Goal: Task Accomplishment & Management: Manage account settings

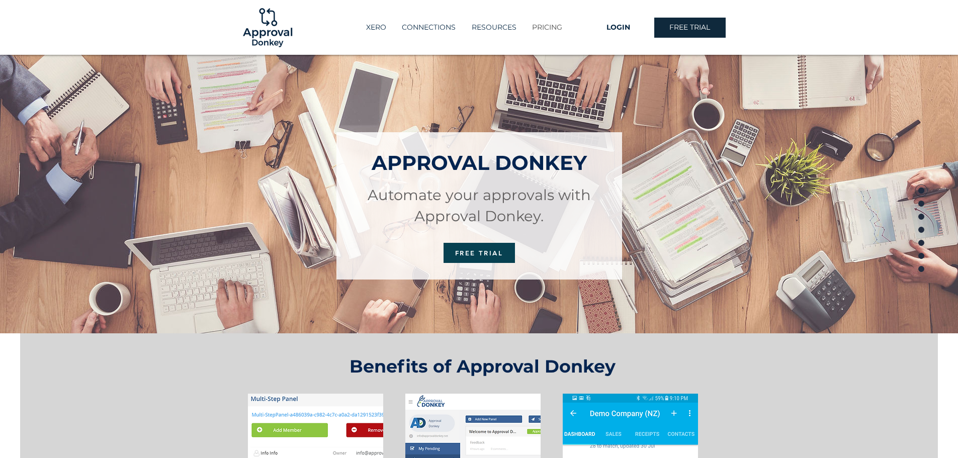
click at [546, 25] on p "PRICING" at bounding box center [547, 27] width 40 height 17
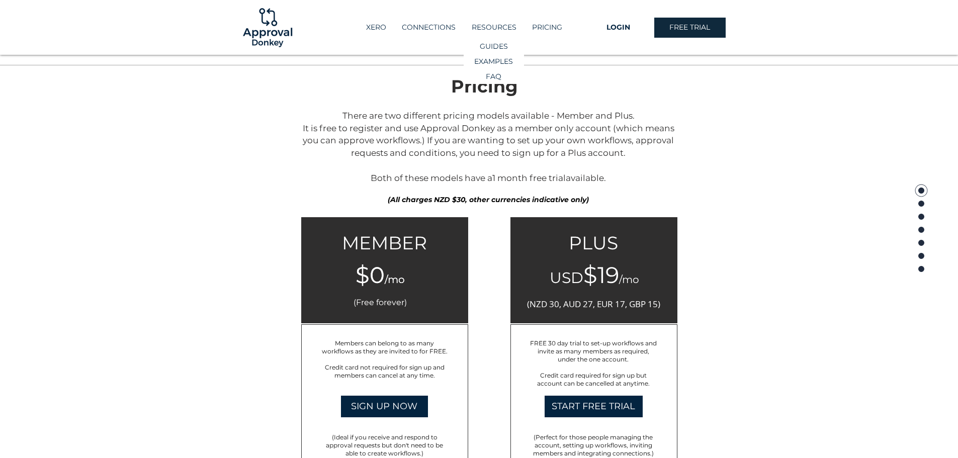
scroll to position [1471, 0]
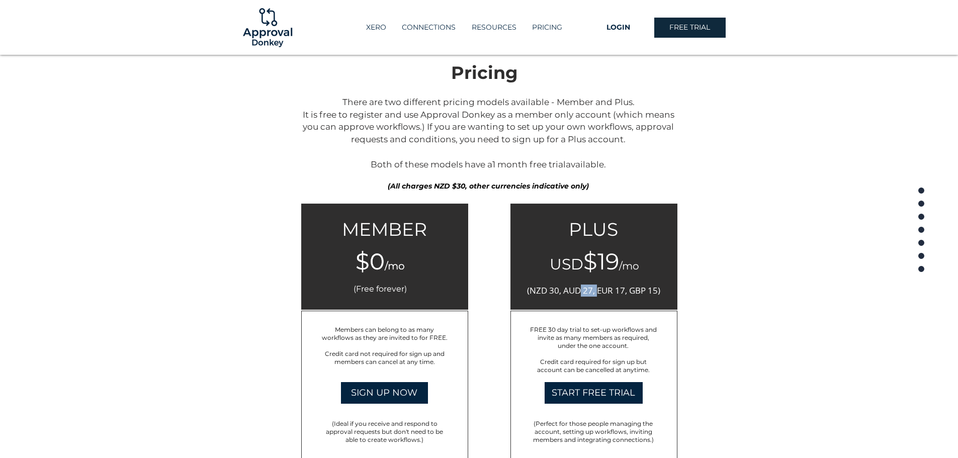
drag, startPoint x: 581, startPoint y: 293, endPoint x: 597, endPoint y: 296, distance: 16.4
click at [597, 296] on p "(NZD 30, AUD 27, EUR 17, GBP 15)" at bounding box center [593, 291] width 135 height 12
click at [286, 127] on div at bounding box center [479, 290] width 958 height 470
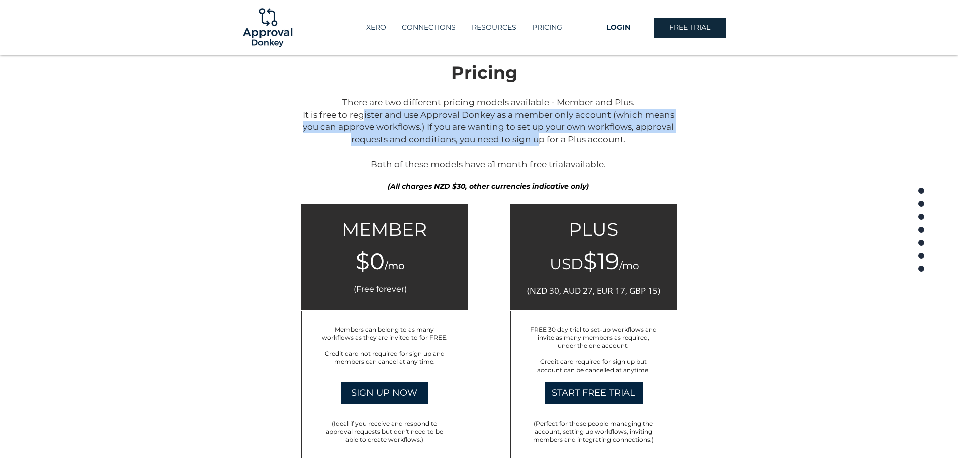
drag, startPoint x: 357, startPoint y: 109, endPoint x: 534, endPoint y: 139, distance: 179.1
click at [534, 139] on span "There are two different pricing models available - Member and Plus. It is free …" at bounding box center [489, 133] width 372 height 72
click at [317, 142] on p "There are two different pricing models available - Member and Plus. It is free …" at bounding box center [488, 133] width 377 height 75
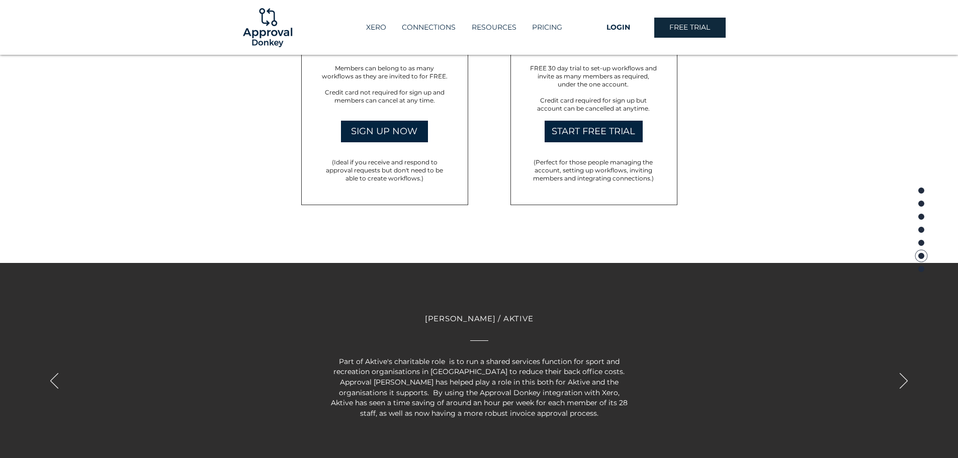
scroll to position [1722, 0]
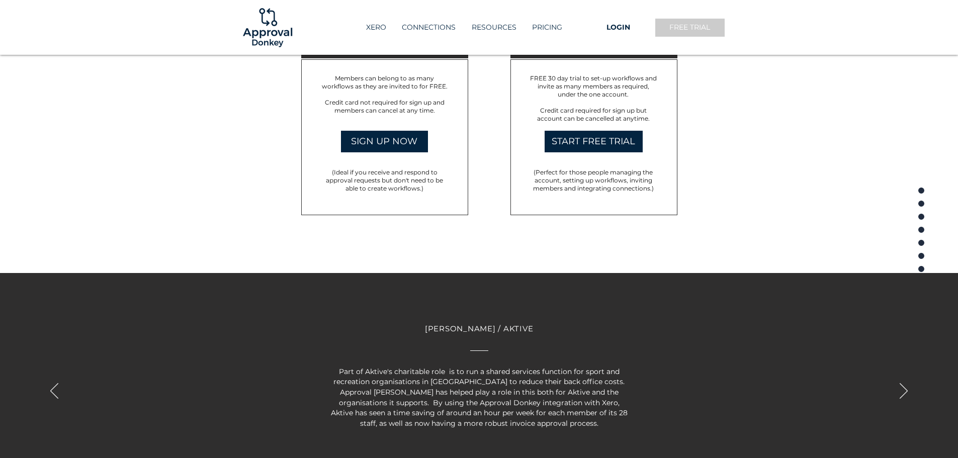
click at [712, 21] on link "FREE TRIAL" at bounding box center [690, 28] width 71 height 20
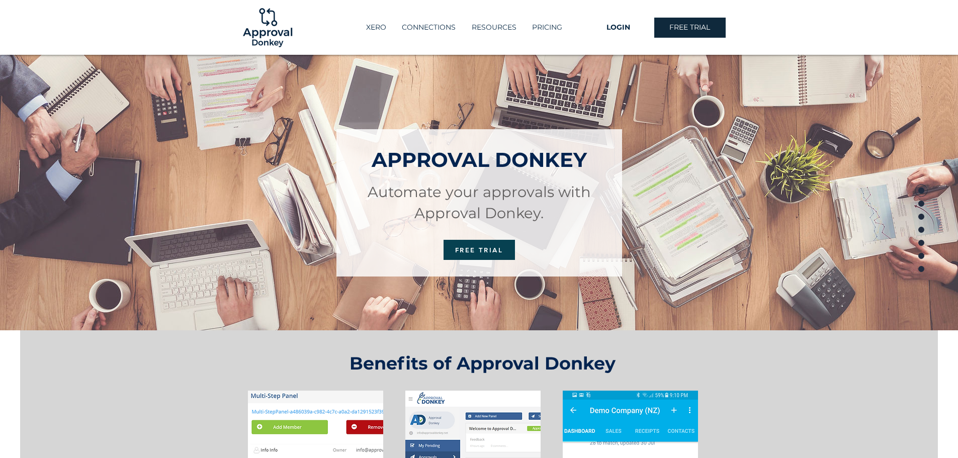
scroll to position [0, 0]
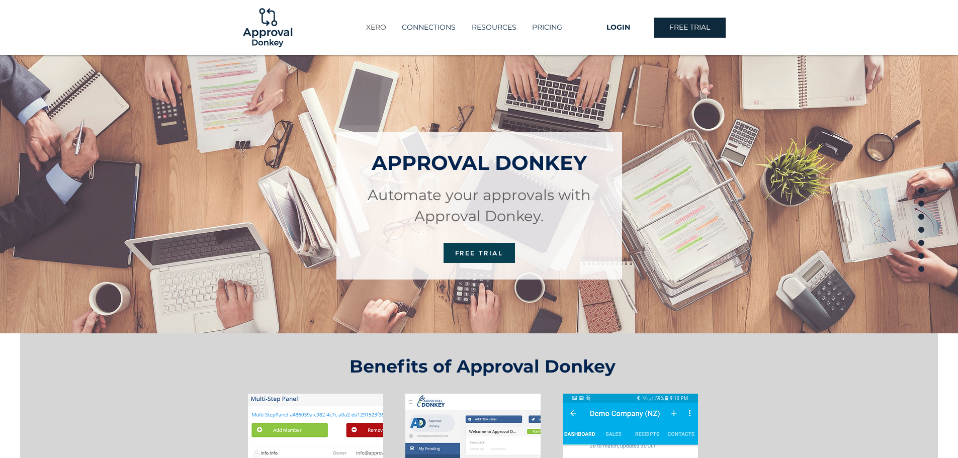
click at [383, 26] on p "XERO" at bounding box center [376, 27] width 30 height 17
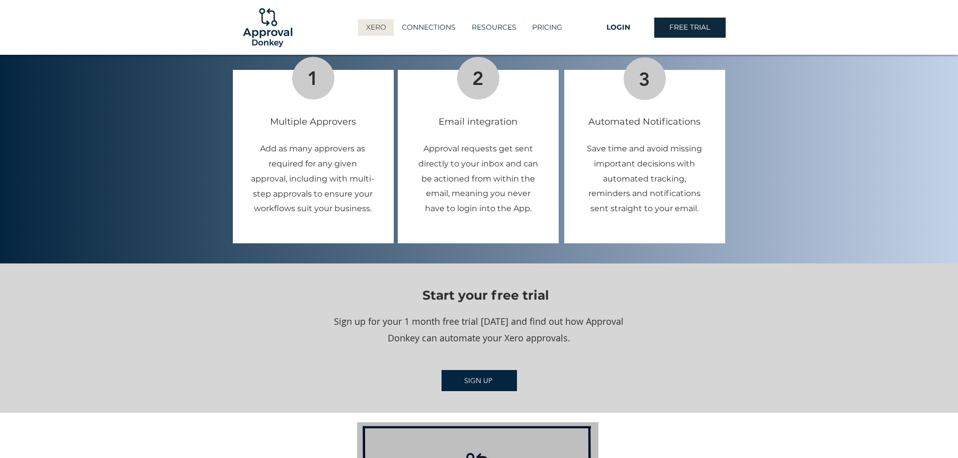
scroll to position [1107, 0]
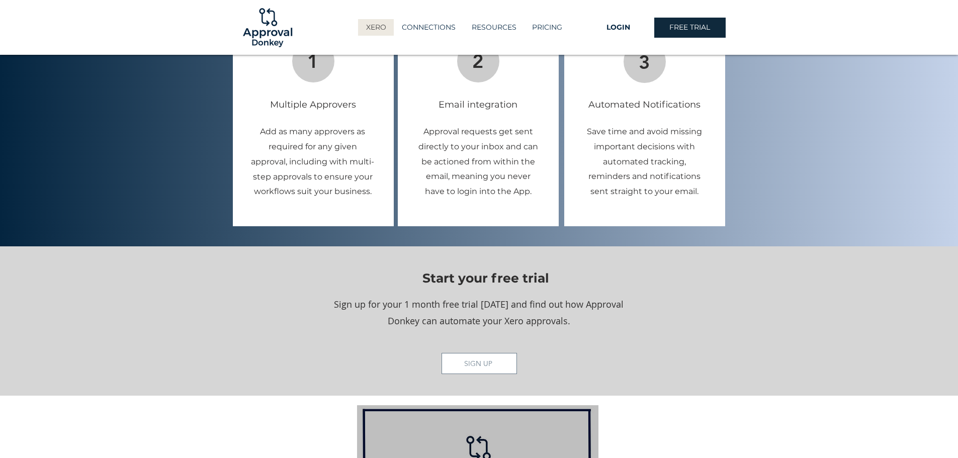
click at [465, 359] on span "SIGN UP" at bounding box center [478, 363] width 28 height 9
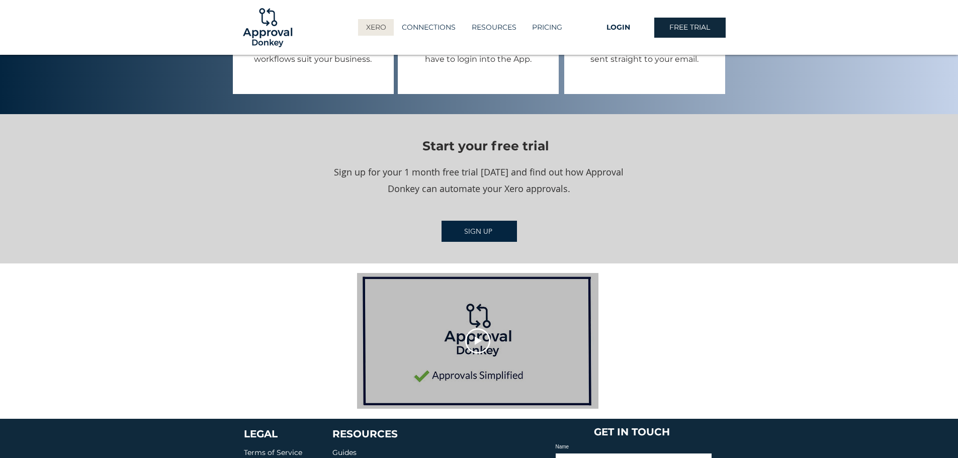
scroll to position [1258, 0]
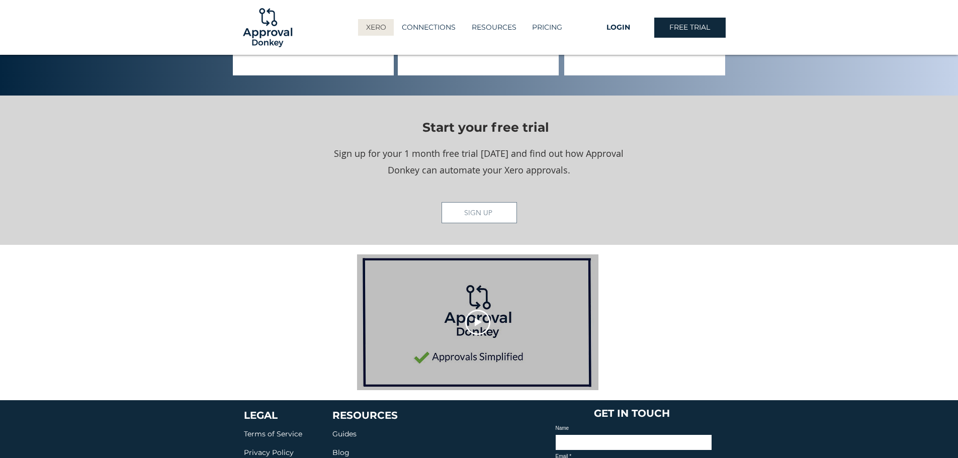
click at [485, 208] on span "SIGN UP" at bounding box center [478, 212] width 28 height 9
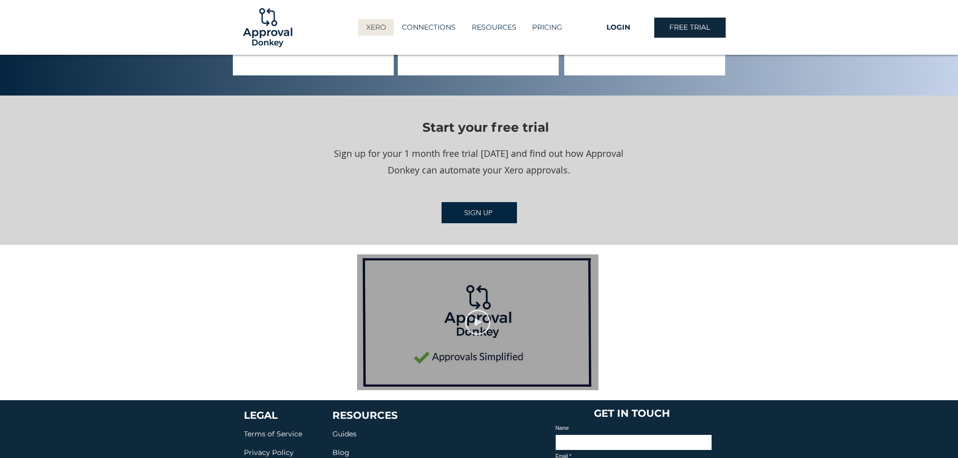
click at [482, 317] on icon "Play video" at bounding box center [477, 322] width 25 height 25
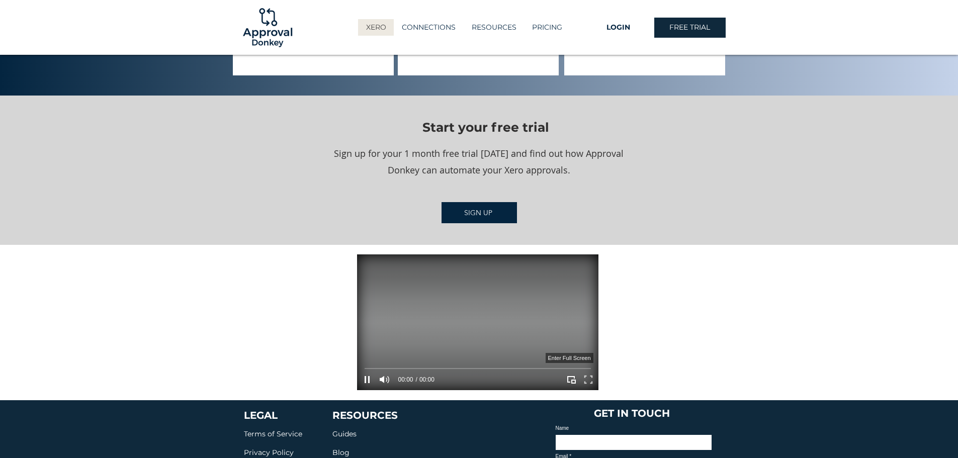
click at [593, 376] on icon "Enter full screen" at bounding box center [588, 380] width 9 height 9
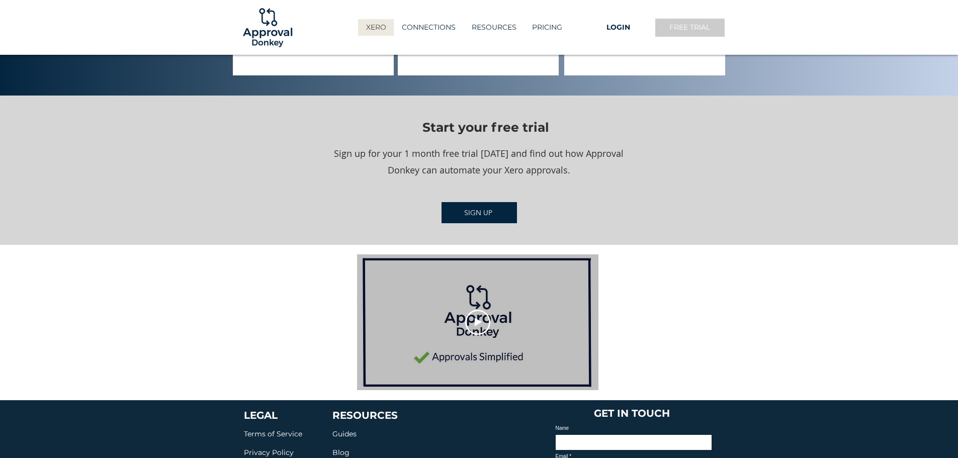
click at [695, 29] on span "FREE TRIAL" at bounding box center [690, 28] width 41 height 10
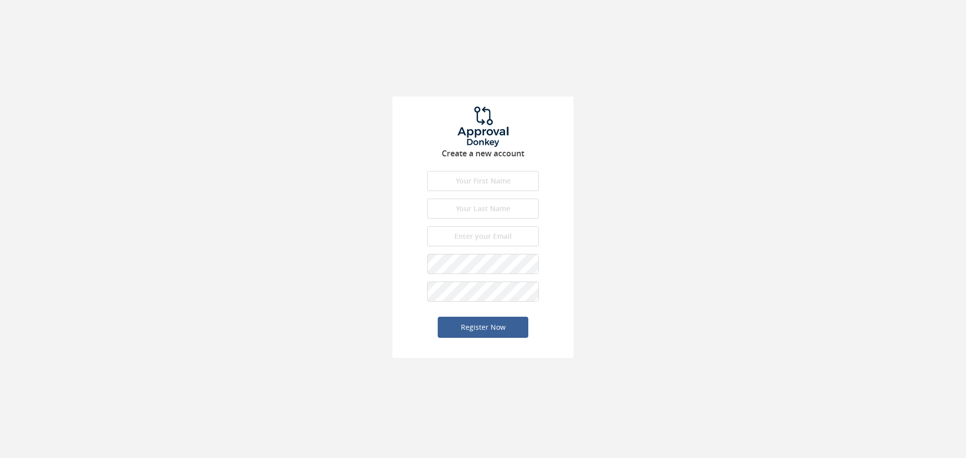
click at [467, 179] on input "text" at bounding box center [483, 181] width 112 height 20
type input "Preet"
type input "Chaudhari"
type input "preet@sierrabuild.com.au"
click at [471, 333] on button "Register Now" at bounding box center [483, 327] width 91 height 21
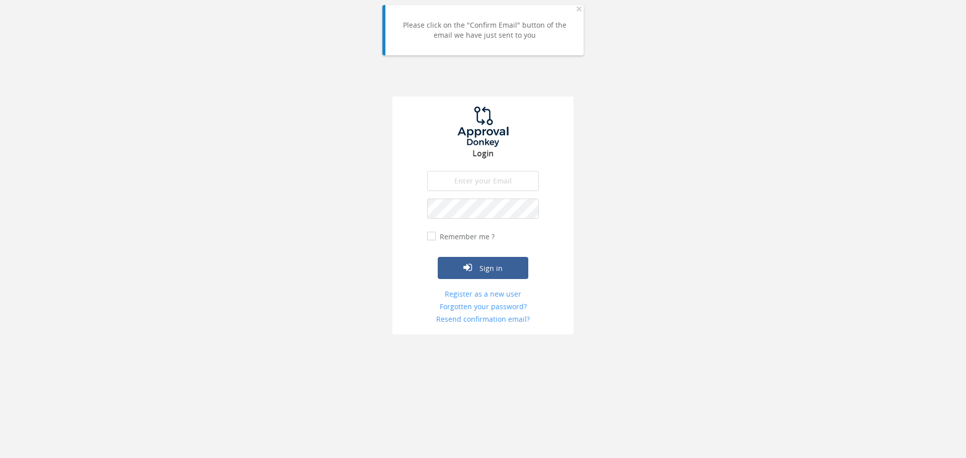
type input "preet@sierrabuild.com.au"
click at [464, 261] on button "Sign in" at bounding box center [483, 268] width 91 height 22
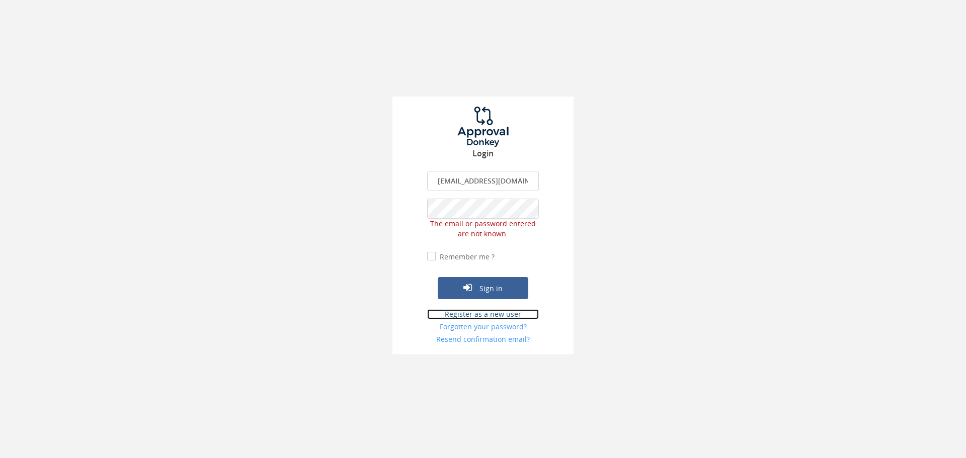
click at [467, 312] on link "Register as a new user" at bounding box center [483, 314] width 112 height 10
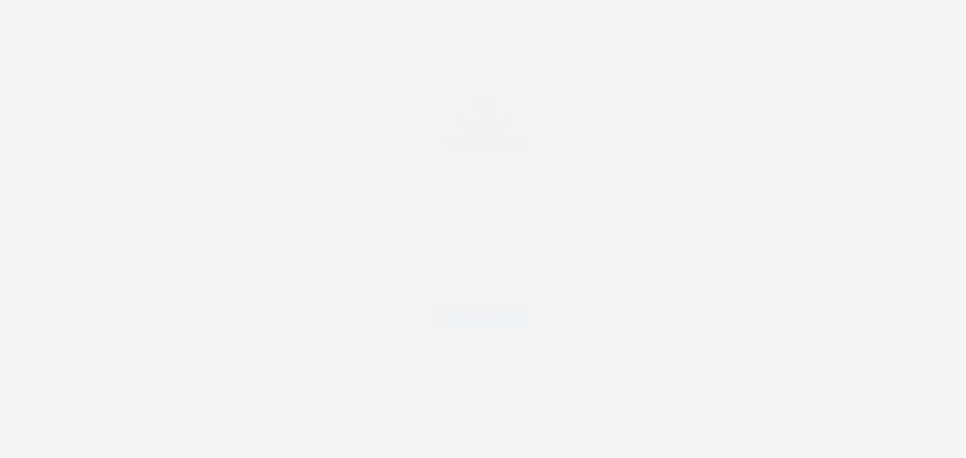
click at [546, 130] on div at bounding box center [482, 127] width 181 height 40
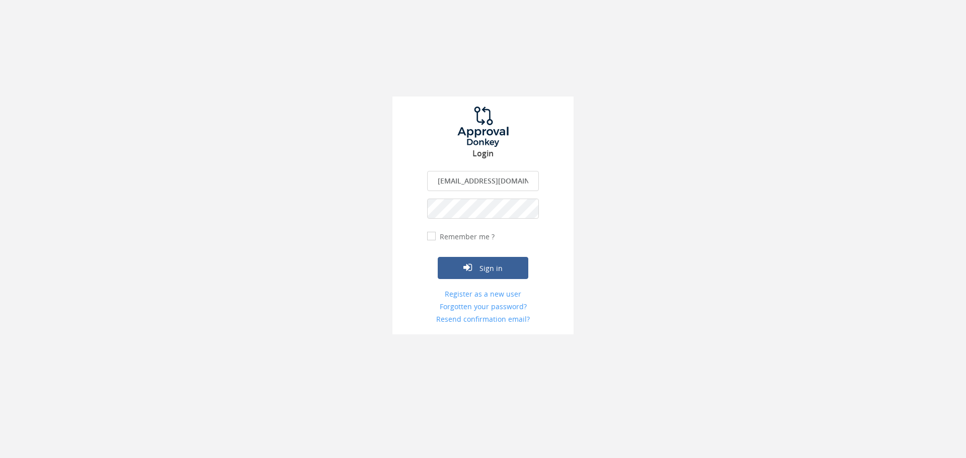
click at [450, 239] on label "Remember me ?" at bounding box center [465, 237] width 57 height 10
click at [434, 239] on input "Remember me ?" at bounding box center [430, 236] width 7 height 7
checkbox input "true"
click at [476, 263] on button "Sign in" at bounding box center [483, 268] width 91 height 22
type input "[EMAIL_ADDRESS][DOMAIN_NAME]"
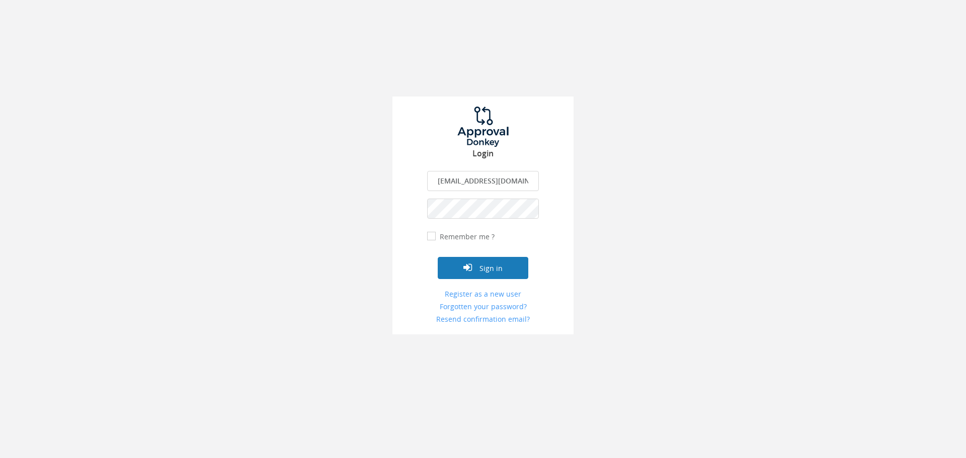
click at [492, 263] on button "Sign in" at bounding box center [483, 268] width 91 height 22
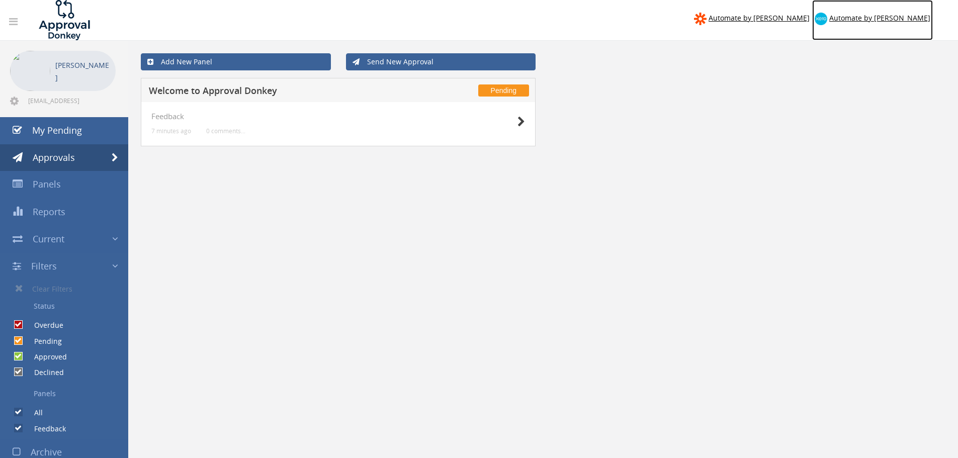
click at [903, 16] on span "Automate by [PERSON_NAME]" at bounding box center [880, 18] width 101 height 10
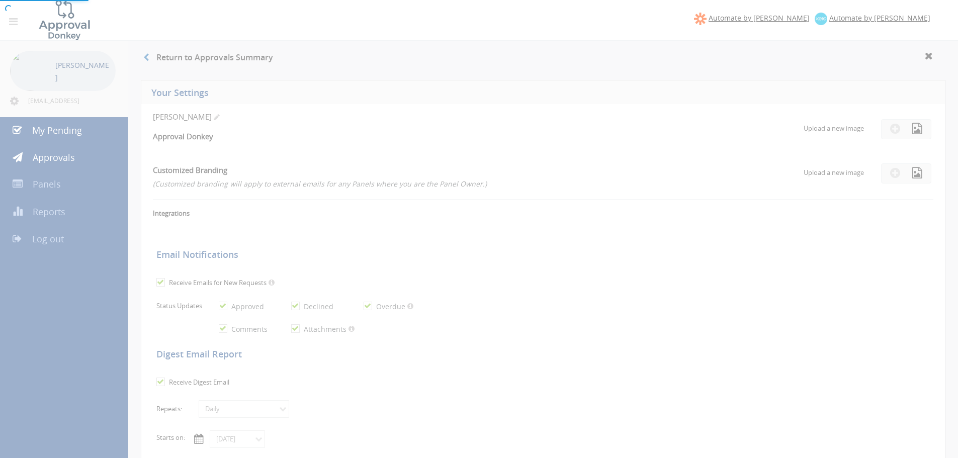
checkbox input "true"
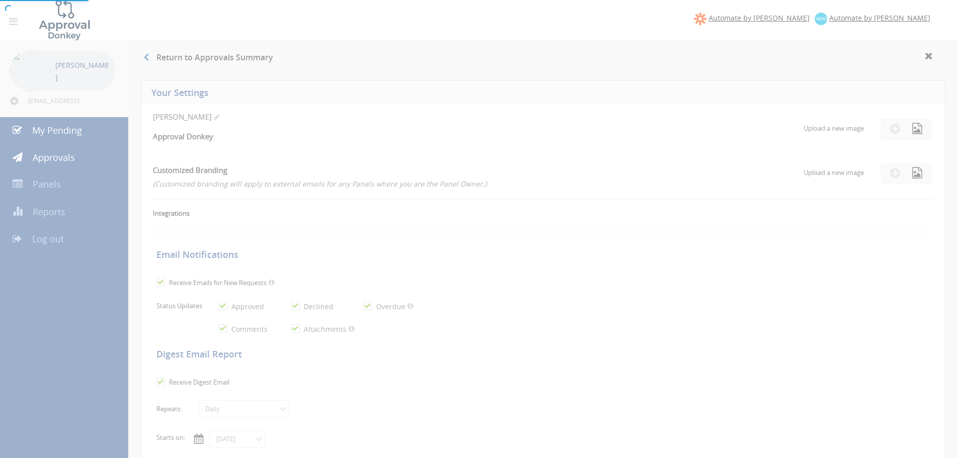
checkbox input "true"
select select "number:1"
checkbox input "true"
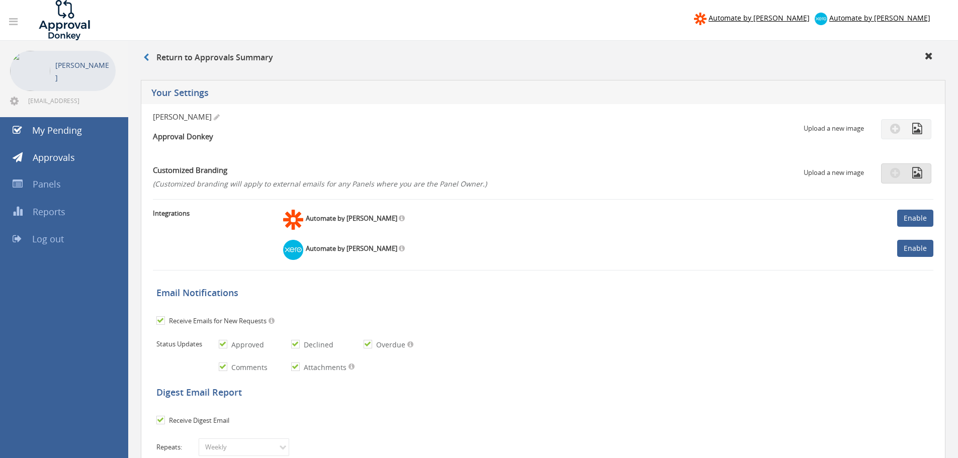
click at [901, 177] on span at bounding box center [906, 175] width 32 height 10
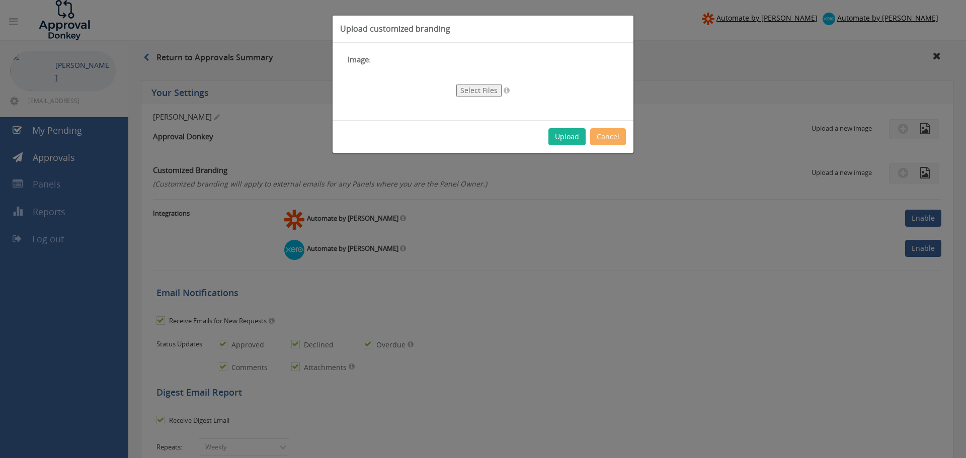
click at [490, 97] on button "Select Files" at bounding box center [478, 90] width 45 height 13
type input "C:\fakepath\Sierra Logo Rectangle.jpg"
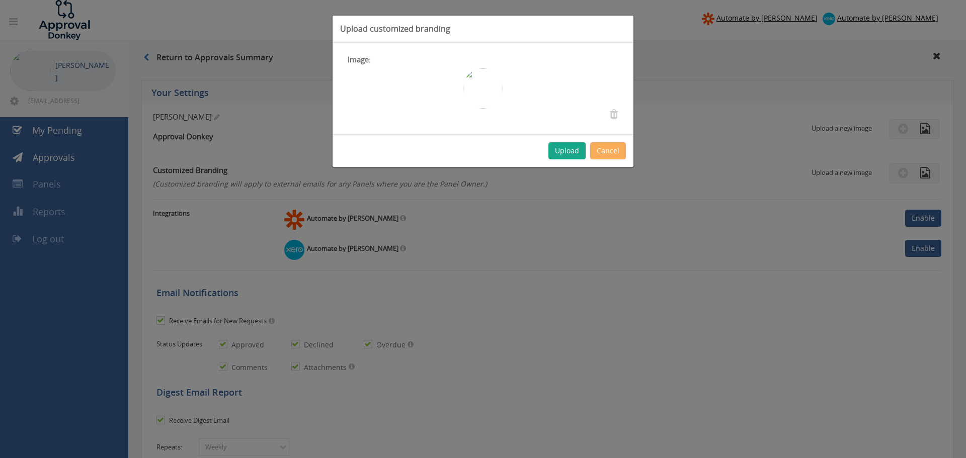
click at [565, 150] on button "Upload" at bounding box center [566, 150] width 37 height 17
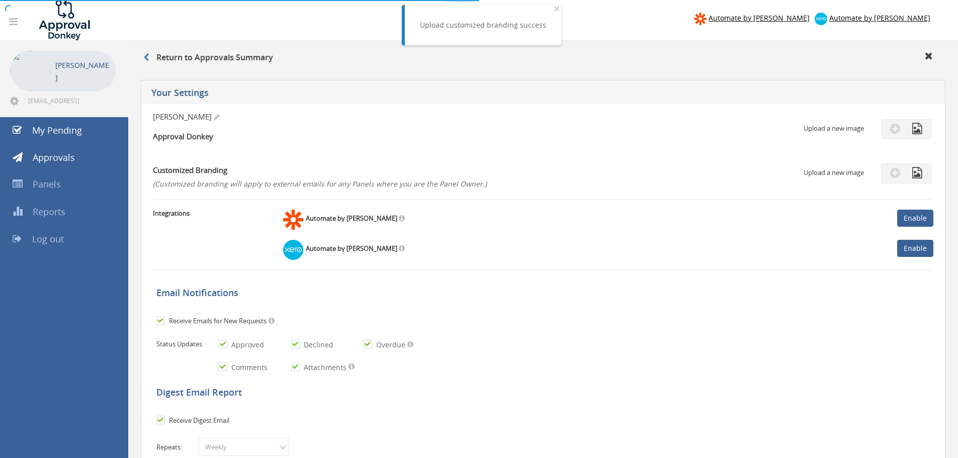
type input "08/24/2025"
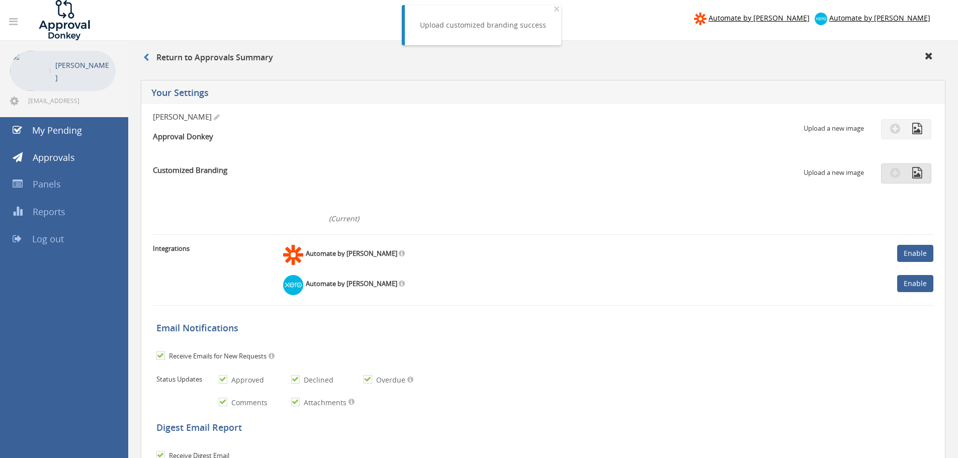
click at [904, 172] on span at bounding box center [906, 175] width 32 height 10
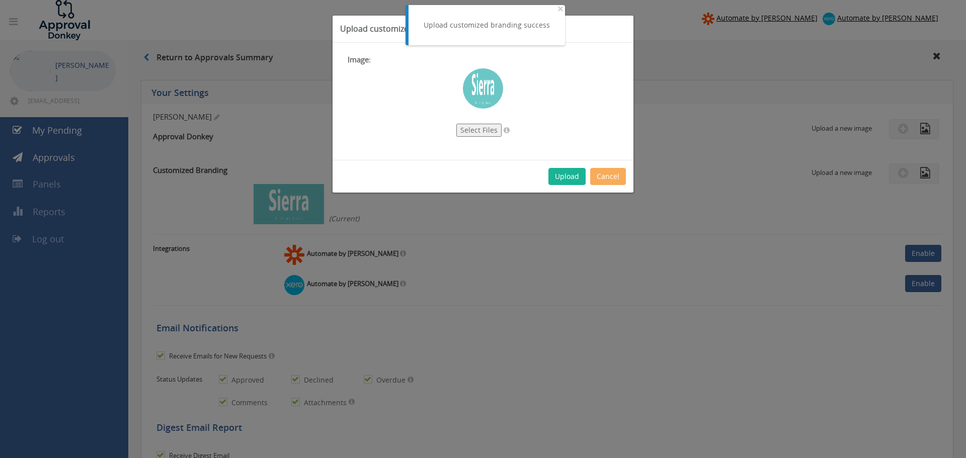
click at [469, 132] on button "Select Files" at bounding box center [478, 130] width 45 height 13
type input "C:\fakepath\Sierra Logo.jpg"
click at [554, 168] on button "Upload" at bounding box center [566, 176] width 37 height 17
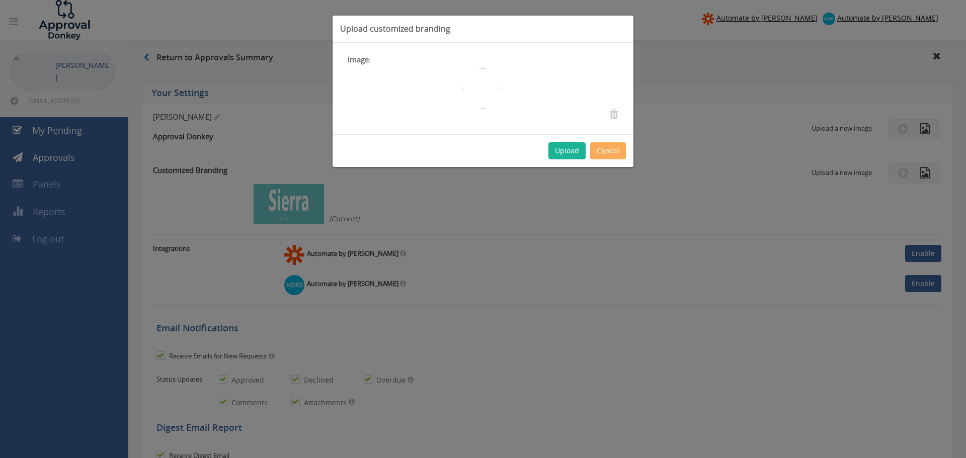
click at [615, 114] on div at bounding box center [483, 229] width 966 height 458
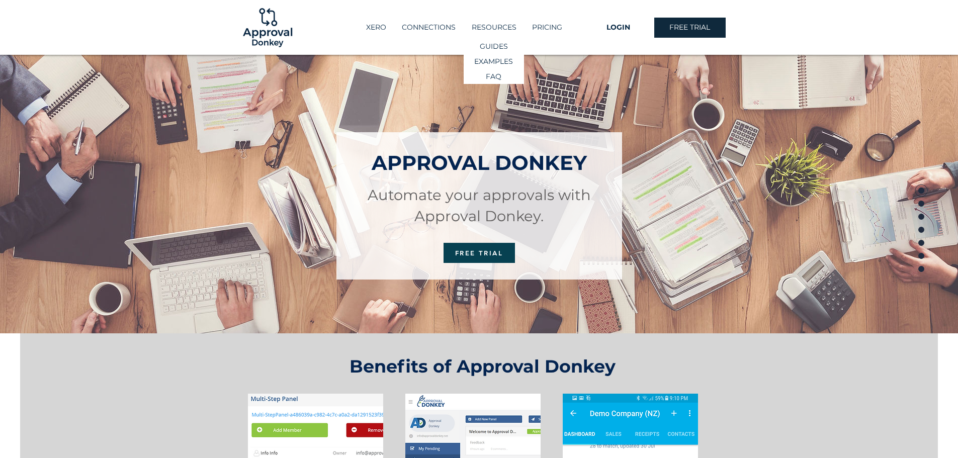
click at [484, 31] on p "RESOURCES" at bounding box center [494, 27] width 55 height 17
click at [490, 48] on p "GUIDES" at bounding box center [493, 46] width 35 height 15
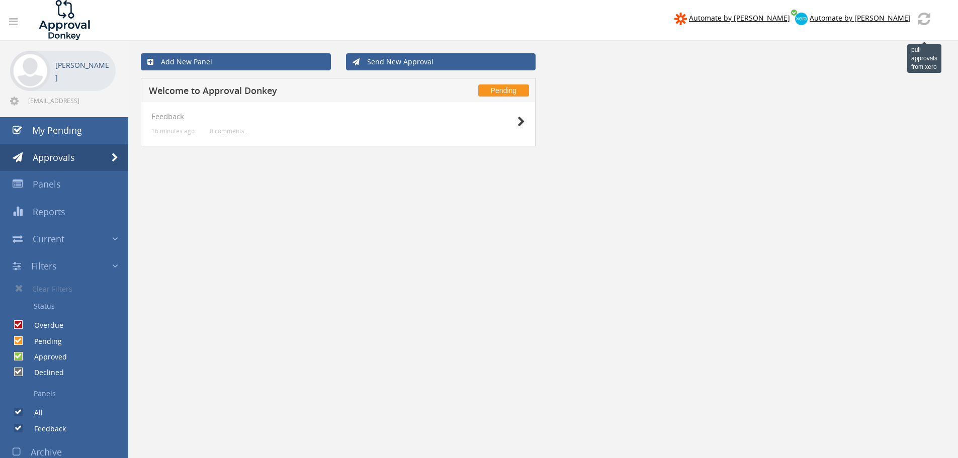
click at [923, 19] on img at bounding box center [924, 19] width 13 height 13
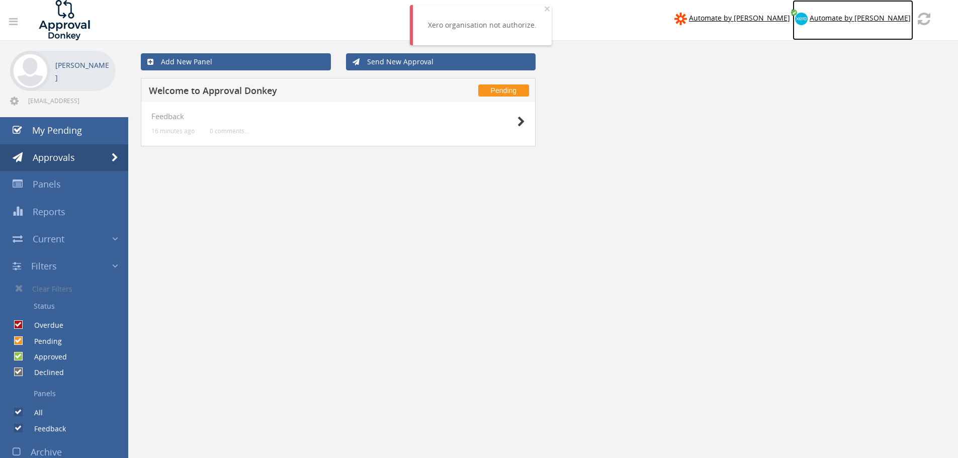
click at [871, 19] on span "Automate by Xero" at bounding box center [860, 18] width 101 height 10
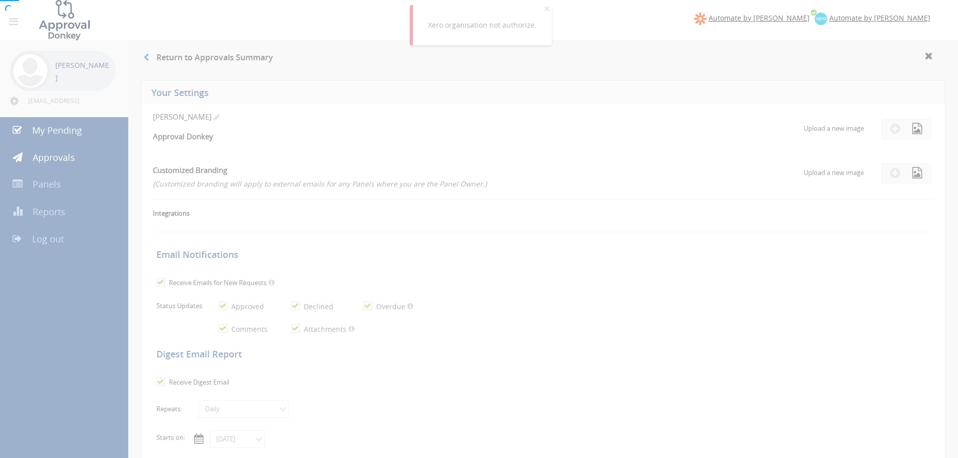
checkbox input "true"
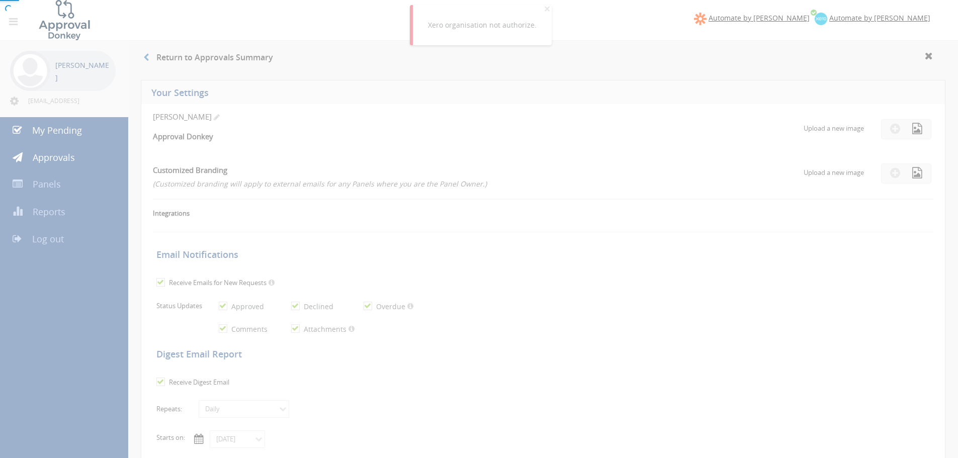
checkbox input "true"
select select "number:1"
checkbox input "true"
type input "[DATE]"
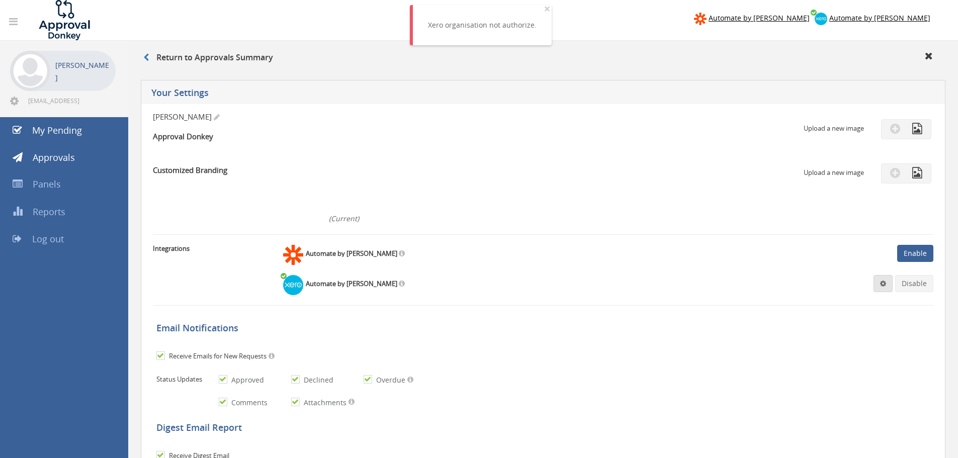
click at [885, 288] on link at bounding box center [883, 283] width 19 height 17
click at [881, 280] on span at bounding box center [883, 283] width 6 height 7
click at [544, 7] on span "×" at bounding box center [547, 9] width 6 height 14
click at [886, 281] on span at bounding box center [883, 283] width 6 height 7
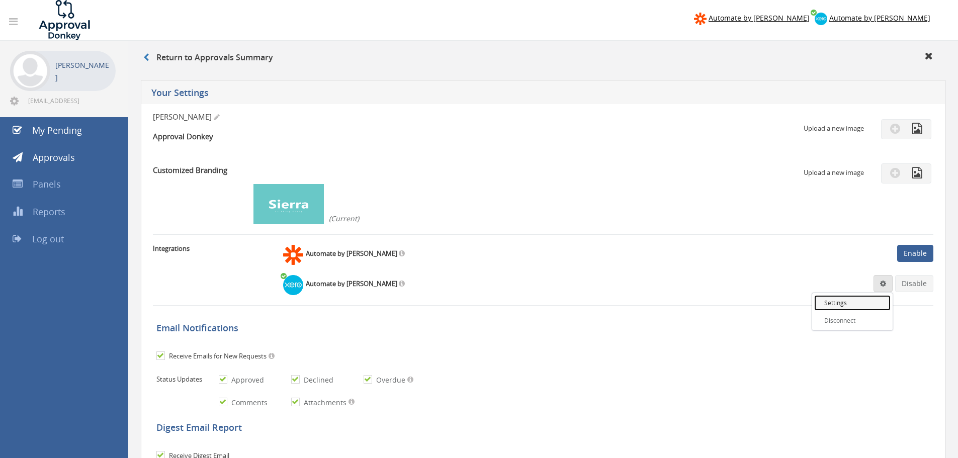
click at [843, 304] on link "Settings" at bounding box center [853, 303] width 76 height 16
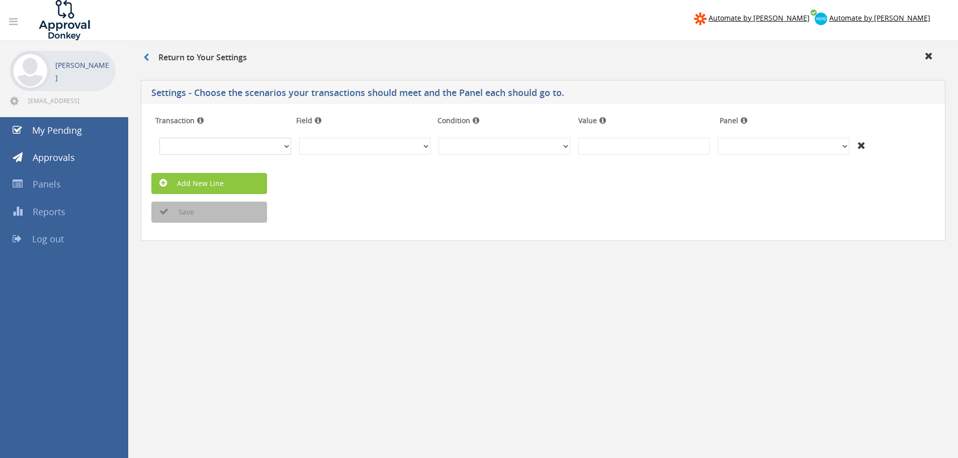
click at [275, 147] on select "Invoices Bills Credit Notes Purchase Orders" at bounding box center [225, 146] width 132 height 17
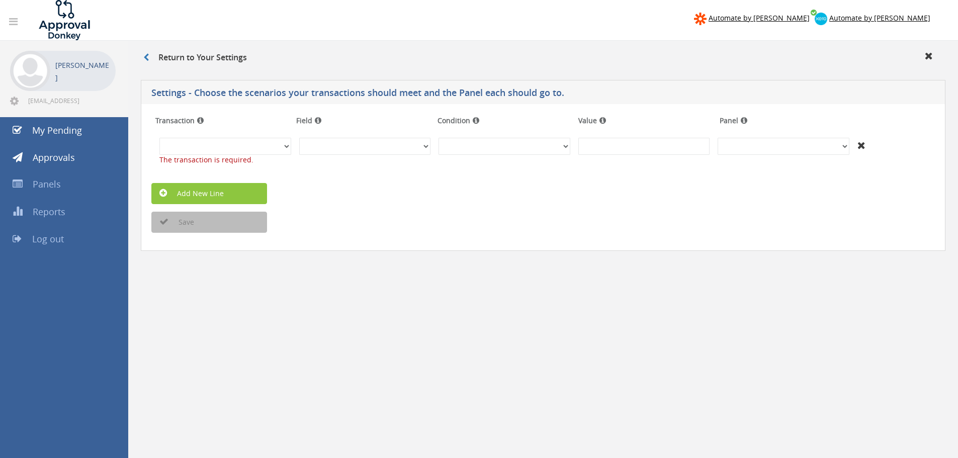
click at [327, 300] on div "Return to Your Settings Settings - Choose the scenarios your transactions shoul…" at bounding box center [543, 343] width 830 height 604
click at [203, 156] on span "The transaction is required." at bounding box center [206, 160] width 94 height 10
click at [245, 143] on select "Invoices Bills Credit Notes Purchase Orders" at bounding box center [225, 146] width 132 height 17
select select "number:2"
click at [159, 138] on select "Invoices Bills Credit Notes Purchase Orders" at bounding box center [225, 146] width 132 height 17
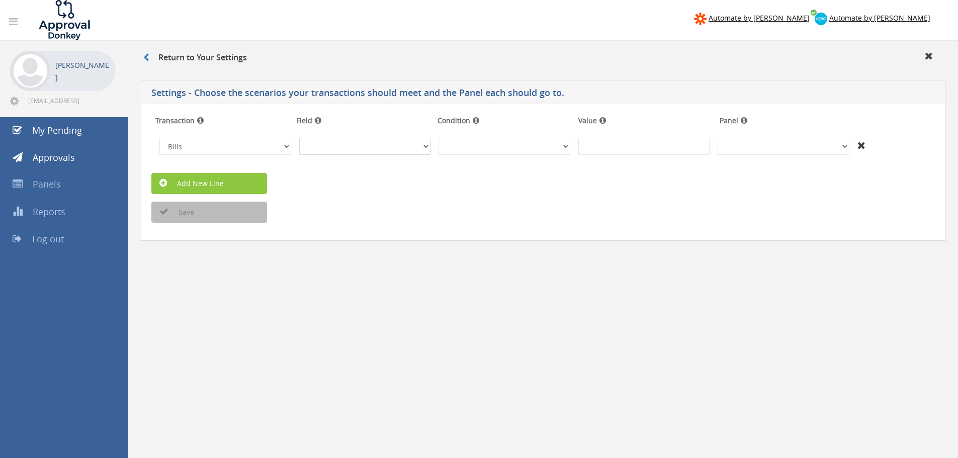
click at [380, 142] on select "InvoiceID - (92f08561-bd65-469b-93fb-65dd1552c678) InvoiceNumber - (null) Conta…" at bounding box center [365, 146] width 132 height 17
select select "number:78"
click at [299, 138] on select "InvoiceID - (92f08561-bd65-469b-93fb-65dd1552c678) InvoiceNumber - (null) Conta…" at bounding box center [365, 146] width 132 height 17
click at [481, 147] on select "(Text) Contains (Text) Does not contain (Text) Exactly matches (Text) Does not …" at bounding box center [505, 146] width 132 height 17
click at [663, 140] on input at bounding box center [645, 146] width 132 height 17
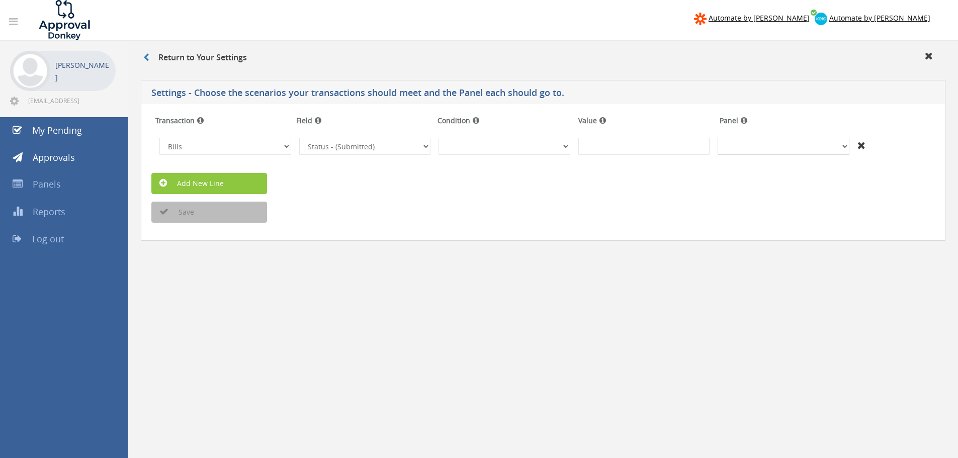
click at [758, 140] on select "+And" at bounding box center [784, 146] width 132 height 17
select select "number:0"
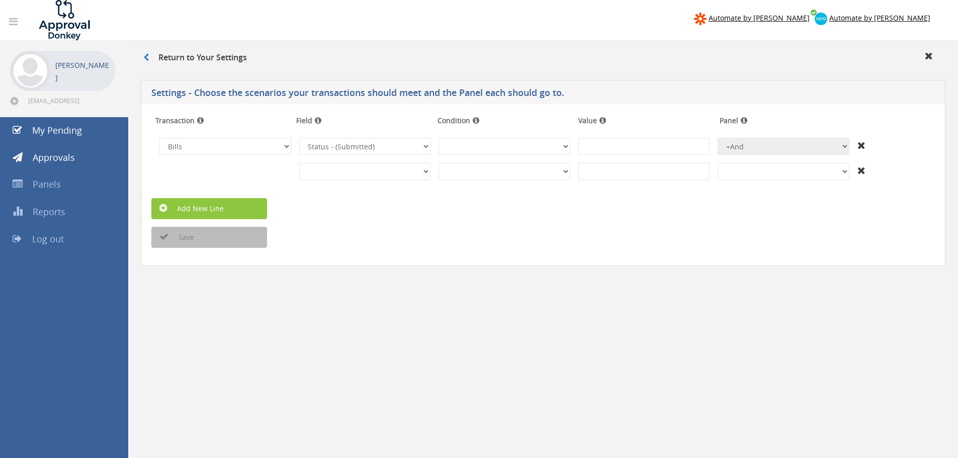
click at [858, 143] on icon at bounding box center [862, 145] width 8 height 10
select select "?"
select select
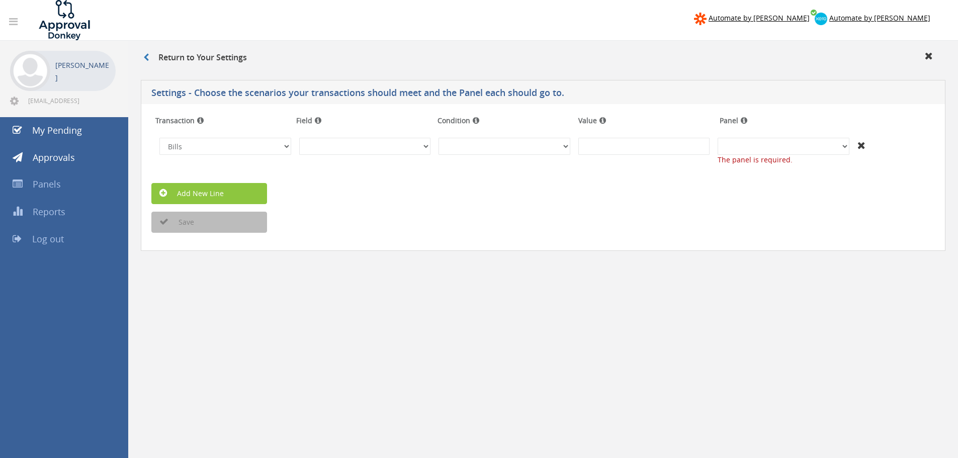
click at [860, 146] on icon at bounding box center [862, 145] width 8 height 10
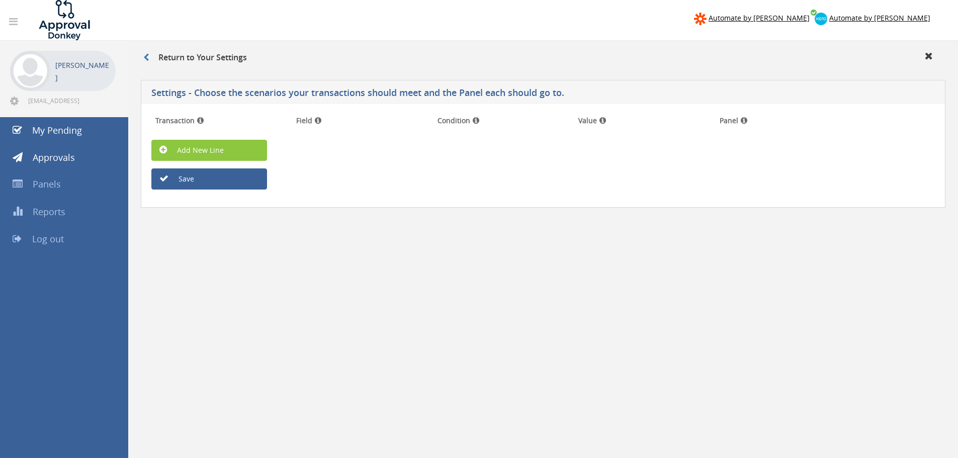
click at [415, 298] on div "Return to Your Settings Settings - Choose the scenarios your transactions shoul…" at bounding box center [543, 343] width 830 height 604
click at [173, 55] on h3 "Return to Your Settings" at bounding box center [195, 57] width 104 height 9
click at [149, 56] on icon at bounding box center [146, 57] width 6 height 8
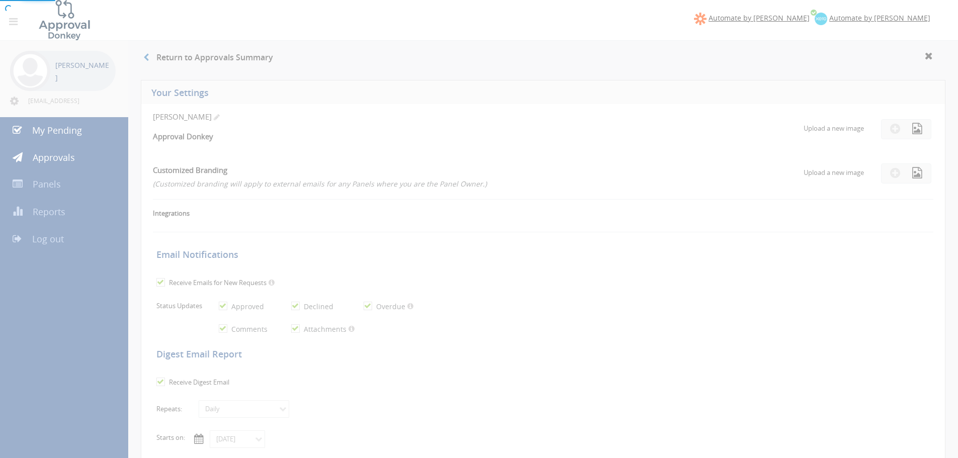
checkbox input "true"
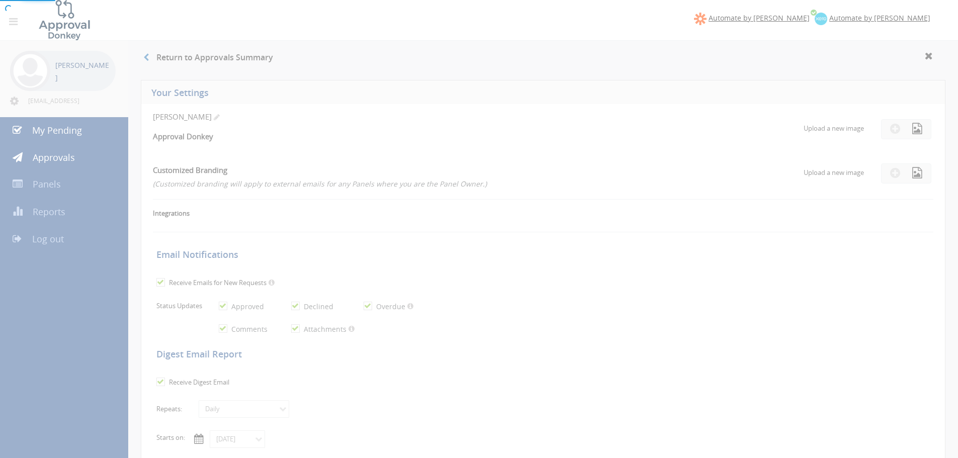
checkbox input "true"
select select "number:1"
checkbox input "true"
type input "08/23/2025"
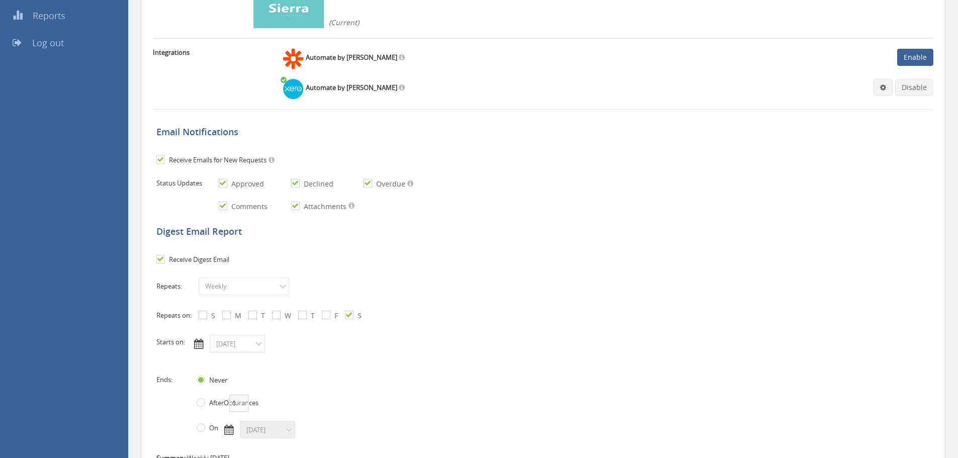
scroll to position [42, 0]
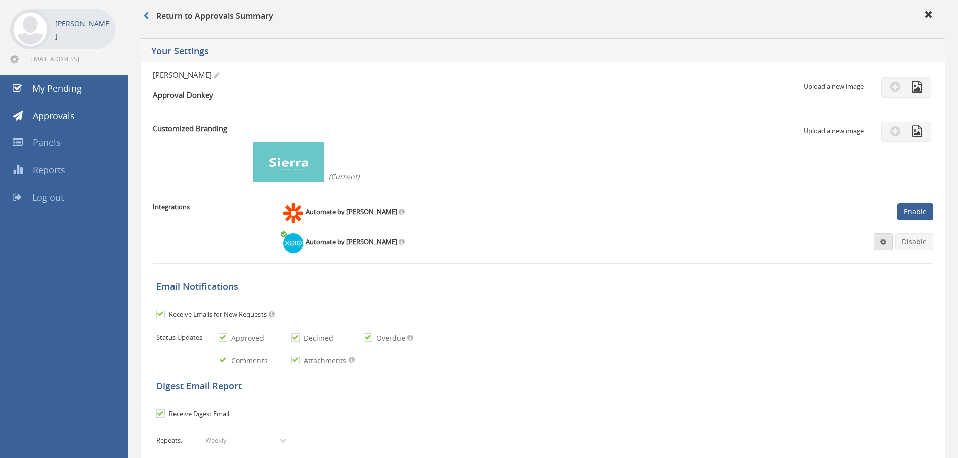
click at [887, 247] on link at bounding box center [883, 241] width 19 height 17
click at [840, 253] on ul "Settings Disconnect" at bounding box center [852, 270] width 80 height 37
click at [881, 238] on span at bounding box center [883, 241] width 6 height 7
click at [842, 260] on link "Settings" at bounding box center [853, 262] width 76 height 16
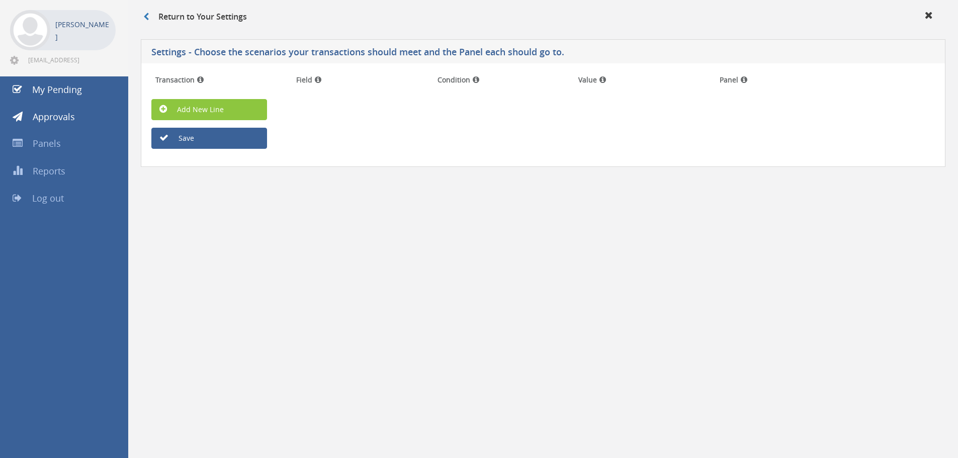
scroll to position [41, 0]
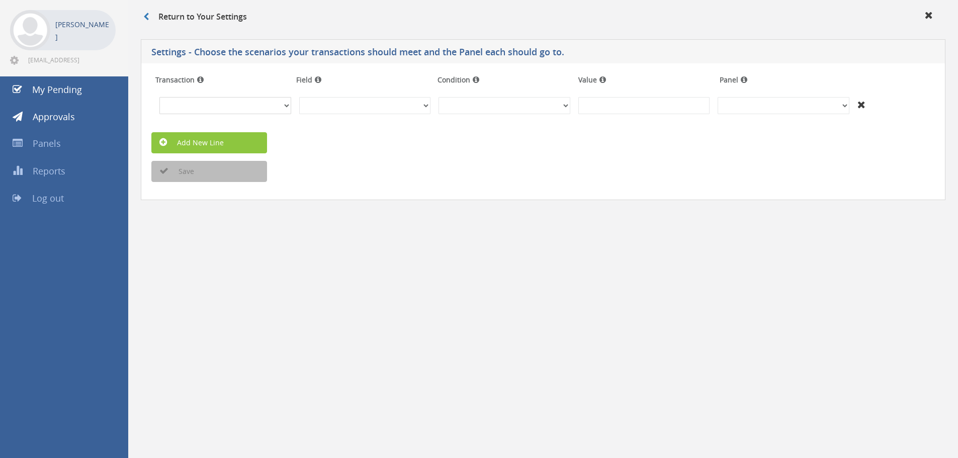
click at [261, 103] on select "Invoices Bills Credit Notes Purchase Orders" at bounding box center [225, 105] width 132 height 17
select select "number:4"
click at [159, 97] on select "Invoices Bills Credit Notes Purchase Orders" at bounding box center [225, 105] width 132 height 17
click at [397, 105] on select "PurchaseOrderID - (92f08561-bd65-469b-93fb-65dd1552c678) PurchaseOrderNumber - …" at bounding box center [365, 105] width 132 height 17
click at [299, 97] on select "PurchaseOrderID - (92f08561-bd65-469b-93fb-65dd1552c678) PurchaseOrderNumber - …" at bounding box center [365, 105] width 132 height 17
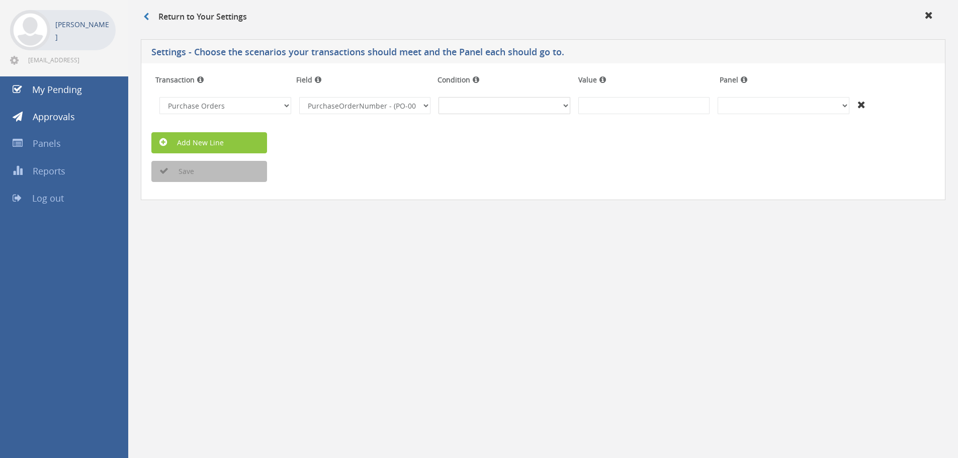
click at [531, 107] on select "(Text) Contains (Text) Does not contain (Text) Exactly matches (Text) Does not …" at bounding box center [505, 105] width 132 height 17
click at [405, 99] on select "PurchaseOrderID - (92f08561-bd65-469b-93fb-65dd1552c678) PurchaseOrderNumber - …" at bounding box center [365, 105] width 132 height 17
select select "number:156"
click at [299, 97] on select "PurchaseOrderID - (92f08561-bd65-469b-93fb-65dd1552c678) PurchaseOrderNumber - …" at bounding box center [365, 105] width 132 height 17
click at [454, 105] on select "(Text) Contains (Text) Does not contain (Text) Exactly matches (Text) Does not …" at bounding box center [505, 105] width 132 height 17
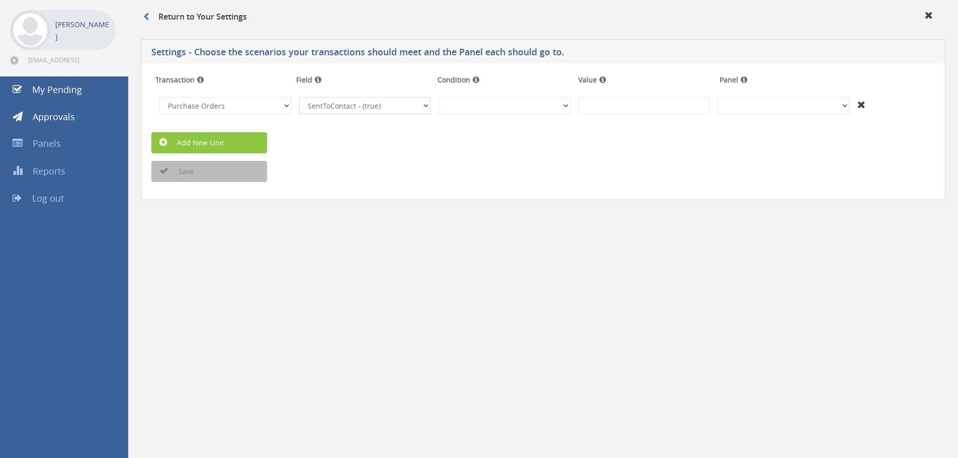
click at [414, 107] on select "PurchaseOrderID - (92f08561-bd65-469b-93fb-65dd1552c678) PurchaseOrderNumber - …" at bounding box center [365, 105] width 132 height 17
click at [239, 312] on div "Return to Your Settings Settings - Choose the scenarios your transactions shoul…" at bounding box center [543, 229] width 830 height 458
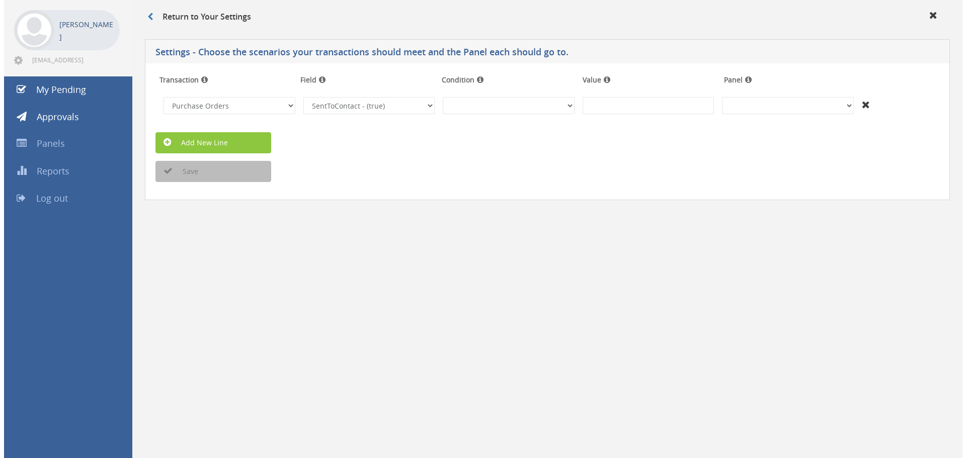
scroll to position [40, 0]
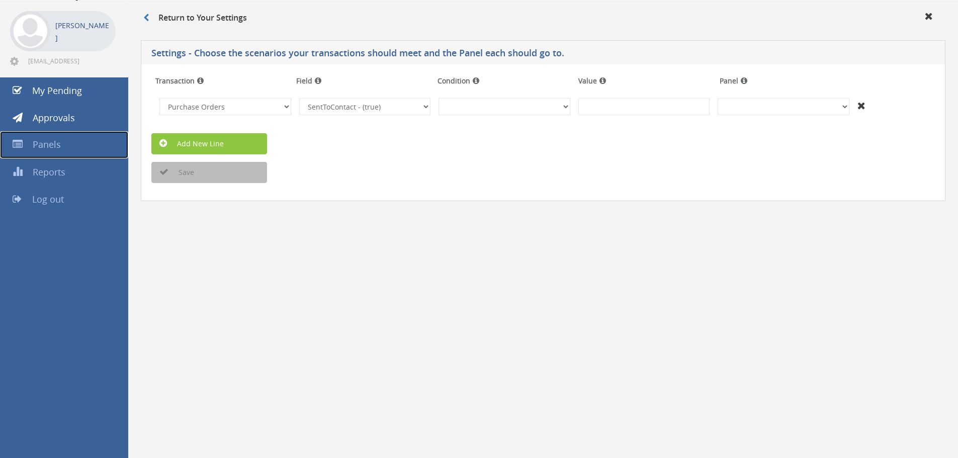
click at [54, 147] on span "Panels" at bounding box center [47, 144] width 28 height 12
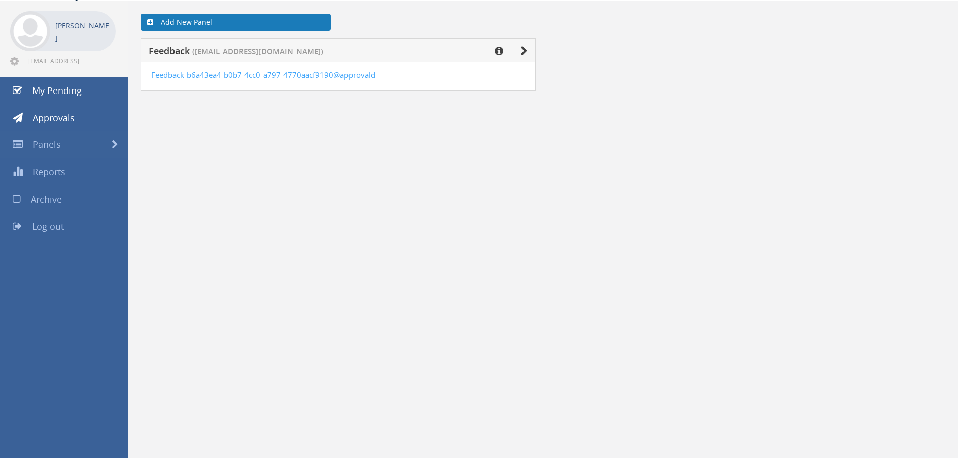
click at [213, 19] on link "Add New Panel" at bounding box center [236, 22] width 190 height 17
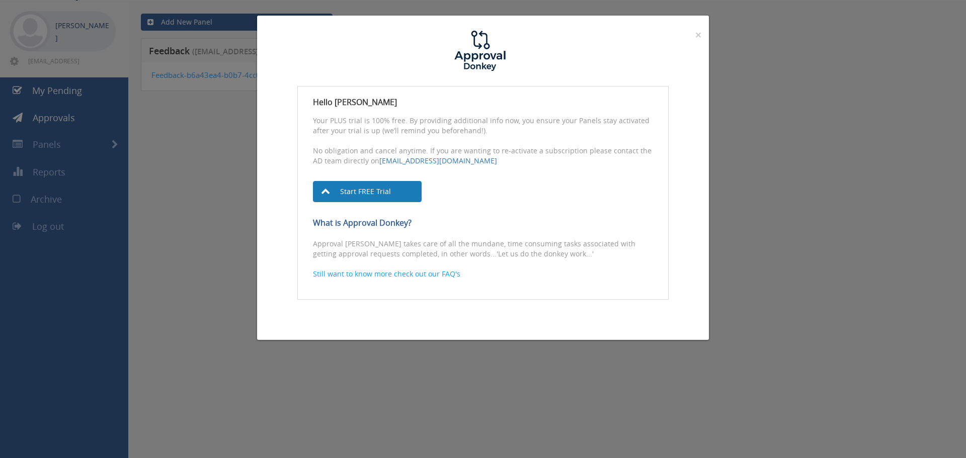
click at [375, 190] on link "Start FREE Trial" at bounding box center [367, 191] width 109 height 21
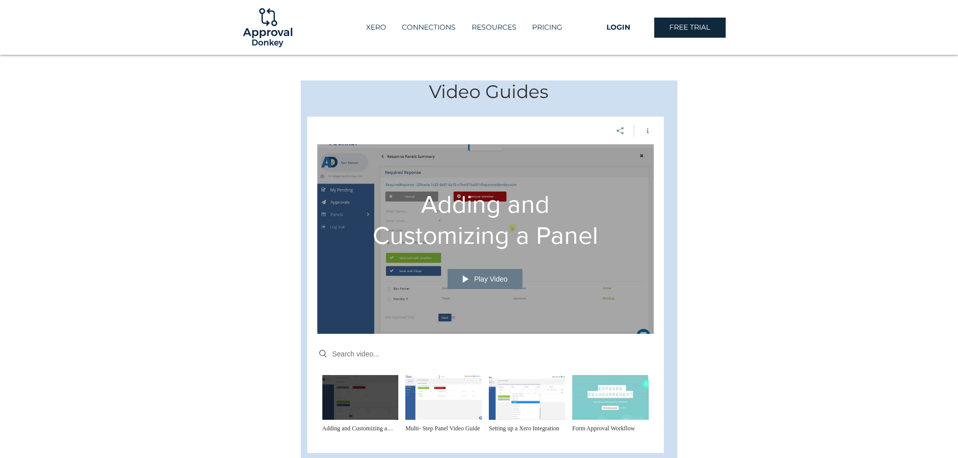
scroll to position [352, 0]
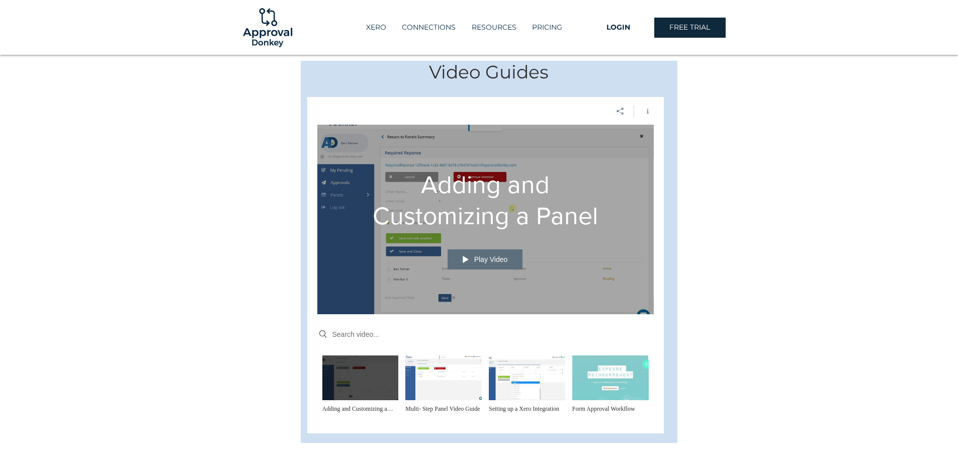
click at [485, 256] on span "Play Video" at bounding box center [491, 260] width 34 height 8
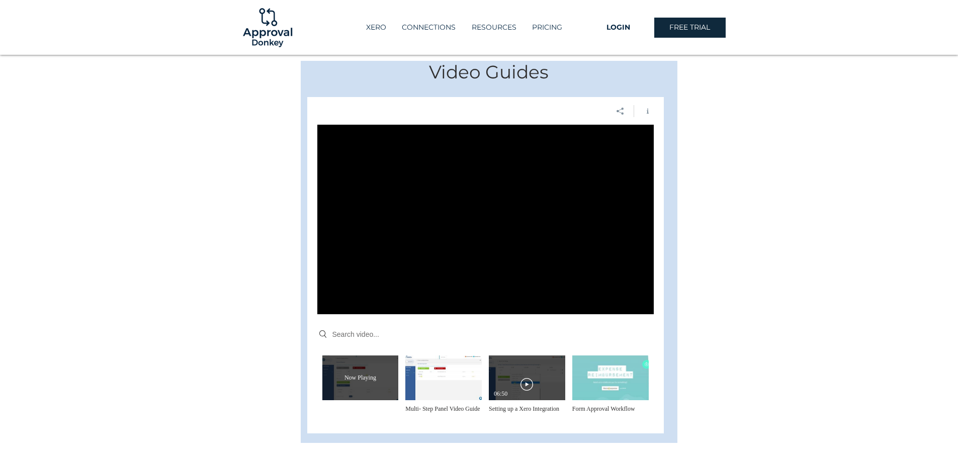
click at [537, 374] on button "Play Video" at bounding box center [527, 384] width 29 height 29
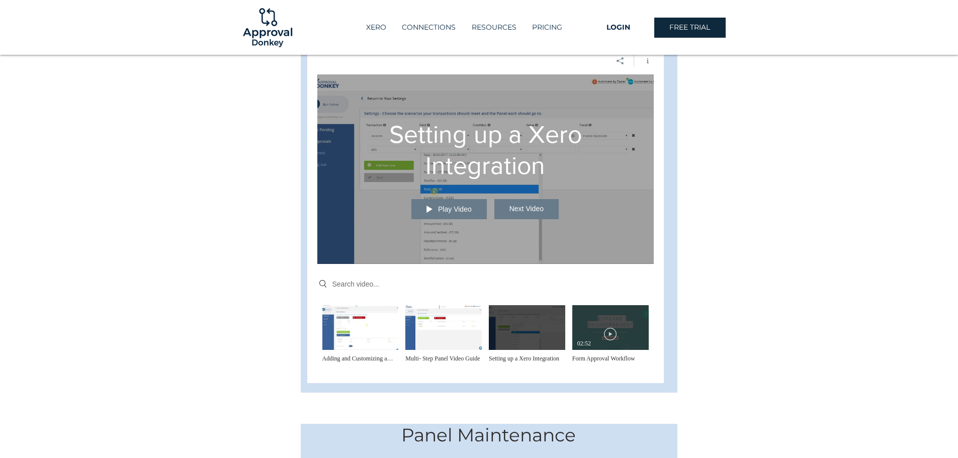
click at [595, 320] on div "Now Playing 02:52" at bounding box center [611, 328] width 66 height 40
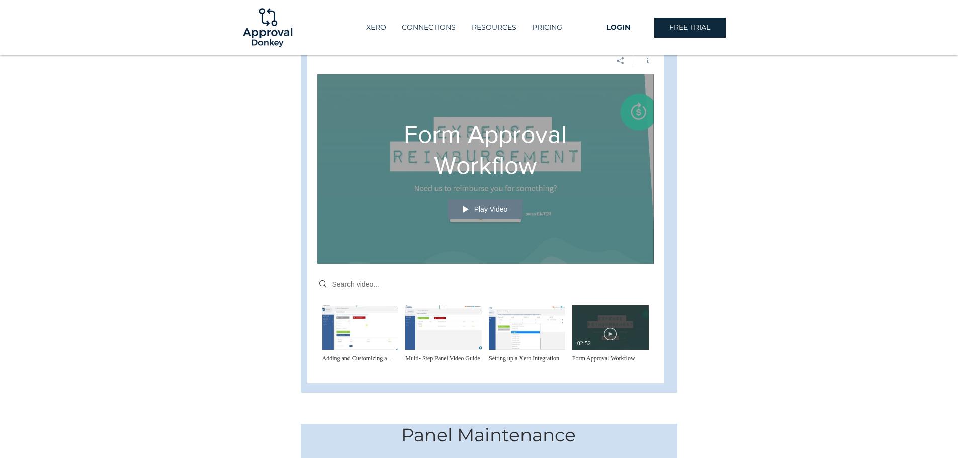
scroll to position [438, 0]
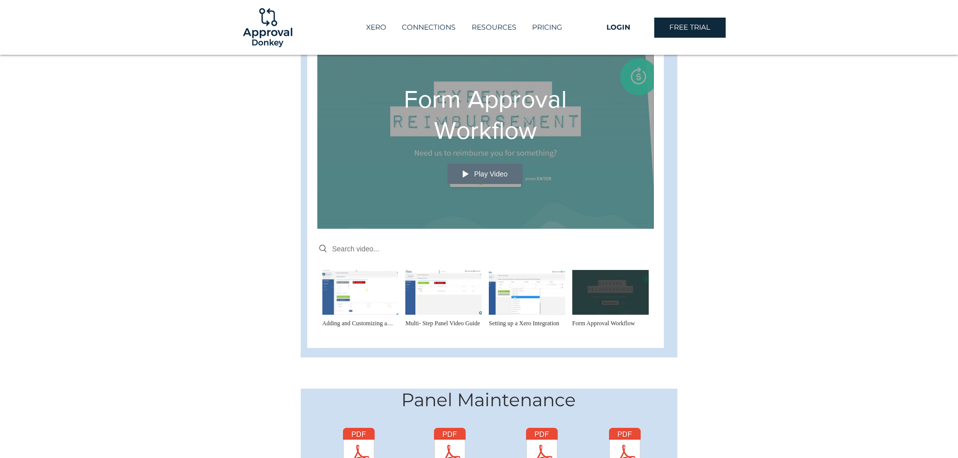
click at [484, 168] on button "Play Video" at bounding box center [485, 174] width 75 height 20
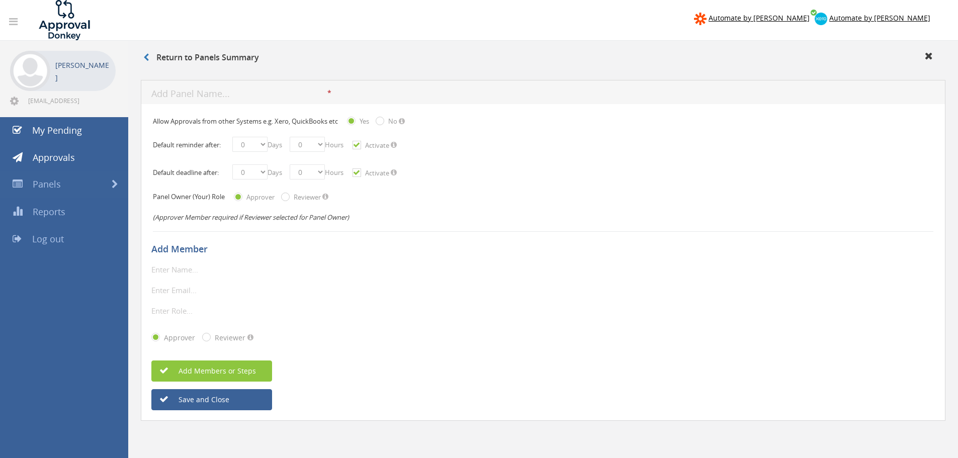
click at [228, 96] on input "text" at bounding box center [239, 94] width 176 height 13
type input "B"
click at [185, 91] on input "Invoice" at bounding box center [239, 94] width 176 height 13
drag, startPoint x: 185, startPoint y: 94, endPoint x: 121, endPoint y: 89, distance: 64.6
click at [121, 89] on div "Automate by Zapier Automate by Xero Preet Chaudhari preet@sierrabuild.com.au Pa…" at bounding box center [479, 249] width 958 height 499
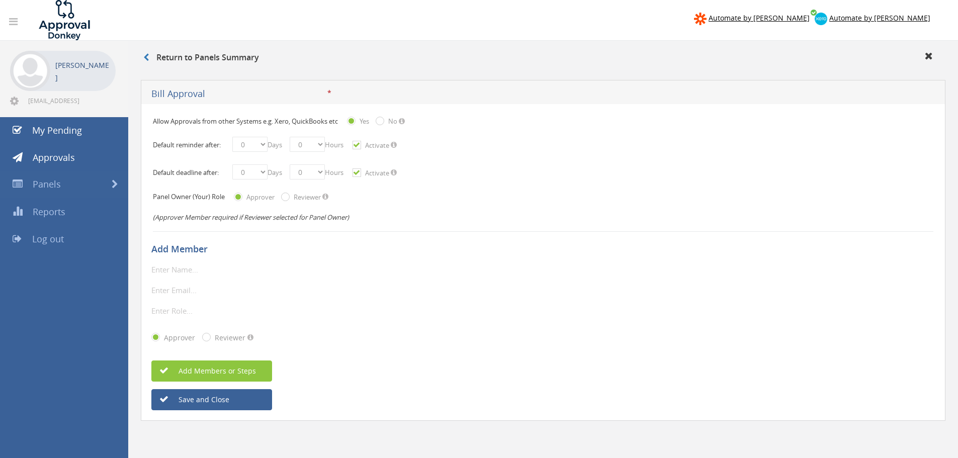
type input "Bill Approval"
click at [262, 147] on select "0 1 2 3 4 5 6 7 8 9 10 11 12 13 14 15 16 17 18 19 20 21 22 23 24 25 26 27 28 29…" at bounding box center [249, 144] width 35 height 15
select select "number:2"
click at [232, 137] on select "0 1 2 3 4 5 6 7 8 9 10 11 12 13 14 15 16 17 18 19 20 21 22 23 24 25 26 27 28 29…" at bounding box center [249, 144] width 35 height 15
click at [262, 171] on select "0 1 2 3 4 5 6 7 8 9 10 11 12 13 14 15 16 17 18 19 20 21 22 23 24 25 26 27 28 29…" at bounding box center [249, 172] width 35 height 15
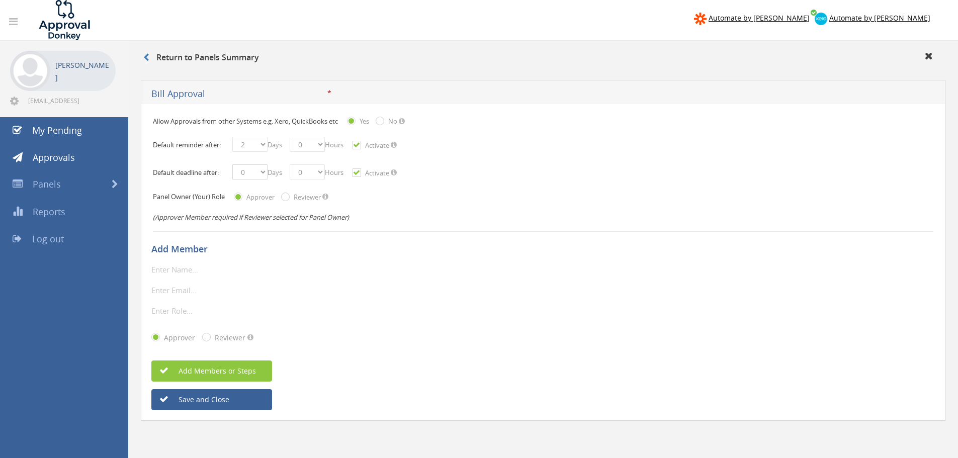
select select "number:7"
click at [232, 165] on select "0 1 2 3 4 5 6 7 8 9 10 11 12 13 14 15 16 17 18 19 20 21 22 23 24 25 26 27 28 29…" at bounding box center [249, 172] width 35 height 15
click at [176, 178] on div "Default deadline after: 0 1 2 3 4 5 6 7 8 9 10 11 12 13 14 15 16 17 18 19 20 21…" at bounding box center [543, 173] width 781 height 28
click at [196, 397] on button "Save and Close" at bounding box center [211, 399] width 121 height 21
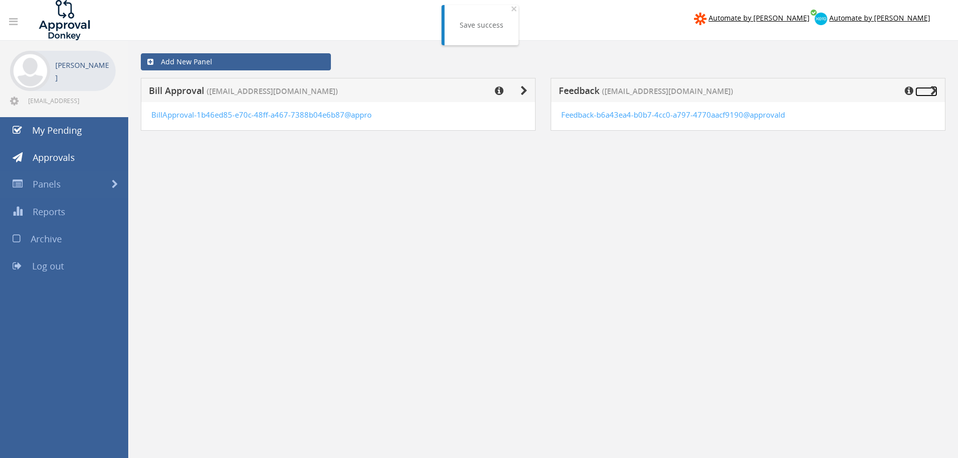
click at [934, 89] on icon at bounding box center [934, 91] width 7 height 10
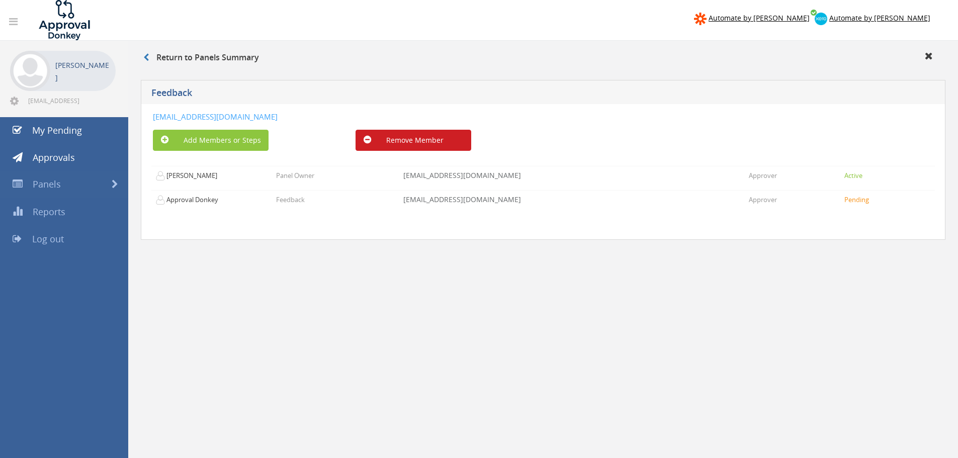
click at [428, 139] on button "Remove Member" at bounding box center [414, 140] width 116 height 21
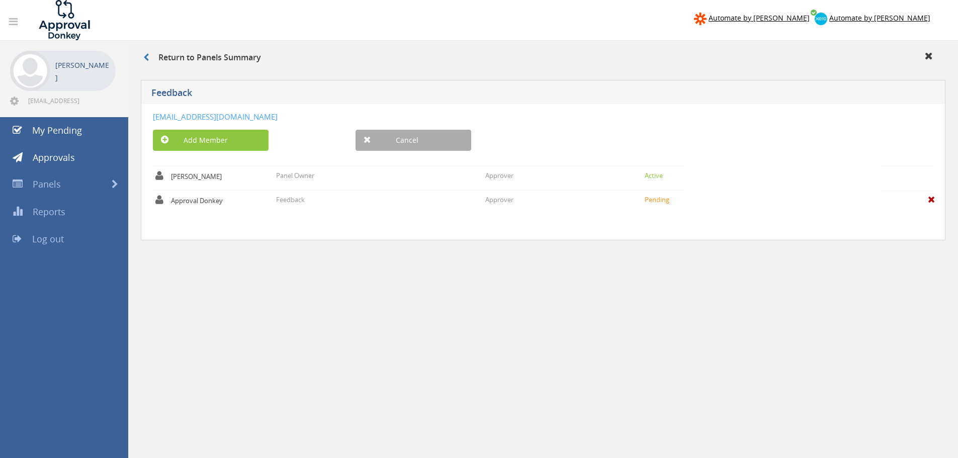
click at [399, 136] on link "Cancel" at bounding box center [414, 140] width 116 height 21
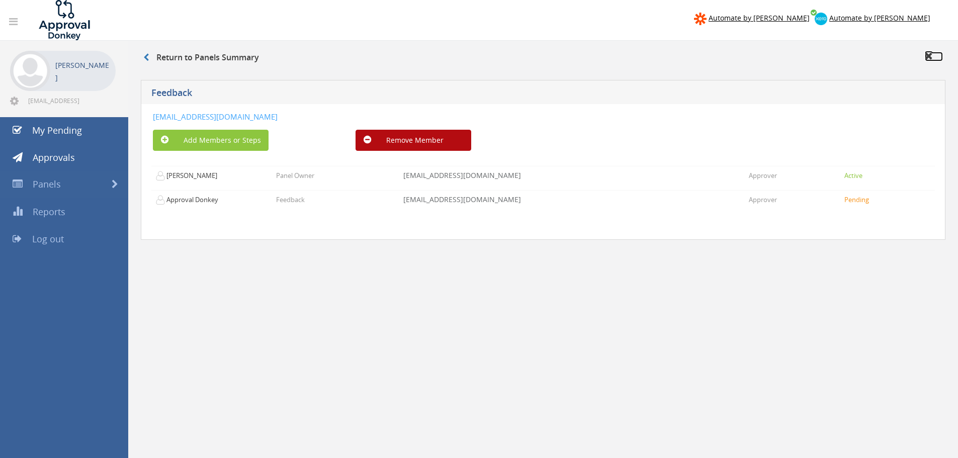
click at [935, 55] on link at bounding box center [934, 57] width 18 height 10
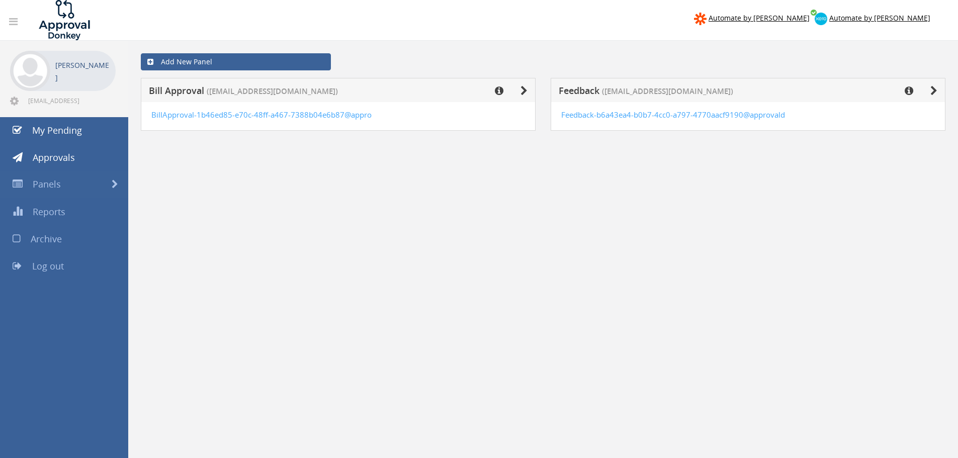
click at [428, 169] on div "Add New Panel Bill Approval (preet@sierrabuild.com.au) BillApproval-1b46ed85-e7…" at bounding box center [543, 270] width 830 height 458
click at [380, 221] on div "Add New Panel Bill Approval (preet@sierrabuild.com.au) BillApproval-1b46ed85-e7…" at bounding box center [543, 270] width 830 height 458
click at [58, 131] on span "My Pending" at bounding box center [57, 130] width 50 height 12
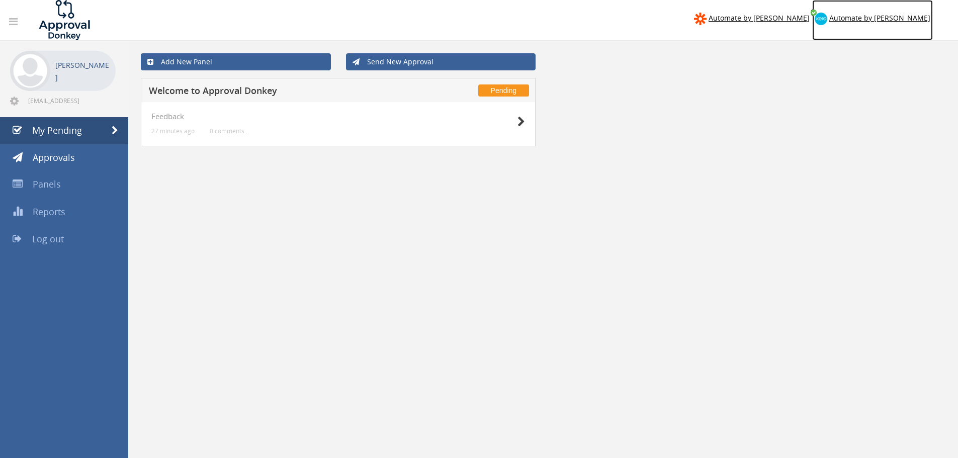
click at [894, 15] on span "Automate by [PERSON_NAME]" at bounding box center [880, 18] width 101 height 10
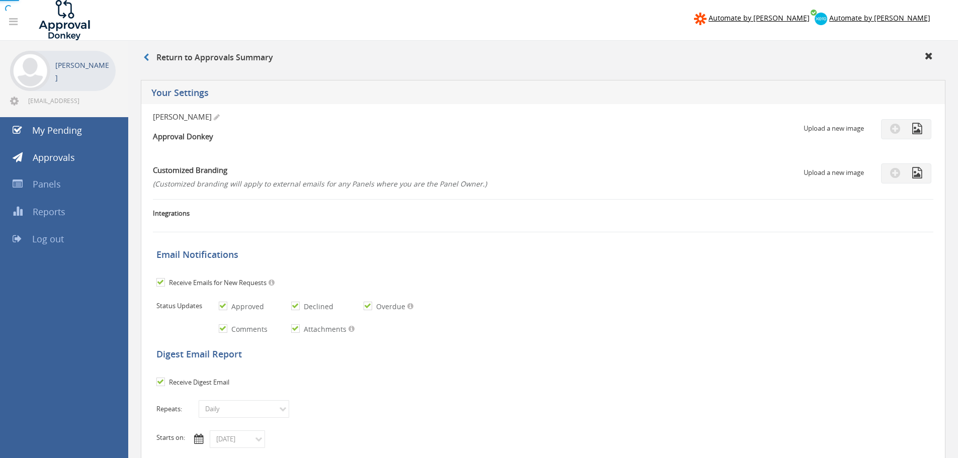
checkbox input "true"
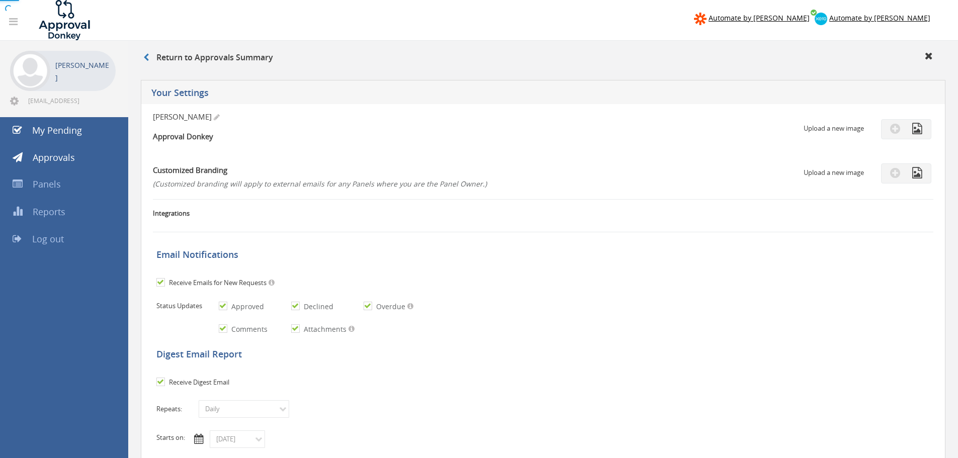
checkbox input "true"
select select "number:1"
checkbox input "true"
type input "08/23/2025"
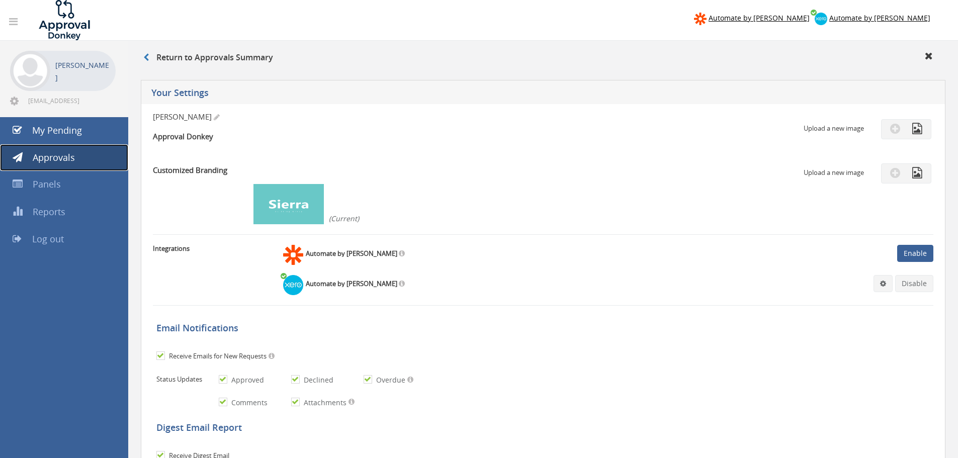
click at [65, 161] on span "Approvals" at bounding box center [54, 157] width 42 height 12
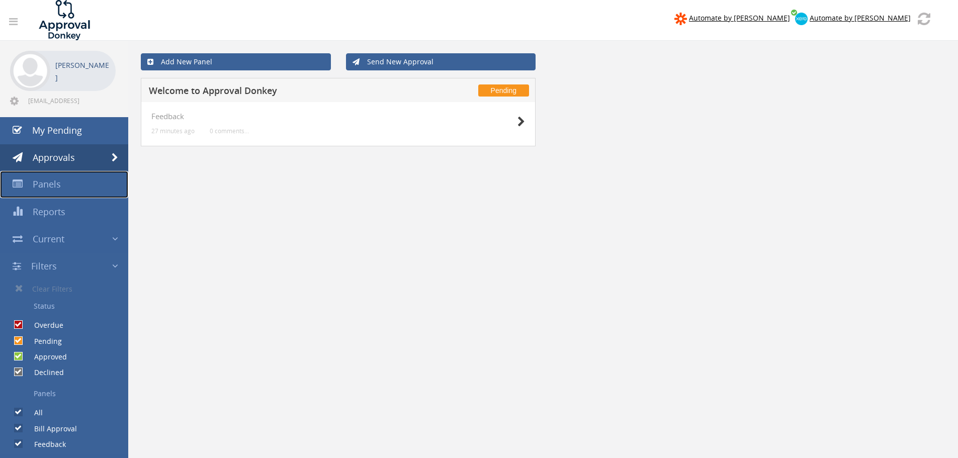
click at [59, 187] on span "Panels" at bounding box center [47, 184] width 28 height 12
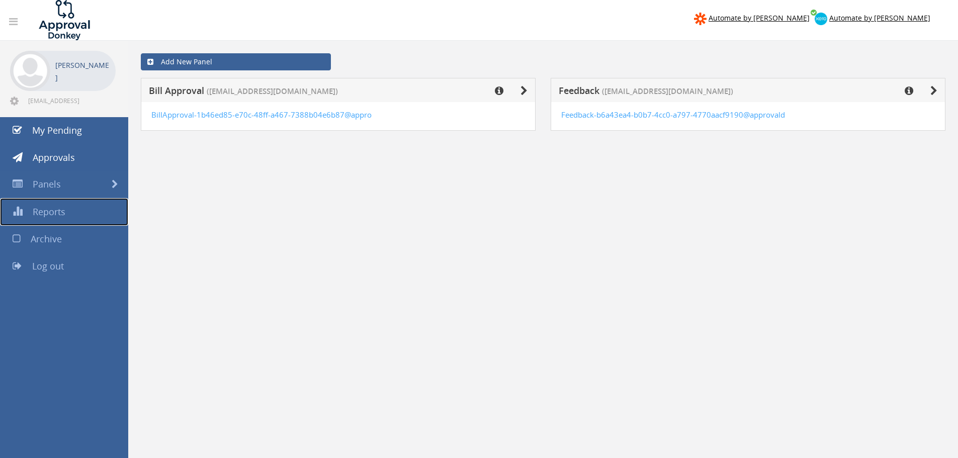
click at [50, 209] on span "Reports" at bounding box center [49, 212] width 33 height 12
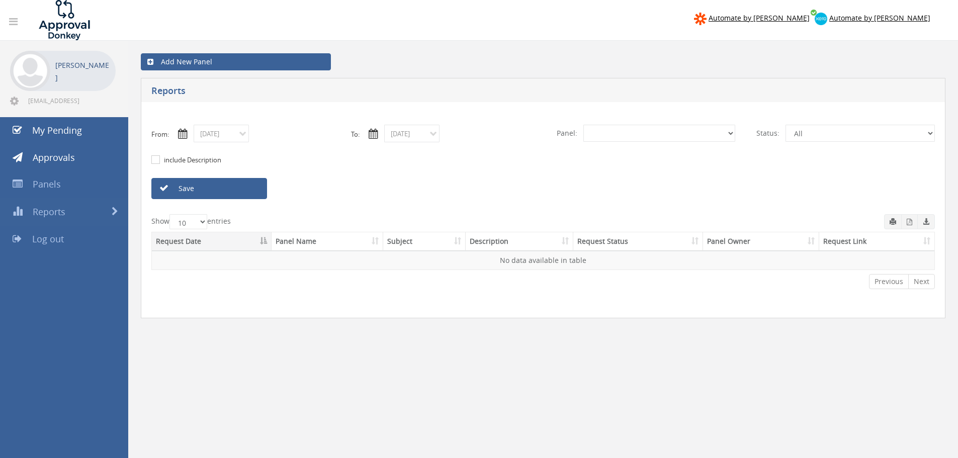
select select "number:0"
click at [888, 18] on span "Automate by [PERSON_NAME]" at bounding box center [880, 18] width 101 height 10
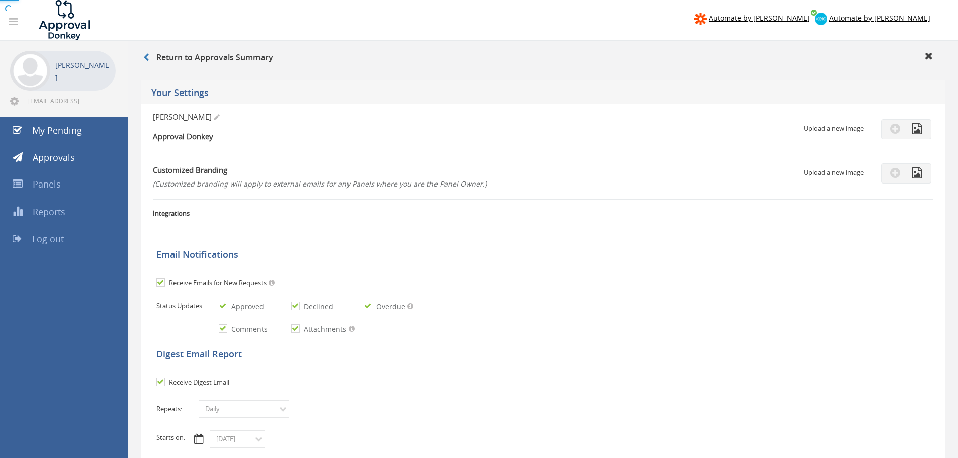
checkbox input "true"
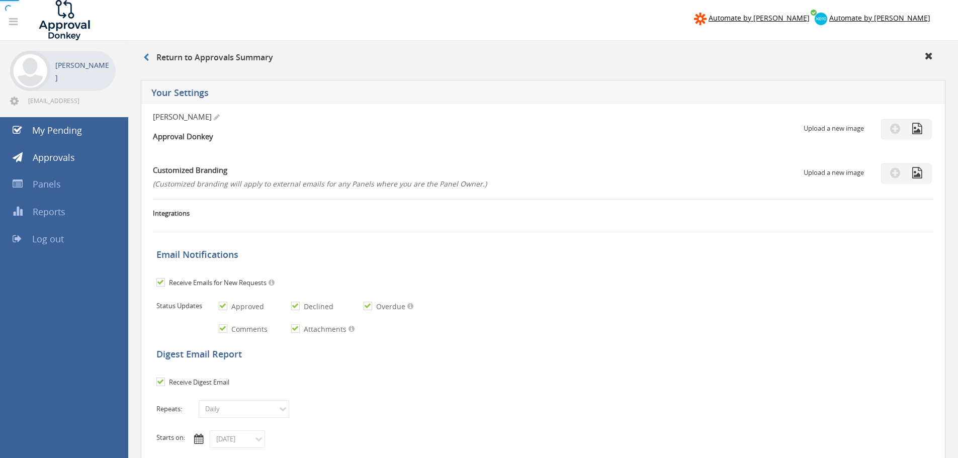
checkbox input "true"
select select "number:1"
checkbox input "true"
type input "08/23/2025"
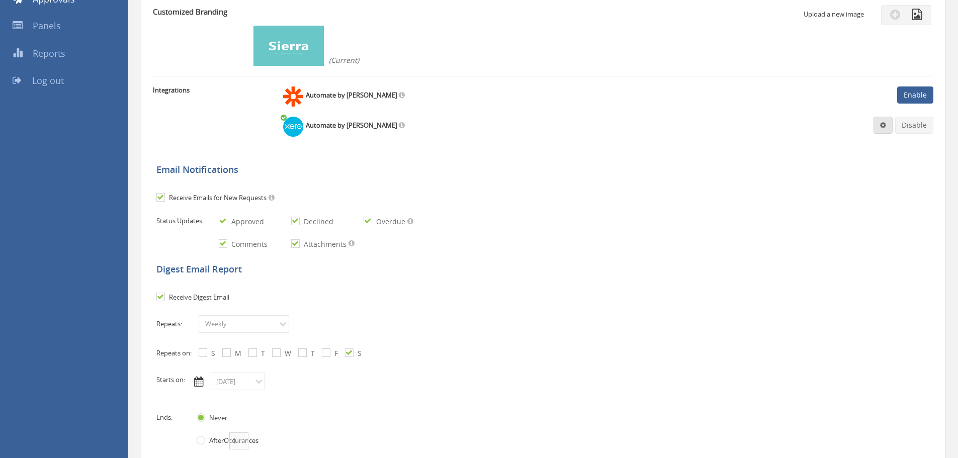
scroll to position [101, 0]
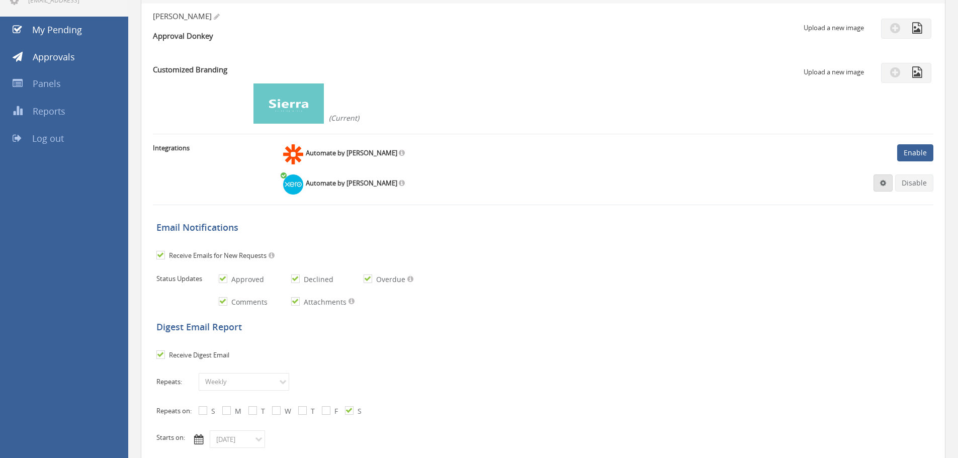
click at [888, 190] on link at bounding box center [883, 183] width 19 height 17
click at [825, 200] on link "Settings" at bounding box center [853, 203] width 76 height 16
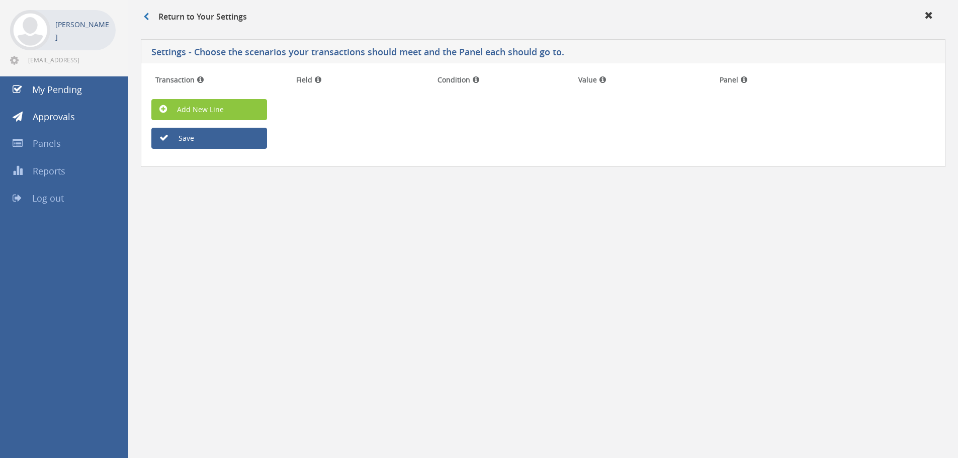
scroll to position [41, 0]
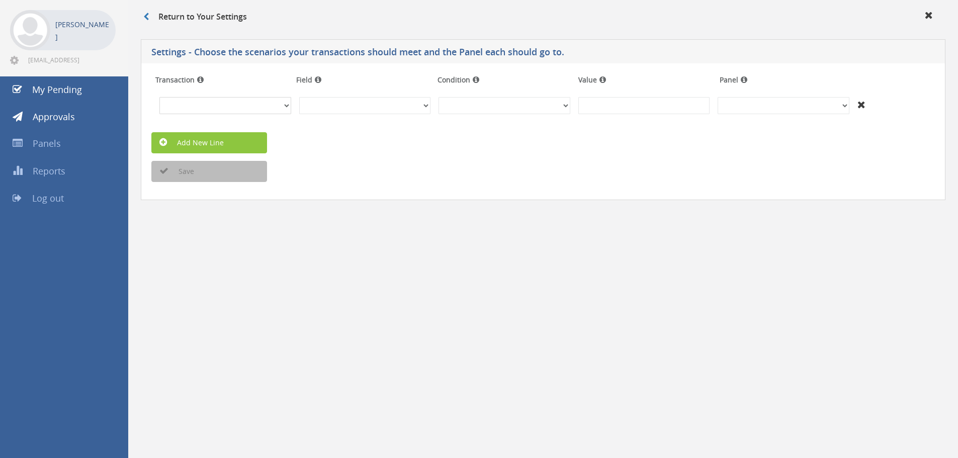
click at [280, 105] on select "Invoices Bills Credit Notes Purchase Orders" at bounding box center [225, 105] width 132 height 17
click at [159, 97] on select "Invoices Bills Credit Notes Purchase Orders" at bounding box center [225, 105] width 132 height 17
click at [255, 103] on select "Invoices Bills Credit Notes Purchase Orders" at bounding box center [225, 105] width 132 height 17
select select "number:2"
click at [159, 97] on select "Invoices Bills Credit Notes Purchase Orders" at bounding box center [225, 105] width 132 height 17
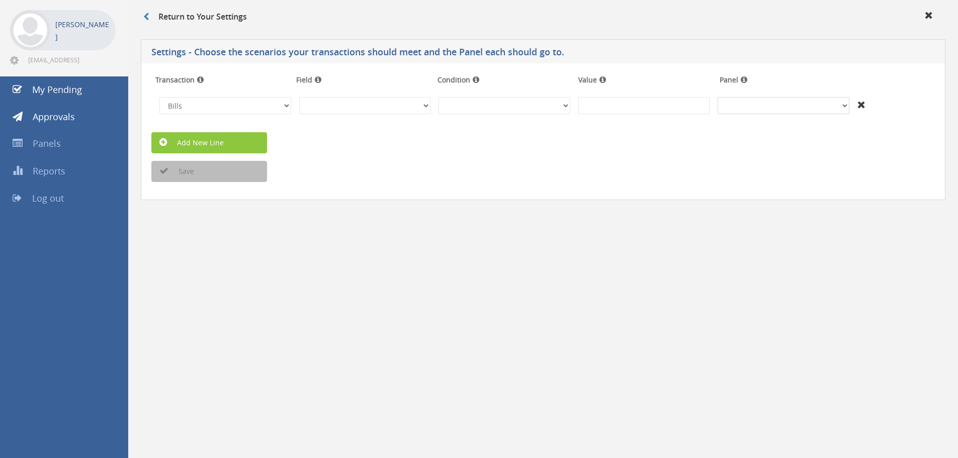
click at [834, 104] on select "+And Bill Approval" at bounding box center [784, 105] width 132 height 17
select select "number:14073"
click at [718, 97] on select "+And Bill Approval" at bounding box center [784, 105] width 132 height 17
click at [178, 164] on button "Save" at bounding box center [209, 171] width 116 height 21
click at [340, 105] on select "InvoiceID - (92f08561-bd65-469b-93fb-65dd1552c678) InvoiceNumber - (null) Conta…" at bounding box center [365, 105] width 132 height 17
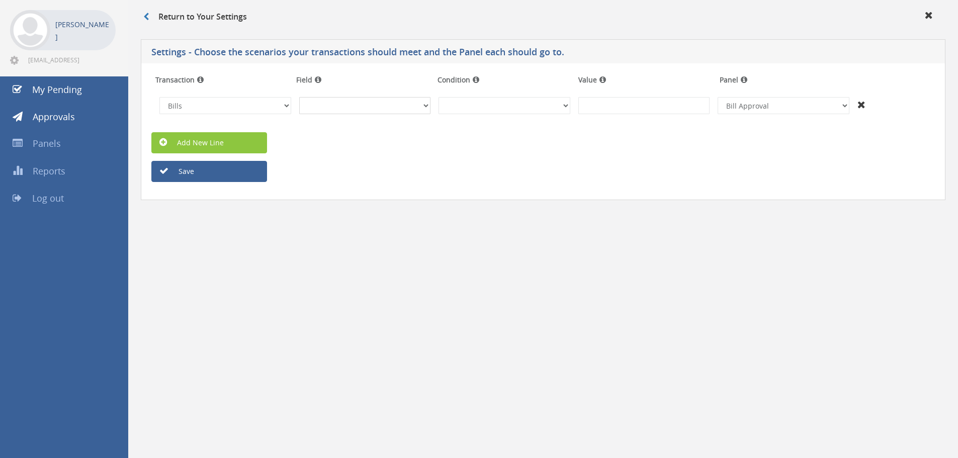
select select "number:86"
click at [299, 97] on select "InvoiceID - (92f08561-bd65-469b-93fb-65dd1552c678) InvoiceNumber - (null) Conta…" at bounding box center [365, 105] width 132 height 17
click at [455, 104] on select "(Text) Contains (Text) Does not contain (Text) Exactly matches (Text) Does not …" at bounding box center [505, 105] width 132 height 17
select select "number:11"
click at [439, 97] on select "(Text) Contains (Text) Does not contain (Text) Exactly matches (Text) Does not …" at bounding box center [505, 105] width 132 height 17
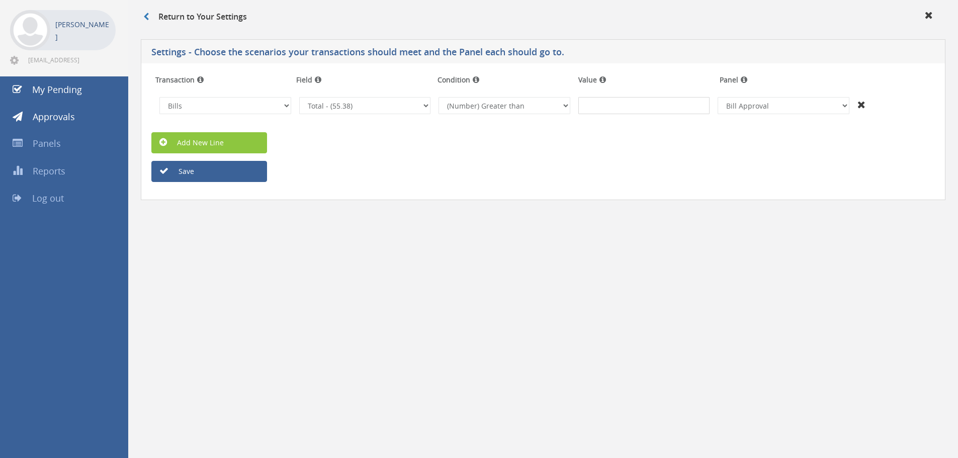
click at [604, 105] on input at bounding box center [645, 105] width 132 height 17
type input "5000"
click at [613, 152] on div "Add New Line" at bounding box center [543, 142] width 799 height 21
click at [177, 176] on button "Save" at bounding box center [209, 171] width 116 height 21
click at [189, 145] on link "Add New Line" at bounding box center [209, 142] width 116 height 21
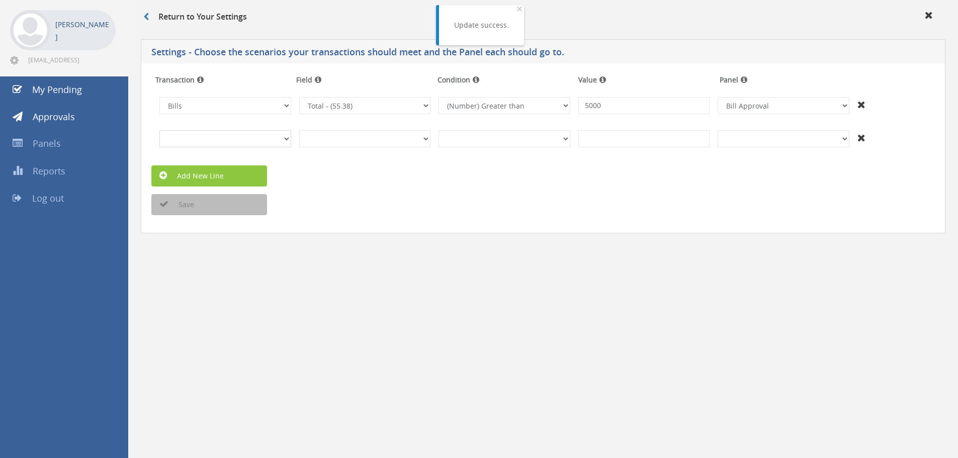
click at [226, 144] on select "Invoices Bills Credit Notes Purchase Orders" at bounding box center [225, 138] width 132 height 17
click at [159, 130] on select "Invoices Bills Credit Notes Purchase Orders" at bounding box center [225, 138] width 132 height 17
click at [371, 134] on select "InvoiceID - (92f08561-bd65-469b-93fb-65dd1552c678) InvoiceNumber - (INV-0045) C…" at bounding box center [365, 138] width 132 height 17
click at [276, 147] on td "Invoices Bills Credit Notes Purchase Orders The transaction is required." at bounding box center [225, 138] width 140 height 25
click at [279, 136] on select "Invoices Bills Credit Notes Purchase Orders" at bounding box center [225, 138] width 132 height 17
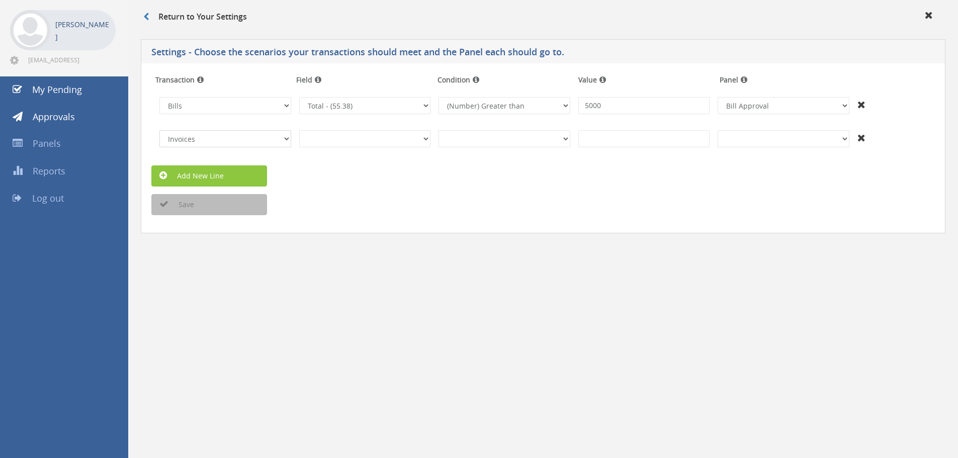
select select "number:2"
click at [159, 130] on select "Invoices Bills Credit Notes Purchase Orders" at bounding box center [225, 138] width 132 height 17
click at [425, 108] on select "InvoiceID - (92f08561-bd65-469b-93fb-65dd1552c678) InvoiceNumber - (null) Conta…" at bounding box center [365, 105] width 132 height 17
click at [786, 139] on select "+And Bill Approval" at bounding box center [784, 138] width 132 height 17
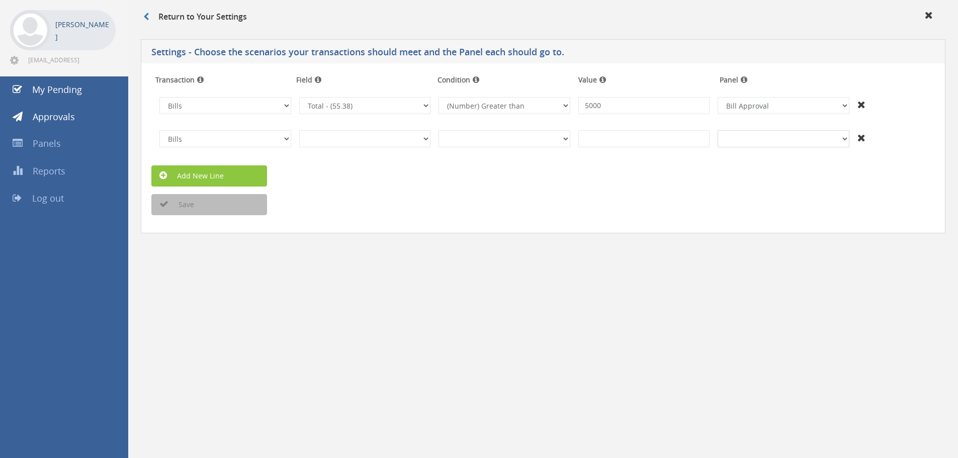
select select "number:14073"
click at [718, 130] on select "+And Bill Approval" at bounding box center [784, 138] width 132 height 17
click at [587, 195] on div "Save" at bounding box center [543, 204] width 799 height 21
click at [167, 211] on button "Save" at bounding box center [209, 204] width 116 height 21
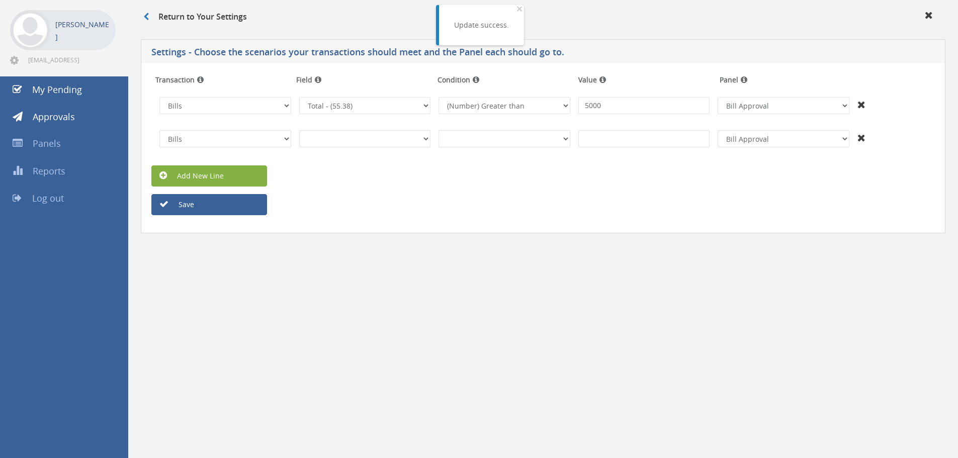
click at [185, 177] on link "Add New Line" at bounding box center [209, 176] width 116 height 21
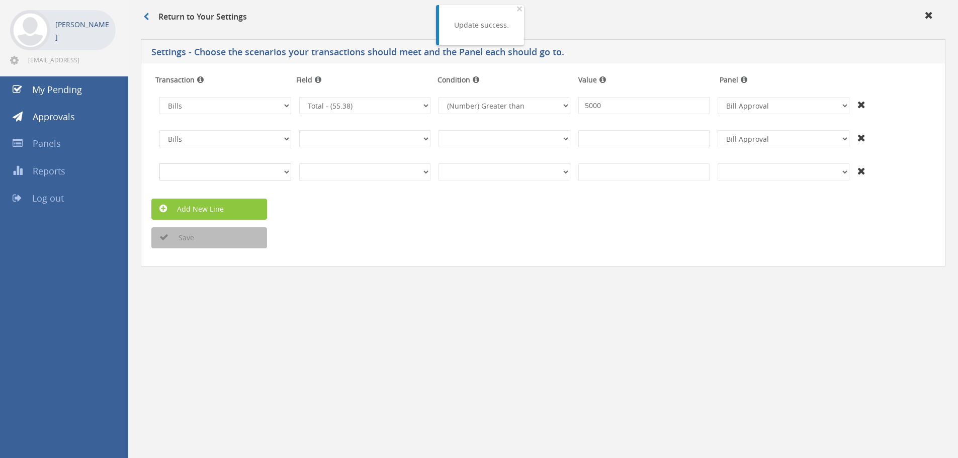
click at [196, 170] on select "Invoices Bills Credit Notes Purchase Orders" at bounding box center [225, 172] width 132 height 17
select select "number:1"
click at [159, 164] on select "Invoices Bills Credit Notes Purchase Orders" at bounding box center [225, 172] width 132 height 17
click at [366, 174] on select "InvoiceID - (92f08561-bd65-469b-93fb-65dd1552c678) InvoiceNumber - (INV-0045) C…" at bounding box center [365, 172] width 132 height 17
select select "number:28"
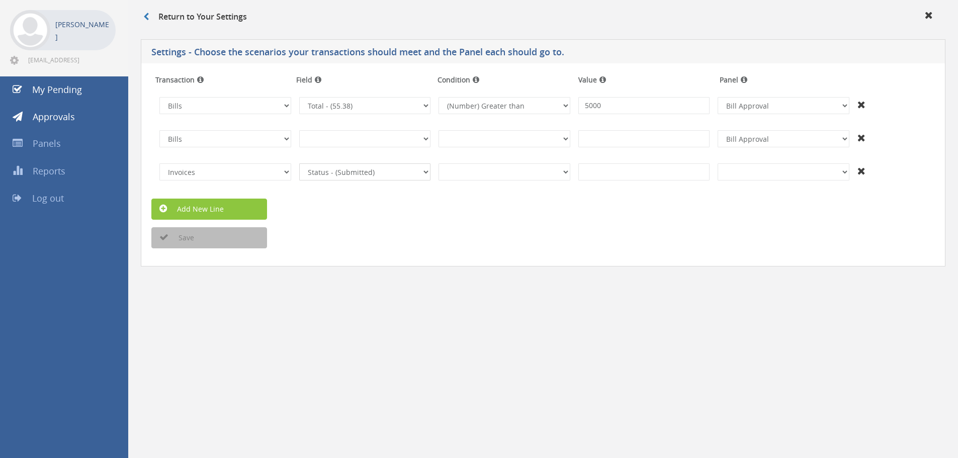
click at [299, 164] on select "InvoiceID - (92f08561-bd65-469b-93fb-65dd1552c678) InvoiceNumber - (INV-0045) C…" at bounding box center [365, 172] width 132 height 17
click at [502, 175] on select "(Text) Contains (Text) Does not contain (Text) Exactly matches (Text) Does not …" at bounding box center [505, 172] width 132 height 17
select select "number:3"
click at [439, 164] on select "(Text) Contains (Text) Does not contain (Text) Exactly matches (Text) Does not …" at bounding box center [505, 172] width 132 height 17
click at [620, 177] on input at bounding box center [645, 172] width 132 height 17
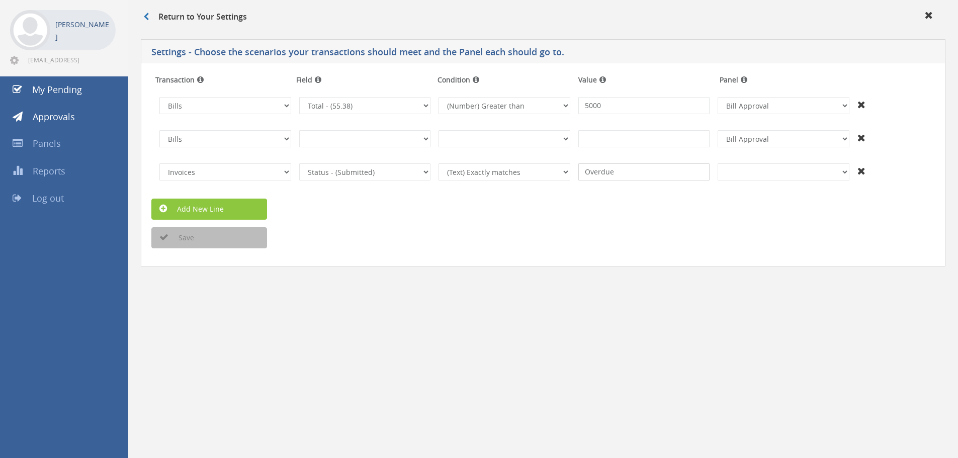
type input "Overdue"
click at [597, 213] on div "Add New Line" at bounding box center [543, 209] width 799 height 21
click at [793, 172] on select "+And Bill Approval" at bounding box center [784, 172] width 132 height 17
click at [718, 164] on select "+And Bill Approval" at bounding box center [784, 172] width 132 height 17
click at [661, 231] on form "Transaction Field Condition Value Panel Invoices Bills Credit Notes Purchase Or…" at bounding box center [543, 160] width 784 height 178
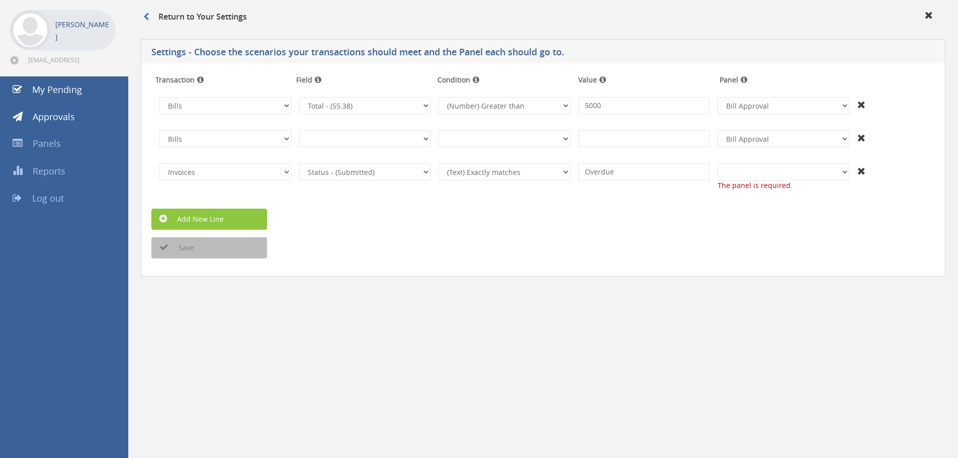
click at [863, 173] on icon at bounding box center [862, 171] width 8 height 10
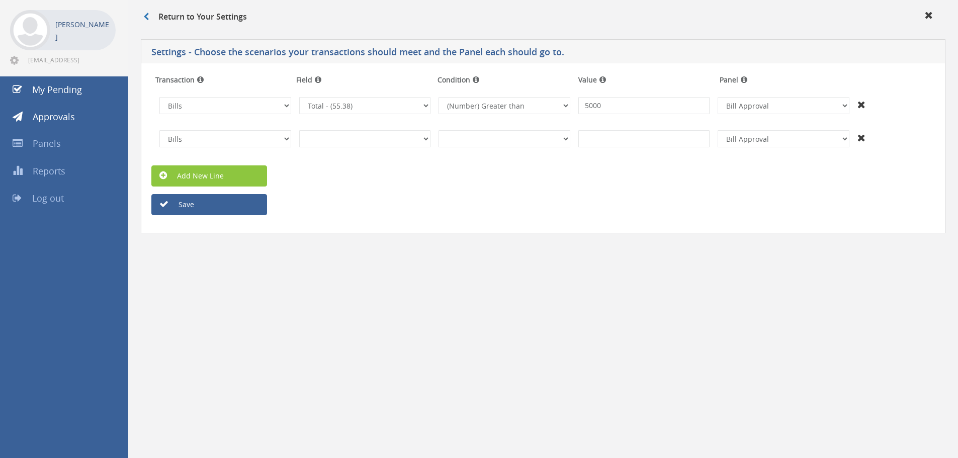
click at [541, 202] on div "Save" at bounding box center [543, 204] width 799 height 21
click at [862, 104] on icon at bounding box center [862, 105] width 8 height 10
select select "?"
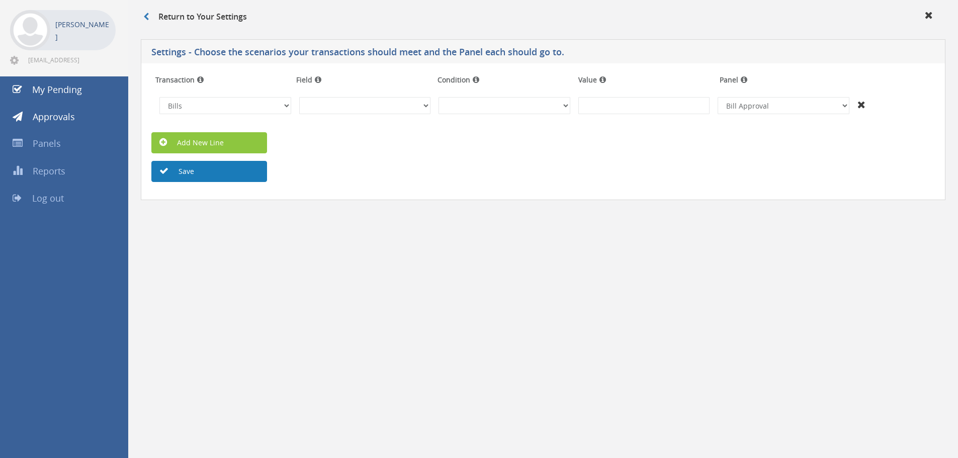
click at [186, 173] on button "Save" at bounding box center [209, 171] width 116 height 21
click at [433, 247] on div "Return to Your Settings Settings - Choose the scenarios your transactions shoul…" at bounding box center [543, 229] width 830 height 458
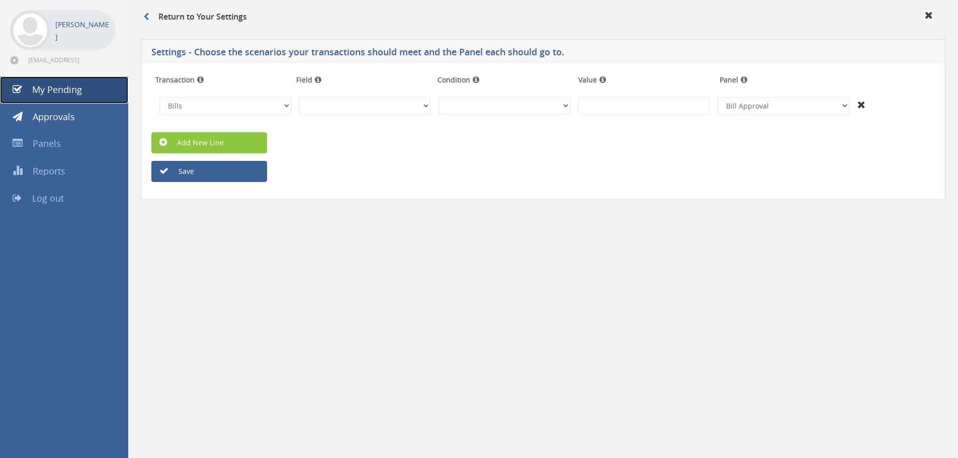
click at [62, 100] on link "My Pending" at bounding box center [64, 89] width 128 height 27
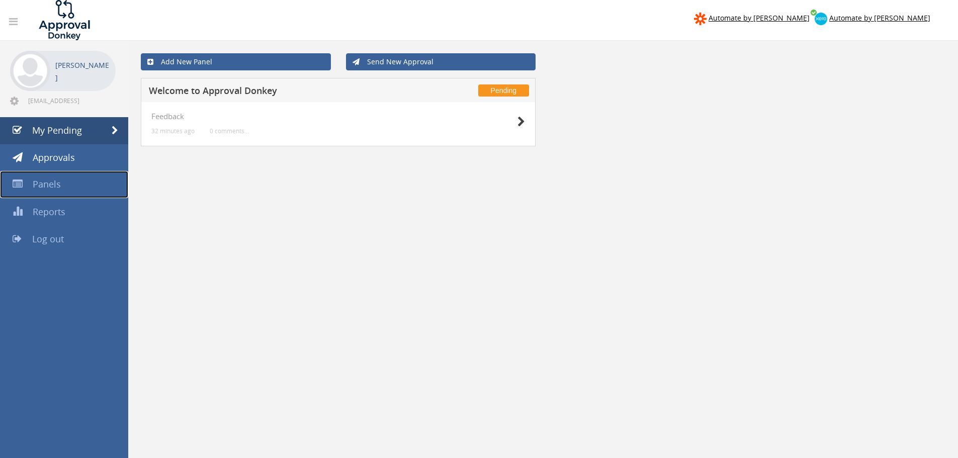
click at [44, 181] on span "Panels" at bounding box center [47, 184] width 28 height 12
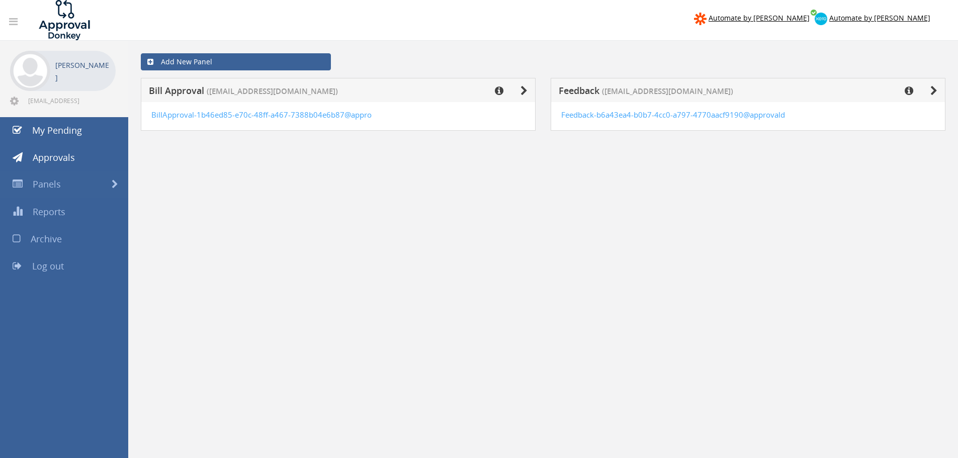
click at [430, 190] on div "Add New Panel Bill Approval (preet@sierrabuild.com.au) BillApproval-1b46ed85-e7…" at bounding box center [543, 343] width 830 height 604
click at [203, 62] on link "Add New Panel" at bounding box center [236, 61] width 190 height 17
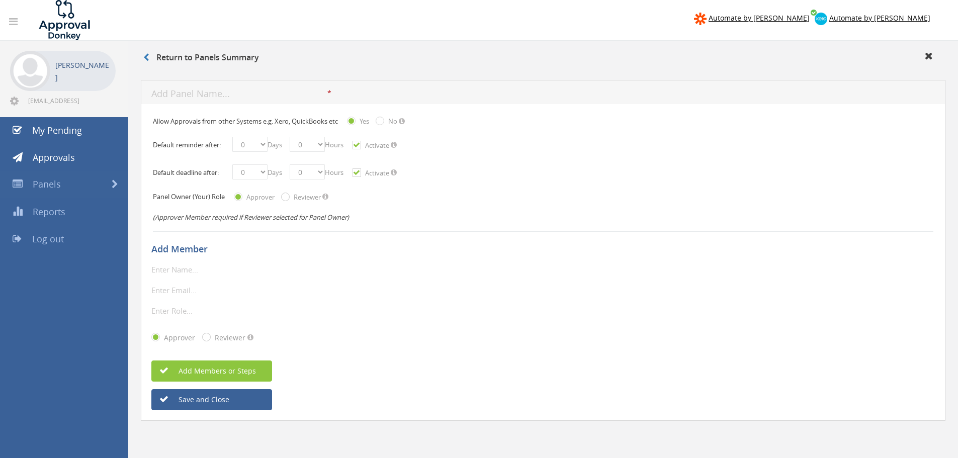
click at [235, 103] on div "* The panel name is required. Input is not legal The panel name should be maxim…" at bounding box center [543, 92] width 805 height 24
click at [228, 85] on div "* The panel name is required. Input is not legal The panel name should be maxim…" at bounding box center [543, 92] width 805 height 24
click at [226, 88] on input "text" at bounding box center [239, 94] width 176 height 13
type input "Invoice Approvals"
click at [353, 276] on div "* The display name is required. Only alphanumeric\underline\horizontal line are…" at bounding box center [543, 307] width 784 height 88
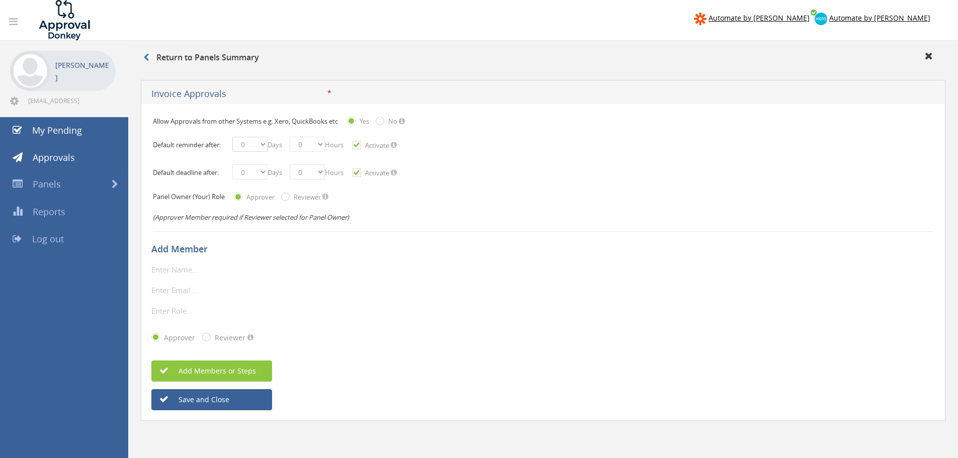
click at [262, 147] on select "0 1 2 3 4 5 6 7 8 9 10 11 12 13 14 15 16 17 18 19 20 21 22 23 24 25 26 27 28 29…" at bounding box center [249, 144] width 35 height 15
select select "number:1"
click at [232, 137] on select "0 1 2 3 4 5 6 7 8 9 10 11 12 13 14 15 16 17 18 19 20 21 22 23 24 25 26 27 28 29…" at bounding box center [249, 144] width 35 height 15
click at [260, 168] on select "0 1 2 3 4 5 6 7 8 9 10 11 12 13 14 15 16 17 18 19 20 21 22 23 24 25 26 27 28 29…" at bounding box center [249, 172] width 35 height 15
click at [232, 165] on select "0 1 2 3 4 5 6 7 8 9 10 11 12 13 14 15 16 17 18 19 20 21 22 23 24 25 26 27 28 29…" at bounding box center [249, 172] width 35 height 15
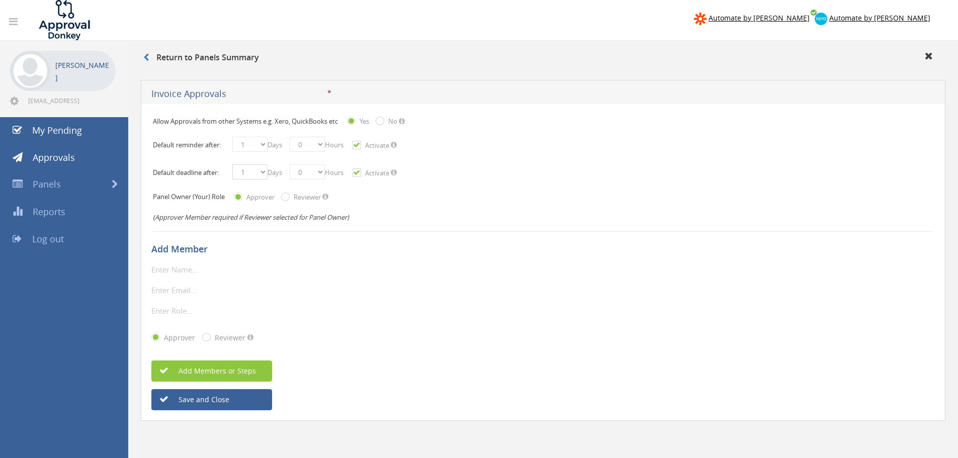
click at [261, 171] on select "0 1 2 3 4 5 6 7 8 9 10 11 12 13 14 15 16 17 18 19 20 21 22 23 24 25 26 27 28 29…" at bounding box center [249, 172] width 35 height 15
select select "number:2"
click at [232, 165] on select "0 1 2 3 4 5 6 7 8 9 10 11 12 13 14 15 16 17 18 19 20 21 22 23 24 25 26 27 28 29…" at bounding box center [249, 172] width 35 height 15
click at [323, 269] on div "* The display name is required. Only alphanumeric\underline\horizontal line are…" at bounding box center [543, 269] width 784 height 13
click at [207, 398] on button "Save and Close" at bounding box center [211, 399] width 121 height 21
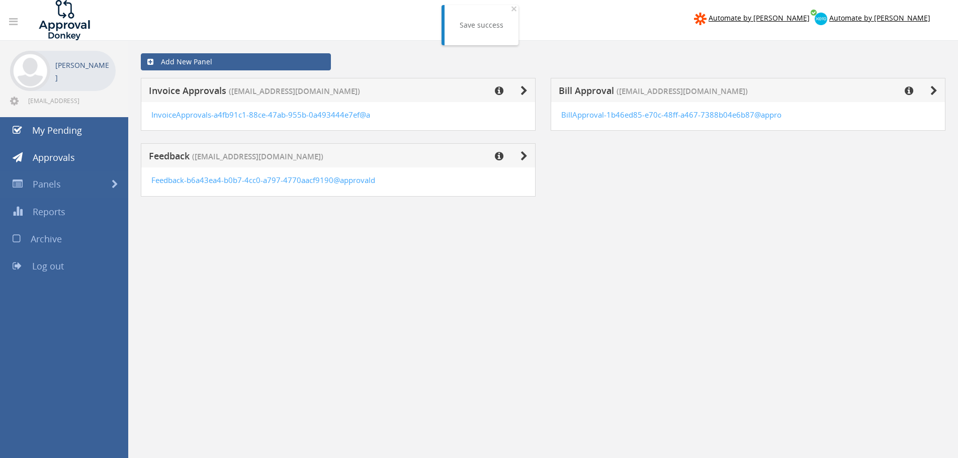
click at [315, 353] on div "Add New Panel Invoice Approvals (preet@sierrabuild.com.au) InvoiceApprovals-a4f…" at bounding box center [543, 343] width 830 height 604
click at [895, 19] on span "Automate by [PERSON_NAME]" at bounding box center [880, 18] width 101 height 10
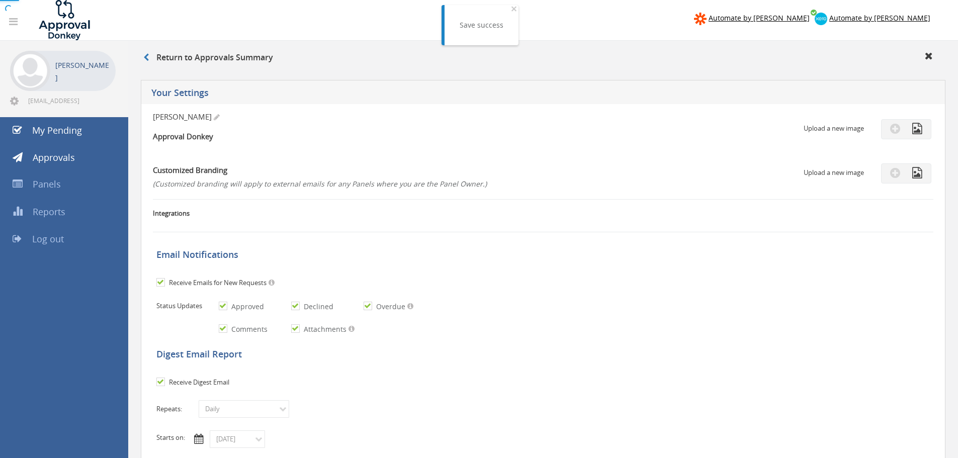
checkbox input "true"
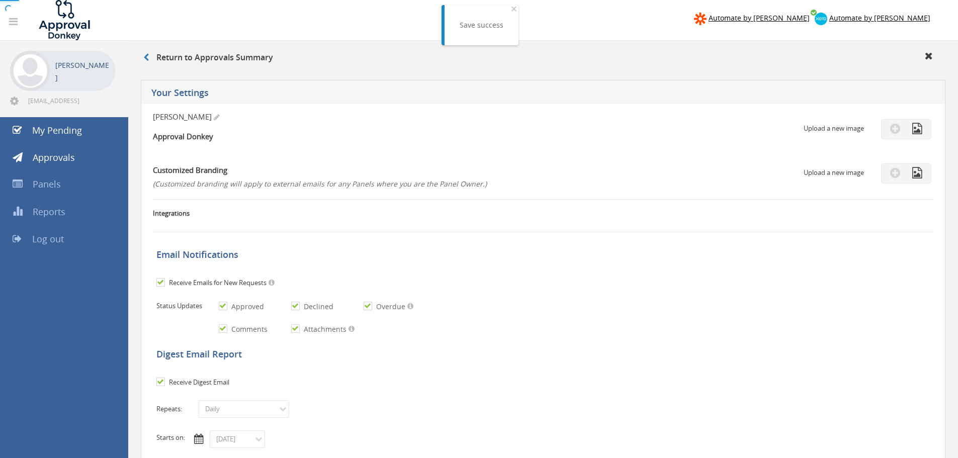
checkbox input "true"
select select "number:1"
checkbox input "true"
type input "08/23/2025"
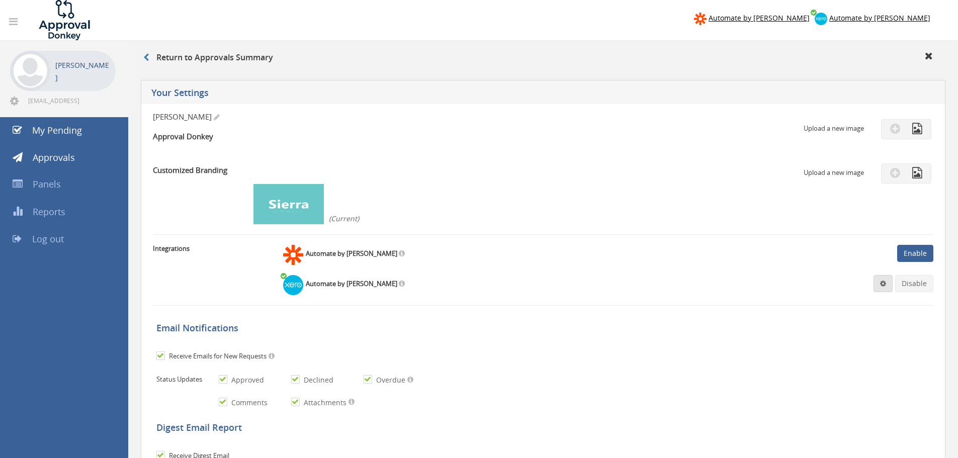
click at [892, 284] on link at bounding box center [883, 283] width 19 height 17
click at [832, 306] on link "Settings" at bounding box center [853, 303] width 76 height 16
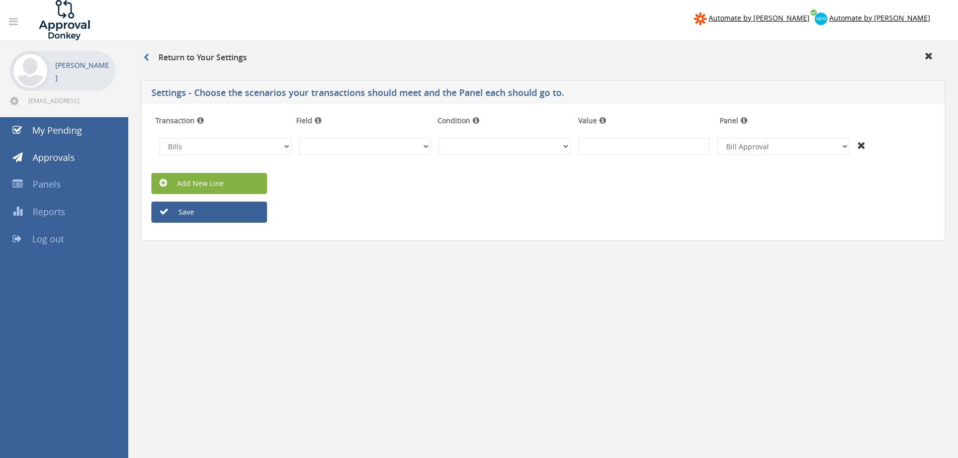
click at [202, 191] on link "Add New Line" at bounding box center [209, 183] width 116 height 21
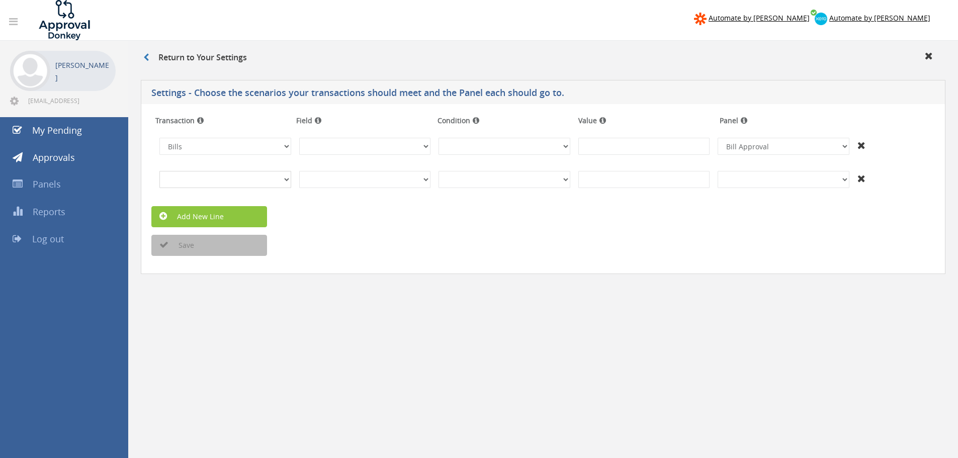
click at [213, 177] on select "Invoices Bills Credit Notes Purchase Orders" at bounding box center [225, 179] width 132 height 17
select select "number:1"
click at [159, 171] on select "Invoices Bills Credit Notes Purchase Orders" at bounding box center [225, 179] width 132 height 17
click at [814, 185] on select "+And Invoice Approvals Bill Approval" at bounding box center [784, 179] width 132 height 17
select select "number:14074"
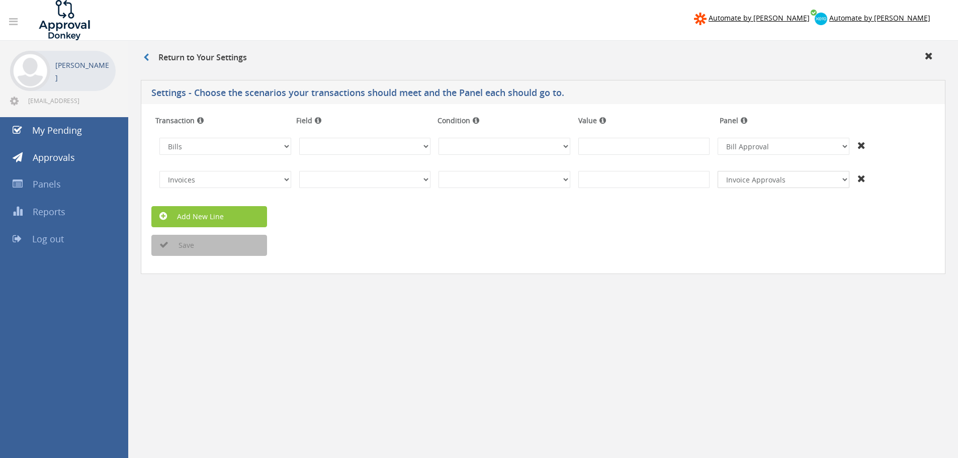
click at [718, 171] on select "+And Invoice Approvals Bill Approval" at bounding box center [784, 179] width 132 height 17
click at [639, 232] on form "Transaction Field Condition Value Panel Invoices Bills Credit Notes Purchase Or…" at bounding box center [543, 184] width 784 height 144
click at [198, 242] on button "Save" at bounding box center [209, 245] width 116 height 21
click at [46, 185] on span "Panels" at bounding box center [47, 184] width 28 height 12
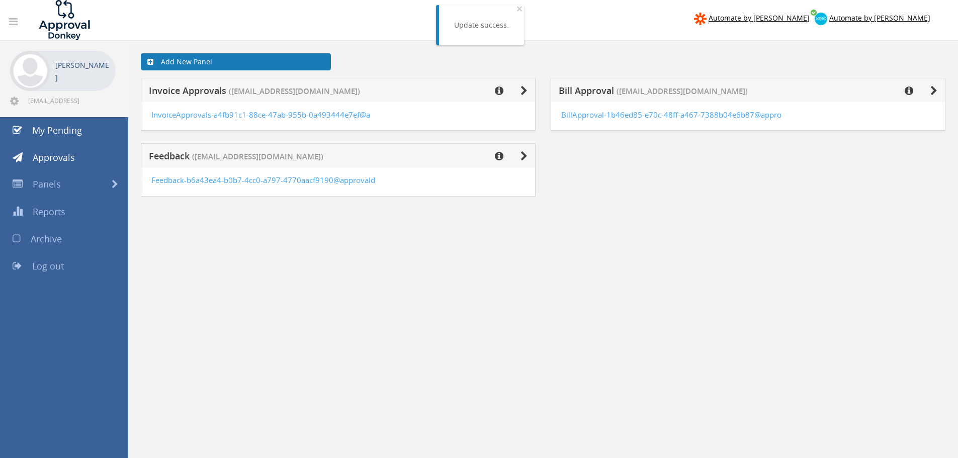
click at [196, 62] on link "Add New Panel" at bounding box center [236, 61] width 190 height 17
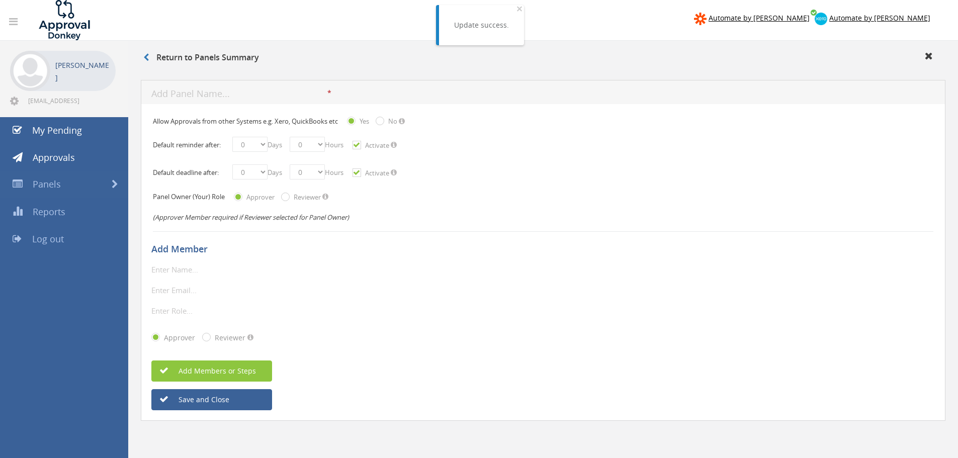
click at [232, 90] on input "text" at bounding box center [239, 94] width 176 height 13
type input "Expense Reimbursement"
click at [405, 349] on div "Approver Reviewer" at bounding box center [543, 338] width 784 height 26
click at [261, 143] on select "0 1 2 3 4 5 6 7 8 9 10 11 12 13 14 15 16 17 18 19 20 21 22 23 24 25 26 27 28 29…" at bounding box center [249, 144] width 35 height 15
select select "number:2"
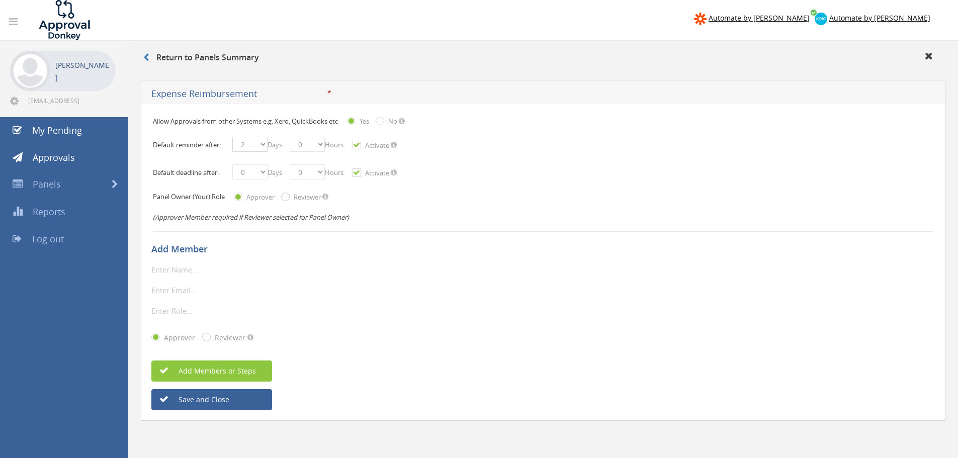
click at [232, 137] on select "0 1 2 3 4 5 6 7 8 9 10 11 12 13 14 15 16 17 18 19 20 21 22 23 24 25 26 27 28 29…" at bounding box center [249, 144] width 35 height 15
click at [266, 171] on select "0 1 2 3 4 5 6 7 8 9 10 11 12 13 14 15 16 17 18 19 20 21 22 23 24 25 26 27 28 29…" at bounding box center [249, 172] width 35 height 15
select select "number:4"
click at [232, 165] on select "0 1 2 3 4 5 6 7 8 9 10 11 12 13 14 15 16 17 18 19 20 21 22 23 24 25 26 27 28 29…" at bounding box center [249, 172] width 35 height 15
click at [311, 257] on div "Add Member" at bounding box center [543, 248] width 784 height 29
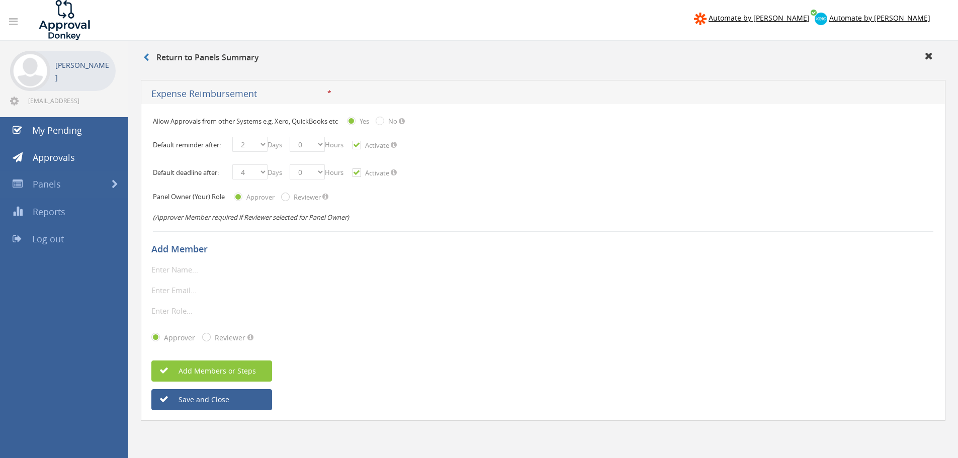
click at [189, 272] on input "text" at bounding box center [209, 269] width 116 height 13
type input "Rutvi Mesara"
type input "accounts@sierrabuild.com.au"
type input "Line Manager"
click at [200, 403] on button "Save and Close" at bounding box center [211, 399] width 121 height 21
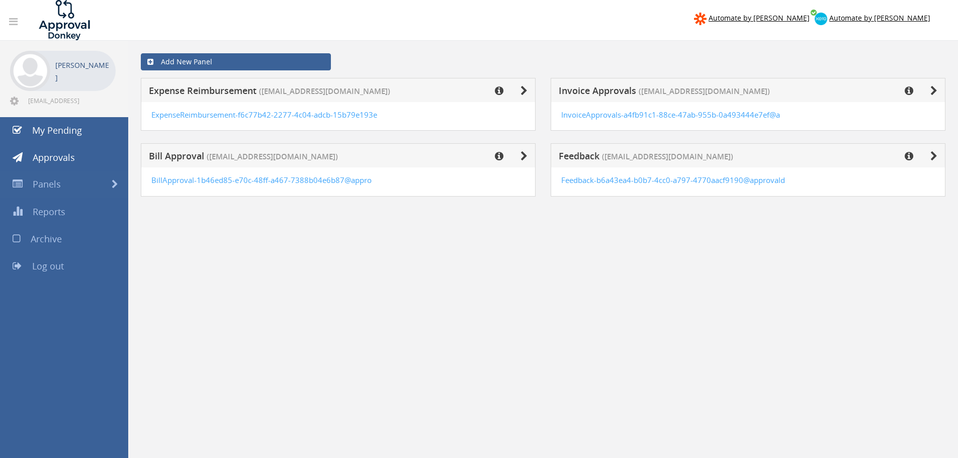
click at [477, 266] on div "Add New Panel Expense Reimbursement (preet@sierrabuild.com.au) ExpenseReimburse…" at bounding box center [543, 343] width 830 height 604
click at [380, 182] on div "BillApproval-1b46ed85-e70c-48ff-a467-7388b04e6b87@appro" at bounding box center [338, 180] width 374 height 11
click at [367, 245] on div "Add New Panel Expense Reimbursement (preet@sierrabuild.com.au) ExpenseReimburse…" at bounding box center [543, 343] width 830 height 604
click at [62, 138] on link "My Pending" at bounding box center [64, 130] width 128 height 27
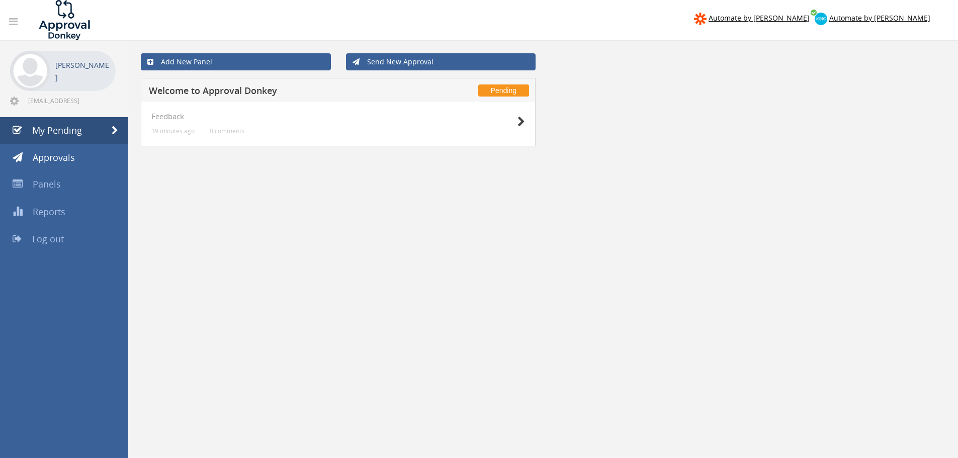
drag, startPoint x: 226, startPoint y: 225, endPoint x: 176, endPoint y: 190, distance: 61.8
click at [226, 225] on div "Add New Panel Send New Approval Pending Welcome to Approval Donkey Feedback 39 …" at bounding box center [543, 343] width 830 height 604
click at [59, 126] on span "My Pending" at bounding box center [57, 130] width 50 height 12
click at [50, 191] on link "Panels" at bounding box center [64, 184] width 128 height 27
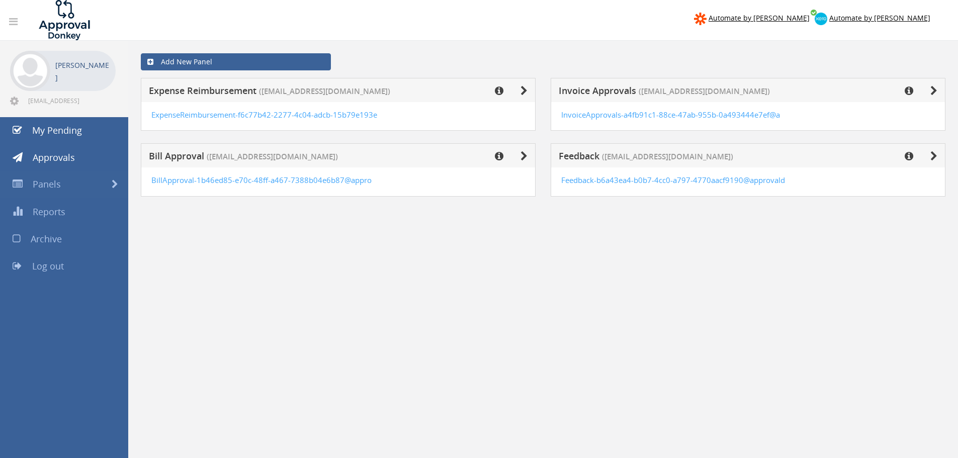
click at [484, 354] on div "Add New Panel Expense Reimbursement (preet@sierrabuild.com.au) ExpenseReimburse…" at bounding box center [543, 343] width 830 height 604
click at [905, 17] on span "Automate by [PERSON_NAME]" at bounding box center [880, 18] width 101 height 10
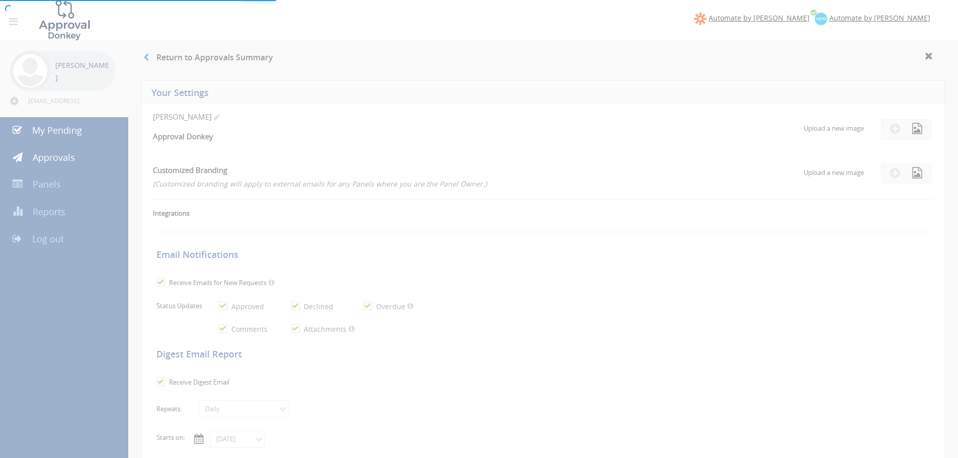
checkbox input "true"
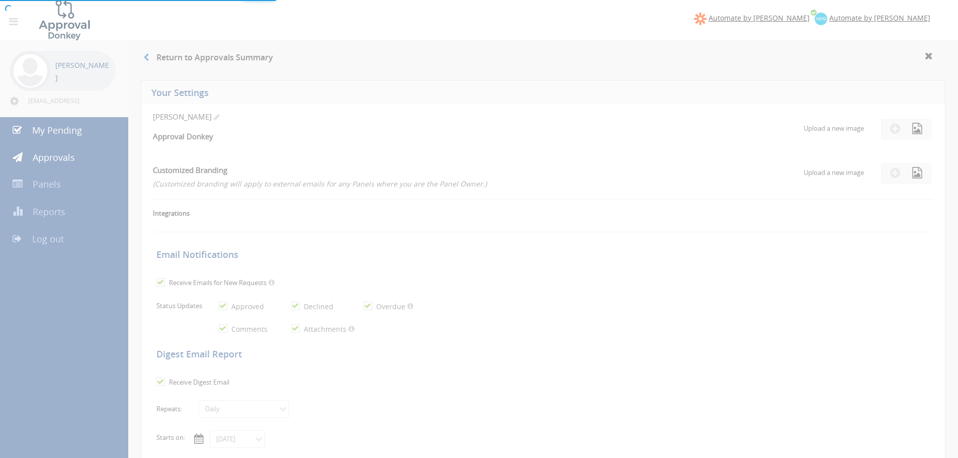
checkbox input "true"
select select "number:1"
checkbox input "true"
type input "08/23/2025"
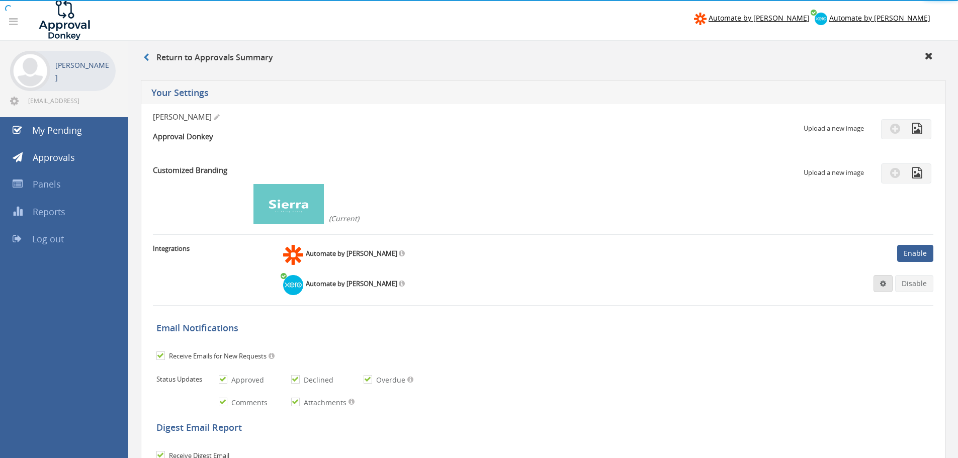
click at [888, 279] on link at bounding box center [883, 283] width 19 height 17
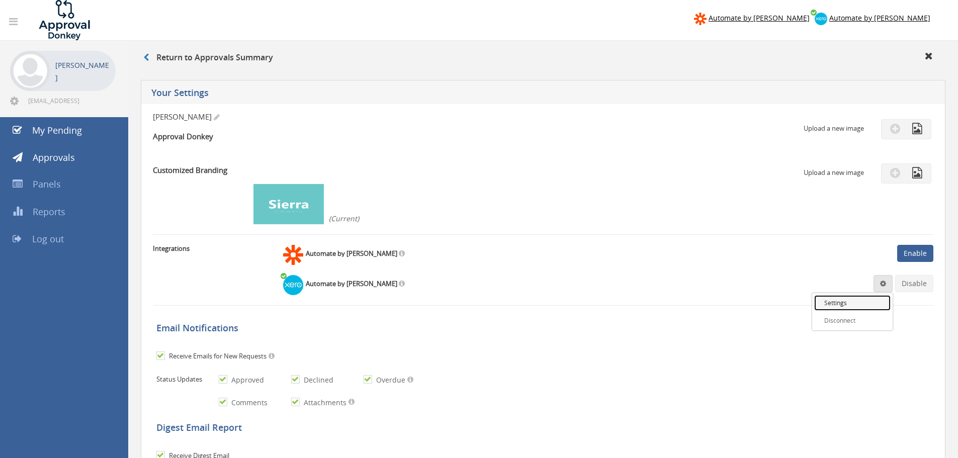
click at [861, 297] on link "Settings" at bounding box center [853, 303] width 76 height 16
click at [853, 304] on div "Integrations Automate by Zapier Enable" at bounding box center [543, 270] width 781 height 71
click at [831, 304] on div "Integrations Automate by Zapier Enable" at bounding box center [543, 270] width 781 height 71
click at [834, 303] on div "Integrations Automate by Zapier Enable" at bounding box center [543, 270] width 781 height 71
click at [547, 338] on div "Email Notifications Receive Emails for New Requests Status Updates Approved Dec…" at bounding box center [545, 357] width 779 height 102
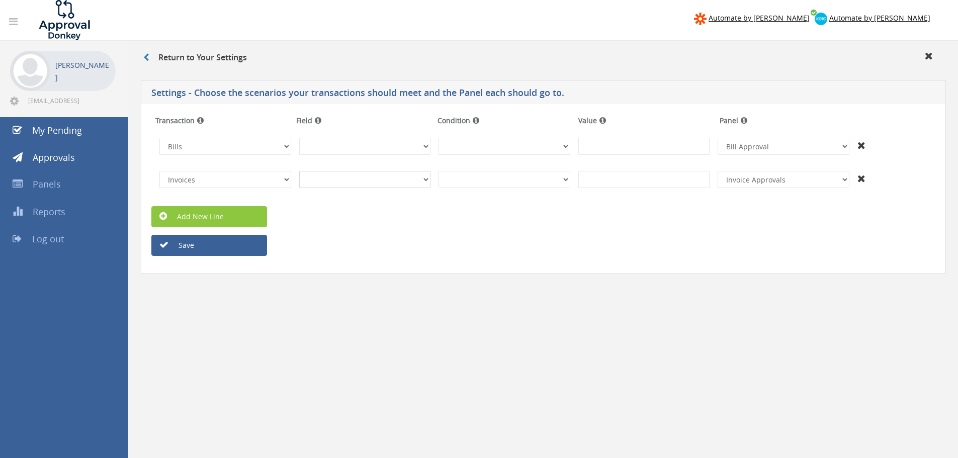
click at [380, 187] on select "InvoiceID - (92f08561-bd65-469b-93fb-65dd1552c678) InvoiceNumber - (INV-0045) C…" at bounding box center [365, 179] width 132 height 17
click at [397, 180] on select "InvoiceID - (92f08561-bd65-469b-93fb-65dd1552c678) InvoiceNumber - (INV-0045) C…" at bounding box center [365, 179] width 132 height 17
select select "number:31"
click at [299, 171] on select "InvoiceID - (92f08561-bd65-469b-93fb-65dd1552c678) InvoiceNumber - (INV-0045) C…" at bounding box center [365, 179] width 132 height 17
click at [517, 188] on td "(Text) Contains (Text) Does not contain (Text) Exactly matches (Text) Does not …" at bounding box center [505, 179] width 140 height 25
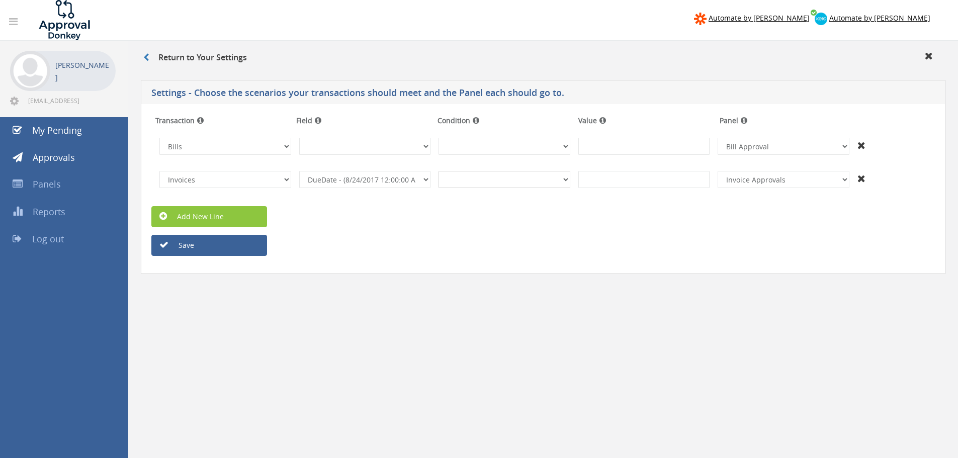
click at [518, 187] on select "(Text) Contains (Text) Does not contain (Text) Exactly matches (Text) Does not …" at bounding box center [505, 179] width 132 height 17
select select "number:13"
click at [439, 171] on select "(Text) Contains (Text) Does not contain (Text) Exactly matches (Text) Does not …" at bounding box center [505, 179] width 132 height 17
click at [619, 173] on input at bounding box center [645, 179] width 132 height 17
click at [798, 181] on select "+And Expense Reimbursement Invoice Approvals Bill Approval" at bounding box center [784, 179] width 132 height 17
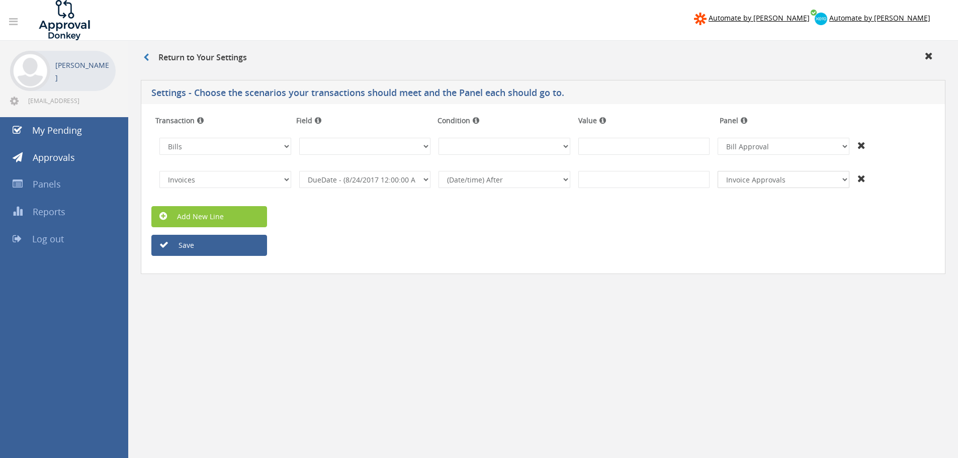
click at [798, 181] on select "+And Expense Reimbursement Invoice Approvals Bill Approval" at bounding box center [784, 179] width 132 height 17
click at [533, 177] on select "(Text) Contains (Text) Does not contain (Text) Exactly matches (Text) Does not …" at bounding box center [505, 179] width 132 height 17
click at [422, 179] on select "InvoiceID - (92f08561-bd65-469b-93fb-65dd1552c678) InvoiceNumber - (INV-0045) C…" at bounding box center [365, 179] width 132 height 17
click at [348, 176] on select "InvoiceID - (92f08561-bd65-469b-93fb-65dd1552c678) InvoiceNumber - (INV-0045) C…" at bounding box center [365, 179] width 132 height 17
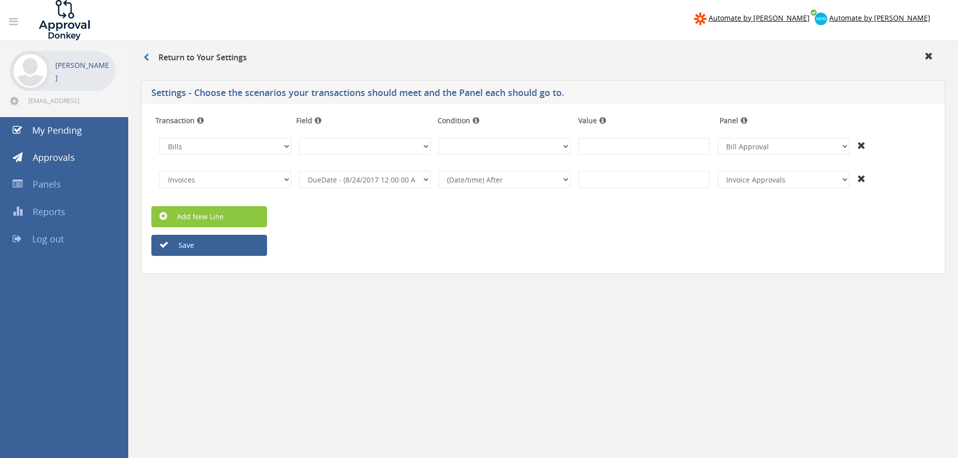
click at [285, 217] on div "Add New Line" at bounding box center [543, 216] width 799 height 21
click at [861, 179] on icon at bounding box center [862, 179] width 8 height 10
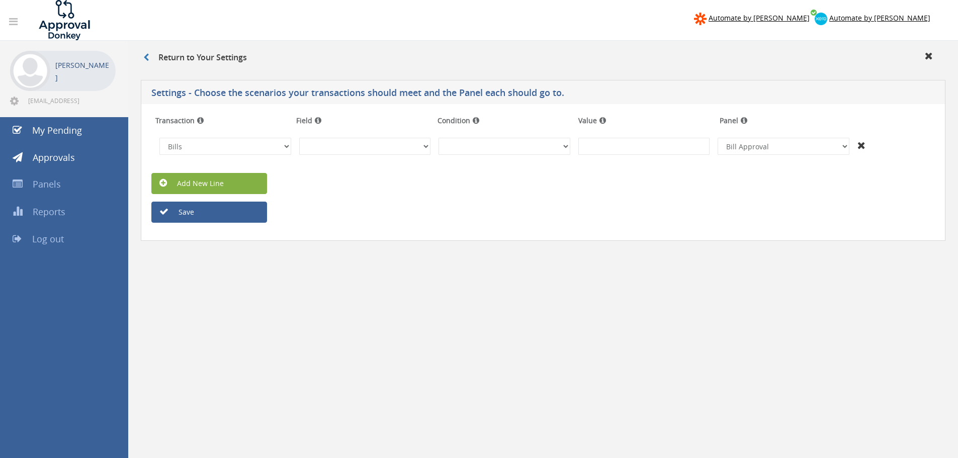
click at [203, 183] on link "Add New Line" at bounding box center [209, 183] width 116 height 21
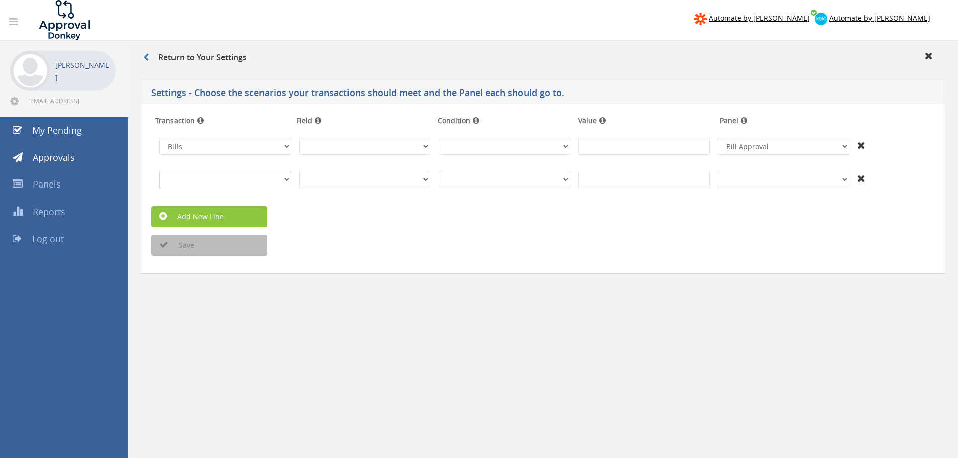
click at [260, 184] on select "Invoices Bills Credit Notes Purchase Orders" at bounding box center [225, 179] width 132 height 17
select select "number:1"
click at [159, 171] on select "Invoices Bills Credit Notes Purchase Orders" at bounding box center [225, 179] width 132 height 17
drag, startPoint x: 766, startPoint y: 180, endPoint x: 765, endPoint y: 185, distance: 5.1
click at [766, 180] on select "+And Expense Reimbursement Invoice Approvals Bill Approval" at bounding box center [784, 179] width 132 height 17
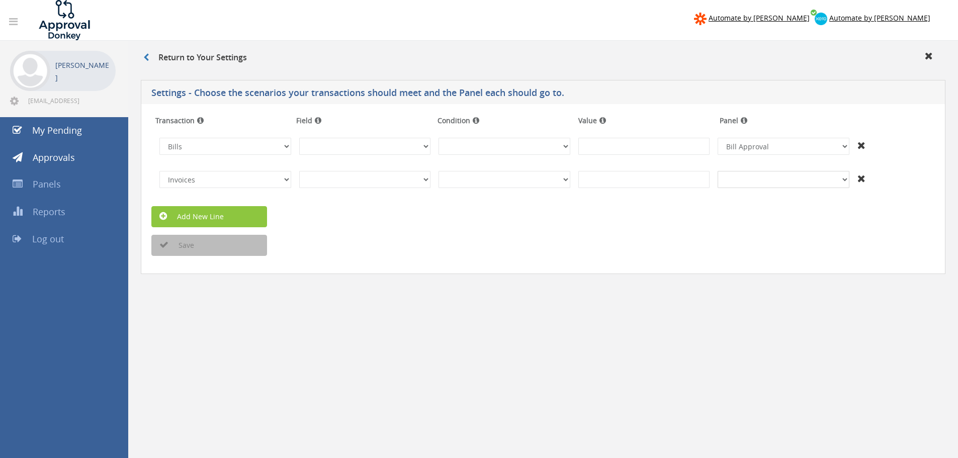
select select "number:14074"
click at [718, 171] on select "+And Expense Reimbursement Invoice Approvals Bill Approval" at bounding box center [784, 179] width 132 height 17
click at [594, 278] on div "Settings - Choose the scenarios your transactions should meet and the Panel eac…" at bounding box center [543, 191] width 815 height 232
click at [180, 258] on div "Transaction Field Condition Value Panel Invoices Bills Credit Notes Purchase Or…" at bounding box center [543, 189] width 805 height 170
click at [181, 249] on button "Save" at bounding box center [209, 245] width 116 height 21
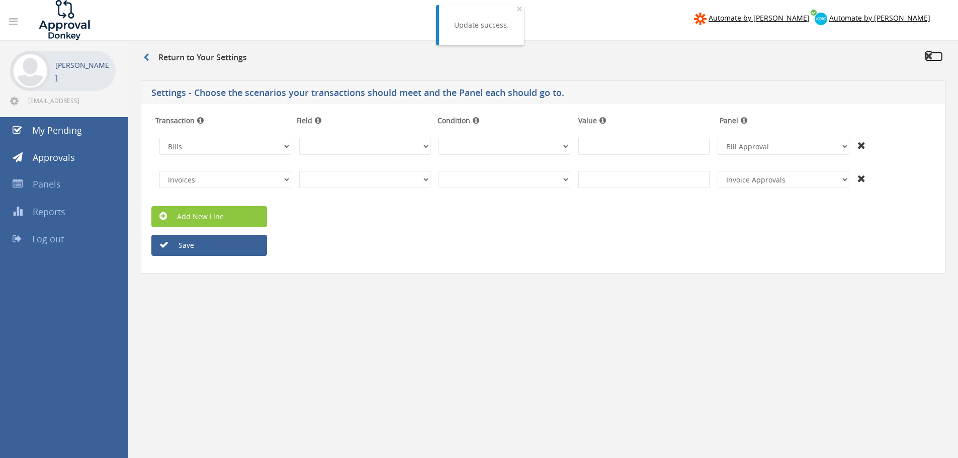
click at [933, 56] on link at bounding box center [934, 57] width 18 height 10
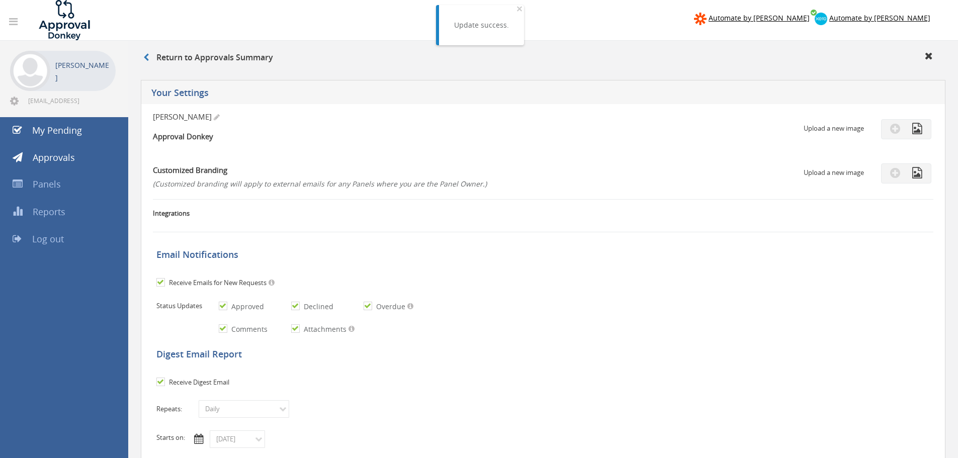
checkbox input "true"
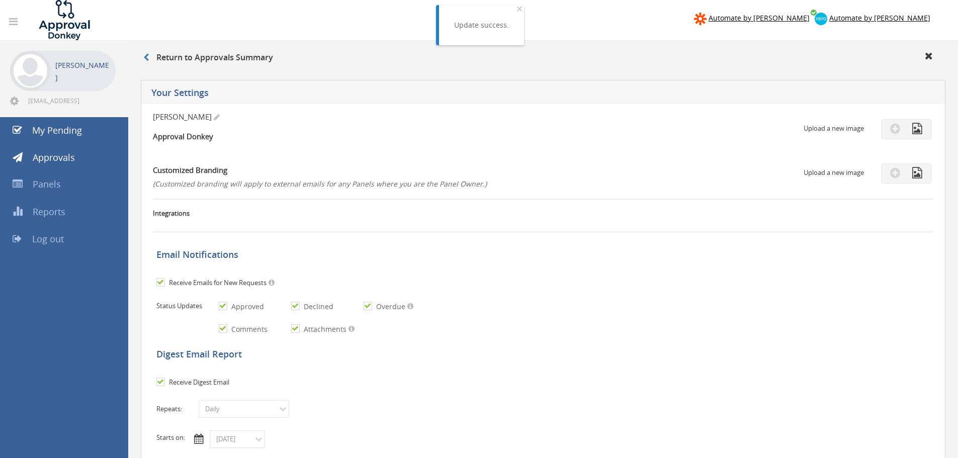
checkbox input "true"
select select "number:1"
checkbox input "true"
type input "08/23/2025"
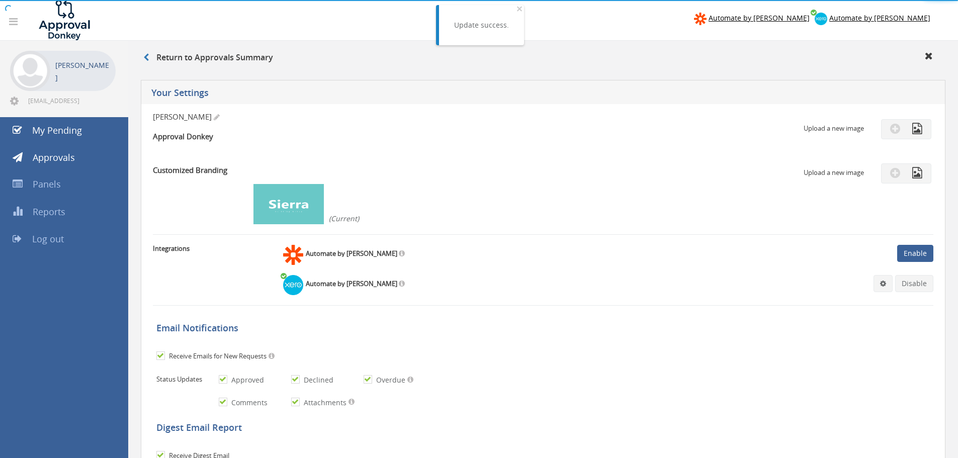
click at [44, 0] on div at bounding box center [479, 0] width 958 height 0
click at [52, 0] on div at bounding box center [479, 0] width 958 height 0
click at [50, 158] on span "Approvals" at bounding box center [54, 157] width 42 height 12
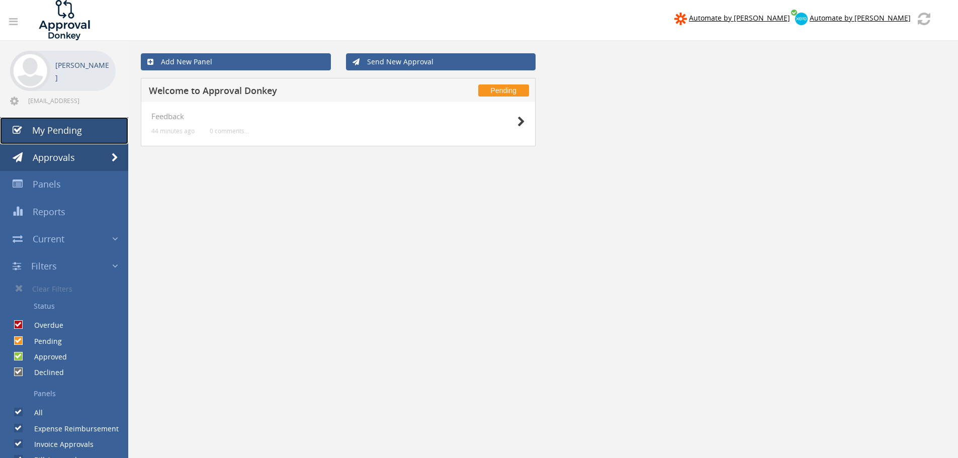
click at [56, 134] on span "My Pending" at bounding box center [57, 130] width 50 height 12
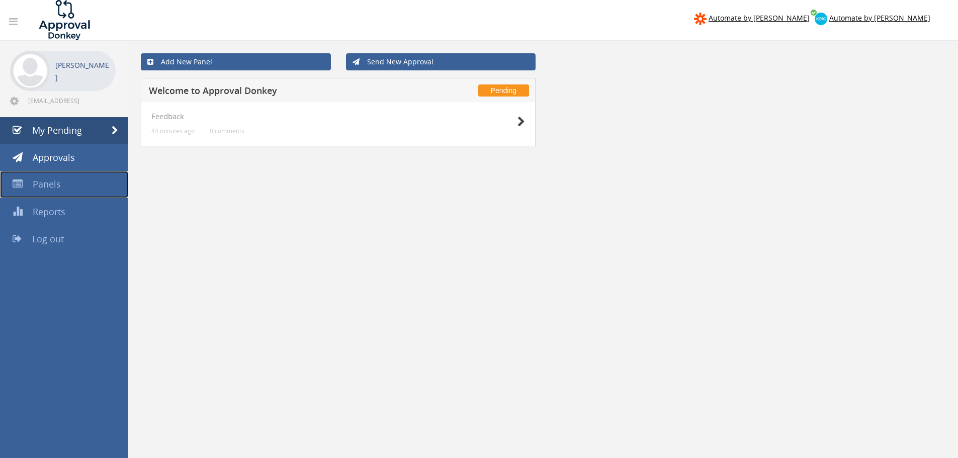
click at [52, 182] on span "Panels" at bounding box center [47, 184] width 28 height 12
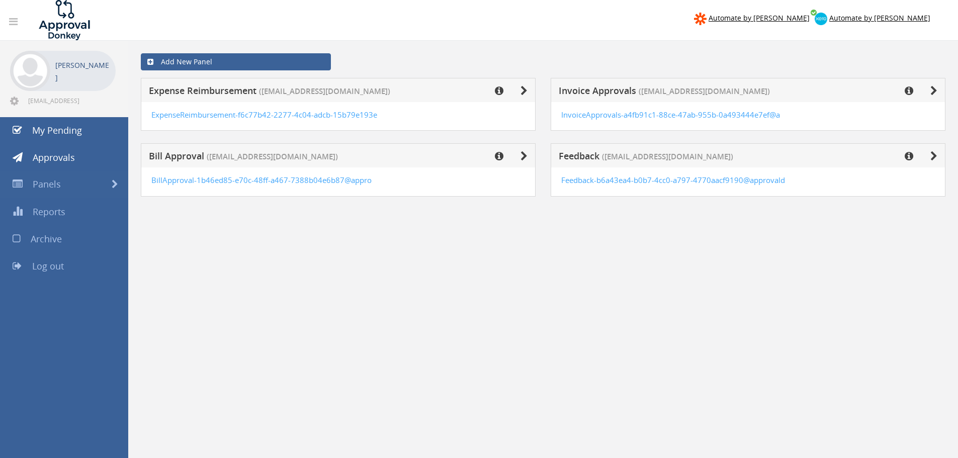
click at [385, 268] on div "Add New Panel Expense Reimbursement (preet@sierrabuild.com.au) ExpenseReimburse…" at bounding box center [543, 343] width 830 height 604
click at [206, 59] on link "Add New Panel" at bounding box center [236, 61] width 190 height 17
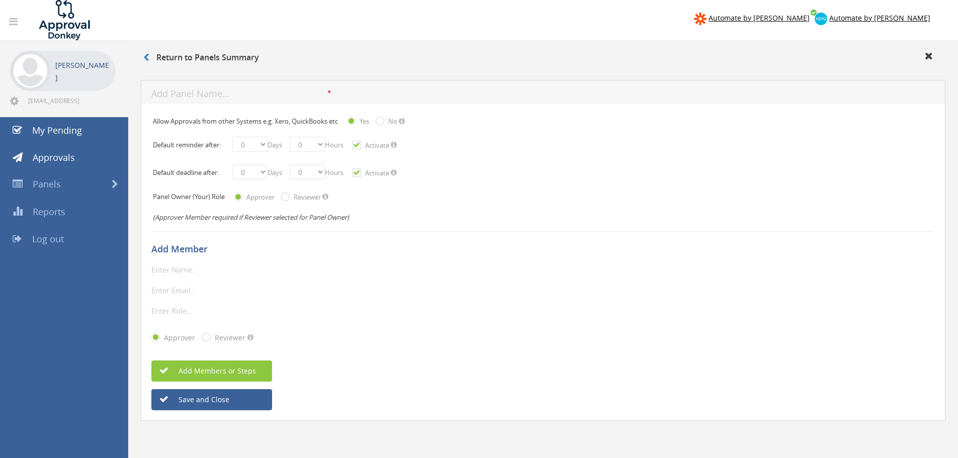
click at [187, 96] on input "text" at bounding box center [239, 94] width 176 height 13
drag, startPoint x: 220, startPoint y: 92, endPoint x: 147, endPoint y: 84, distance: 72.9
click at [148, 85] on div "Purchase Order Approval * The panel name is required. Input is not legal The pa…" at bounding box center [543, 92] width 805 height 24
click at [204, 92] on input "PO Approval" at bounding box center [239, 94] width 176 height 13
type input "PO Approvals"
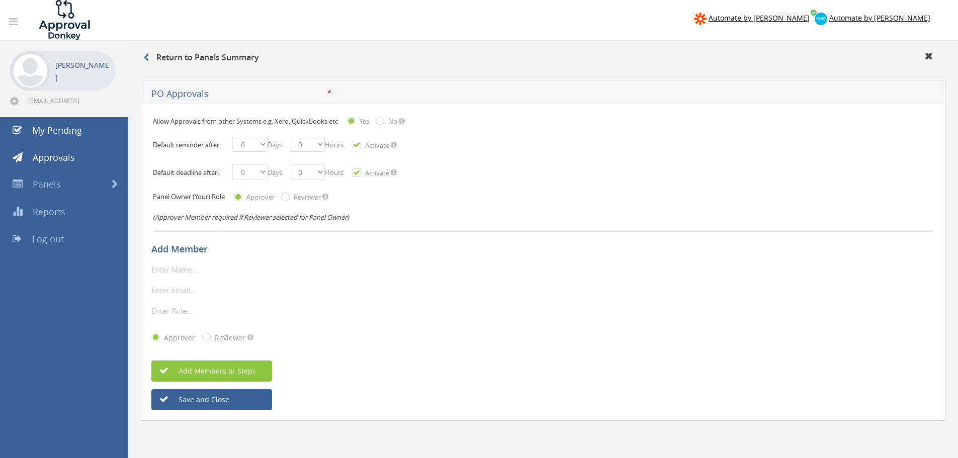
click at [371, 262] on div "Add Member" at bounding box center [543, 248] width 784 height 29
click at [259, 142] on select "0 1 2 3 4 5 6 7 8 9 10 11 12 13 14 15 16 17 18 19 20 21 22 23 24 25 26 27 28 29…" at bounding box center [249, 144] width 35 height 15
select select "number:1"
click at [232, 137] on select "0 1 2 3 4 5 6 7 8 9 10 11 12 13 14 15 16 17 18 19 20 21 22 23 24 25 26 27 28 29…" at bounding box center [249, 144] width 35 height 15
click at [261, 173] on select "0 1 2 3 4 5 6 7 8 9 10 11 12 13 14 15 16 17 18 19 20 21 22 23 24 25 26 27 28 29…" at bounding box center [249, 172] width 35 height 15
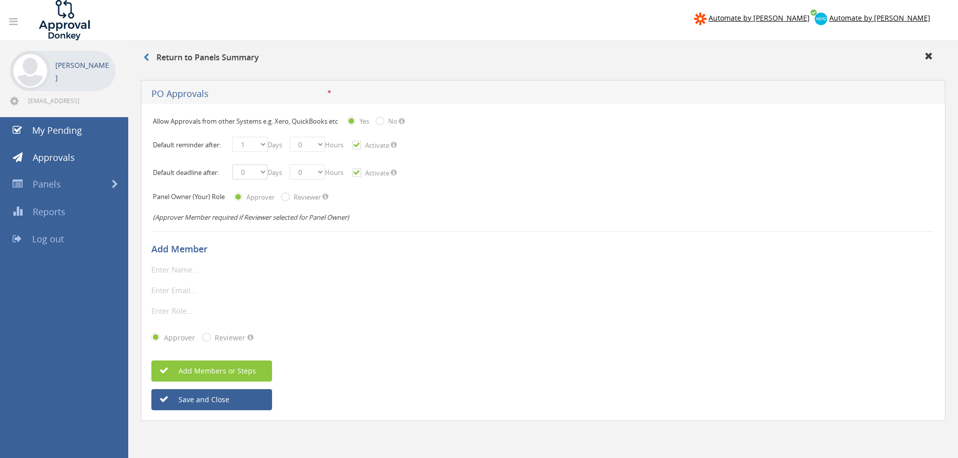
select select "number:2"
click at [232, 165] on select "0 1 2 3 4 5 6 7 8 9 10 11 12 13 14 15 16 17 18 19 20 21 22 23 24 25 26 27 28 29…" at bounding box center [249, 172] width 35 height 15
click at [367, 261] on div "Add Member" at bounding box center [543, 248] width 784 height 29
click at [200, 375] on span "Add Members or Steps" at bounding box center [206, 371] width 99 height 10
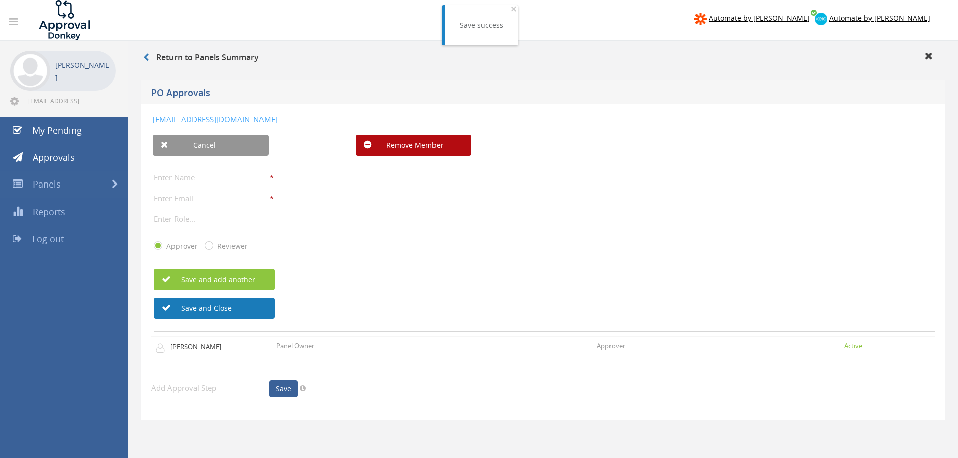
click at [196, 310] on button "Save and Close" at bounding box center [214, 308] width 121 height 21
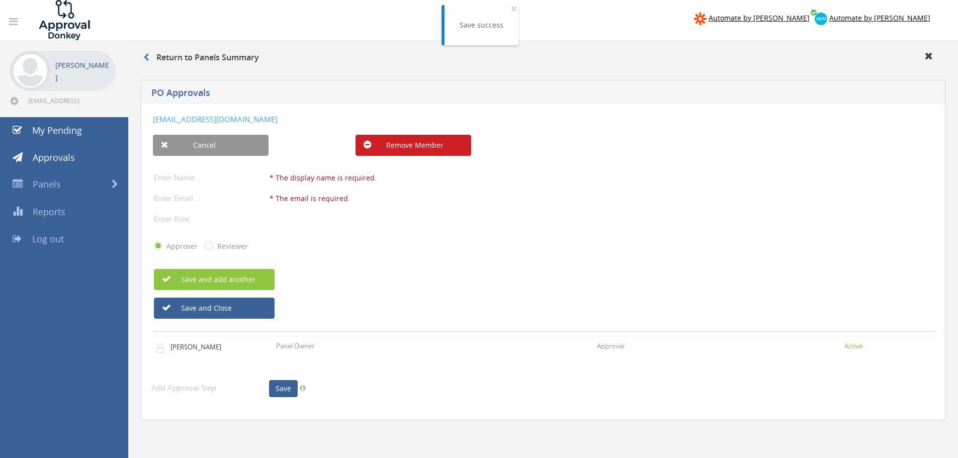
click at [389, 149] on button "Remove Member" at bounding box center [414, 145] width 116 height 21
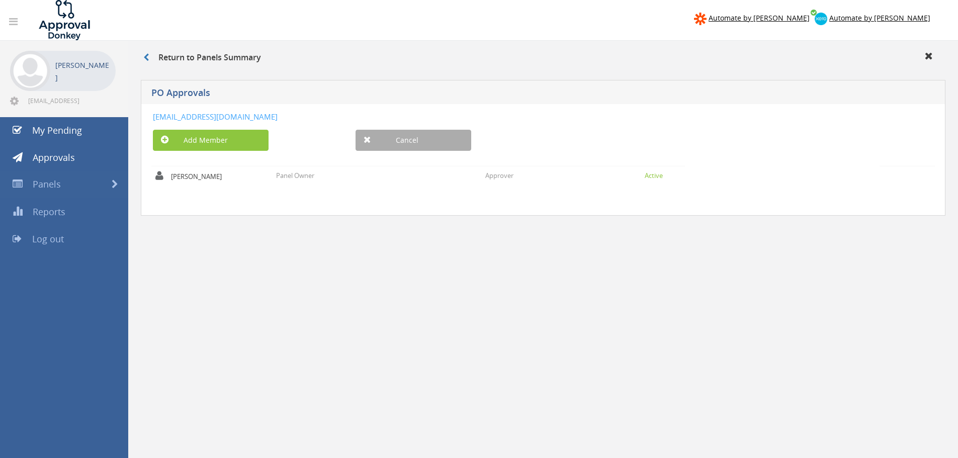
click at [409, 141] on link "Cancel" at bounding box center [414, 140] width 116 height 21
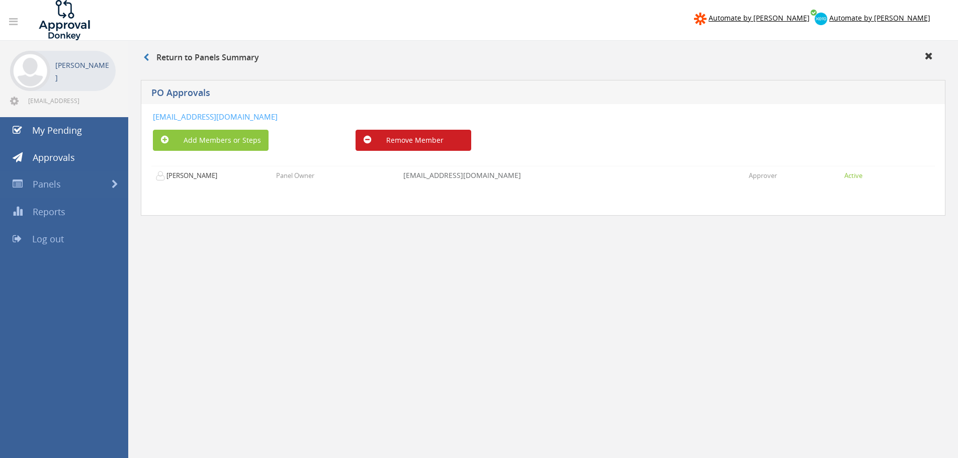
click at [403, 142] on button "Remove Member" at bounding box center [414, 140] width 116 height 21
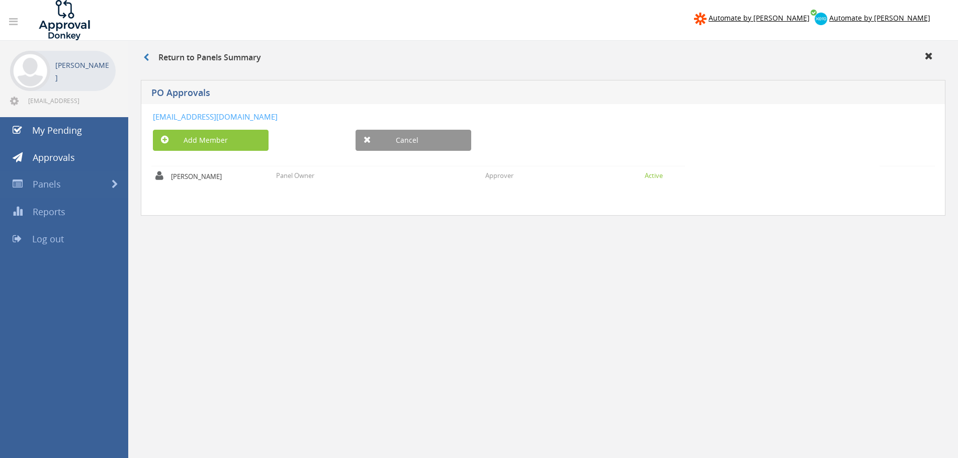
click at [184, 60] on h3 "Return to Panels Summary" at bounding box center [202, 57] width 118 height 9
click at [147, 53] on link at bounding box center [150, 57] width 15 height 11
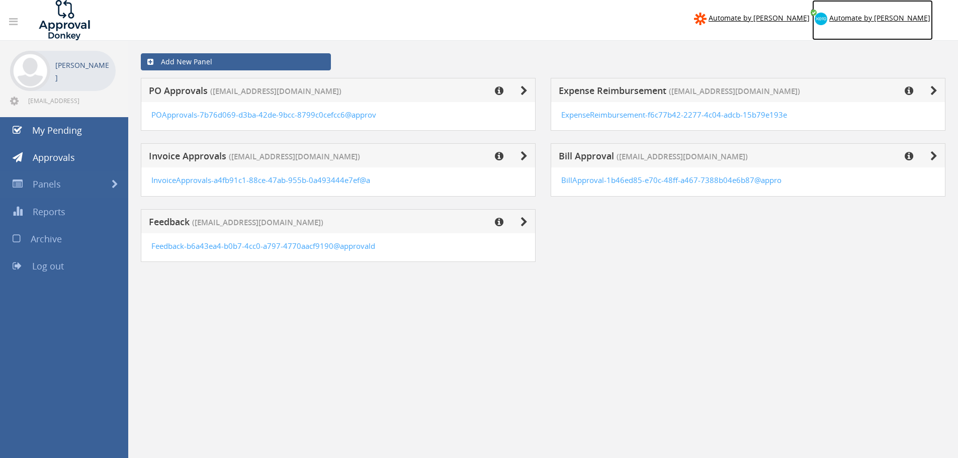
click at [894, 25] on link "Automate by [PERSON_NAME]" at bounding box center [872, 20] width 121 height 40
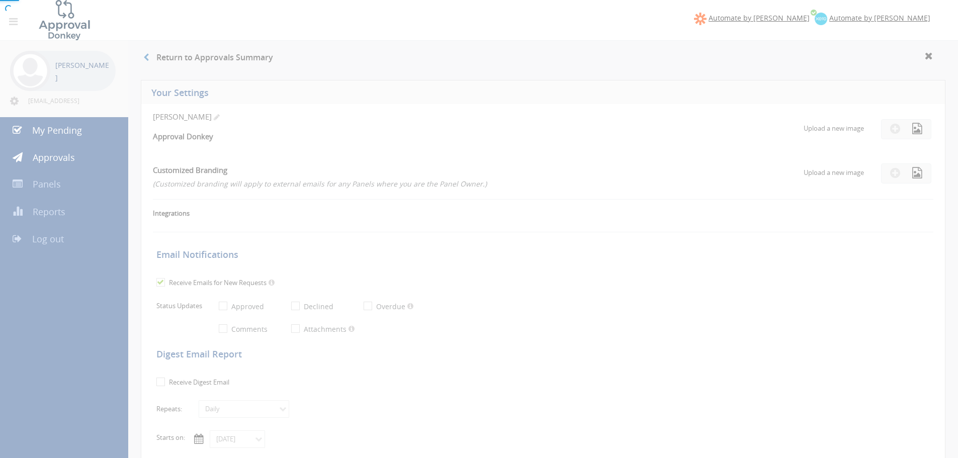
click at [892, 19] on div at bounding box center [479, 229] width 958 height 458
checkbox input "true"
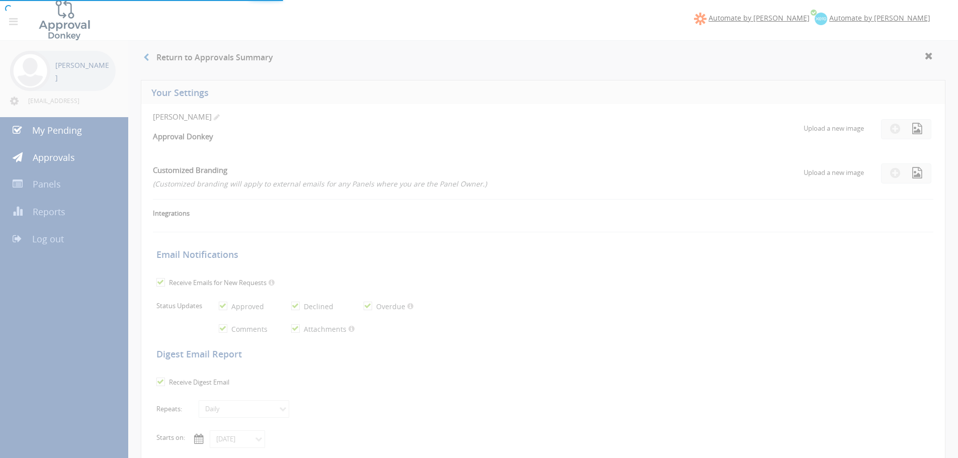
checkbox input "true"
select select "number:1"
checkbox input "true"
type input "08/23/2025"
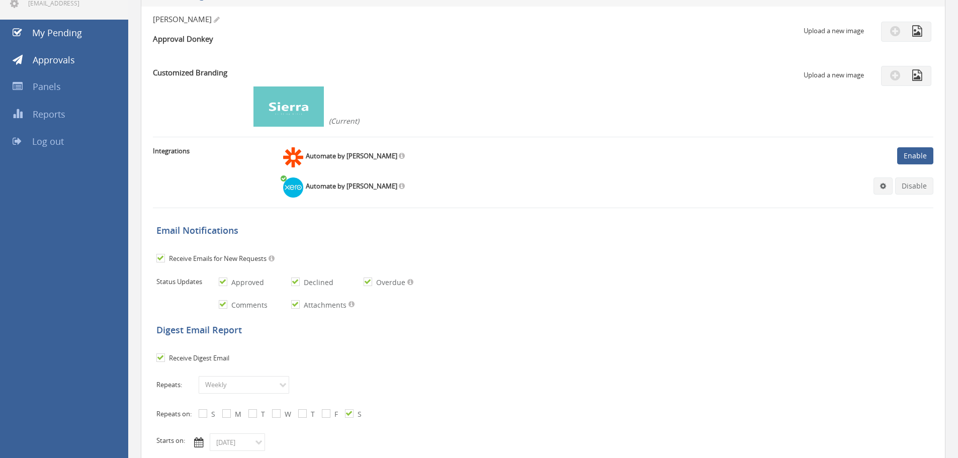
scroll to position [92, 0]
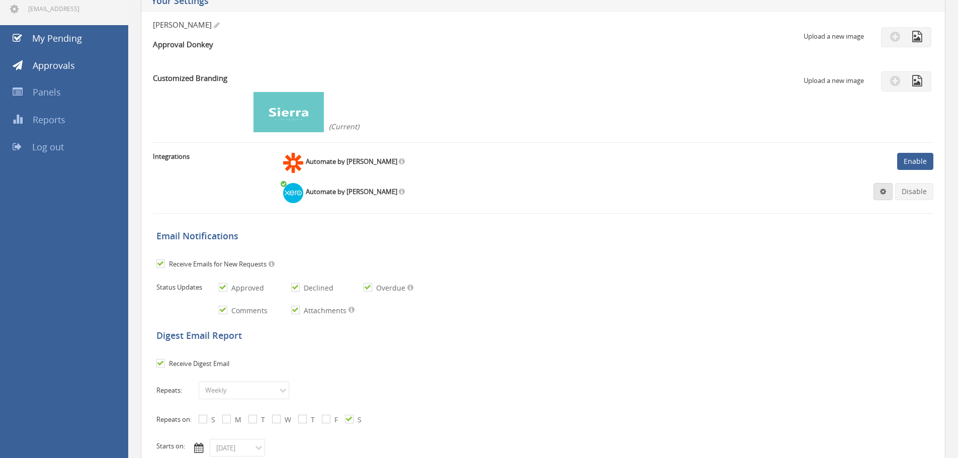
click at [885, 197] on link at bounding box center [883, 191] width 19 height 17
click at [840, 209] on link "Settings" at bounding box center [853, 211] width 76 height 16
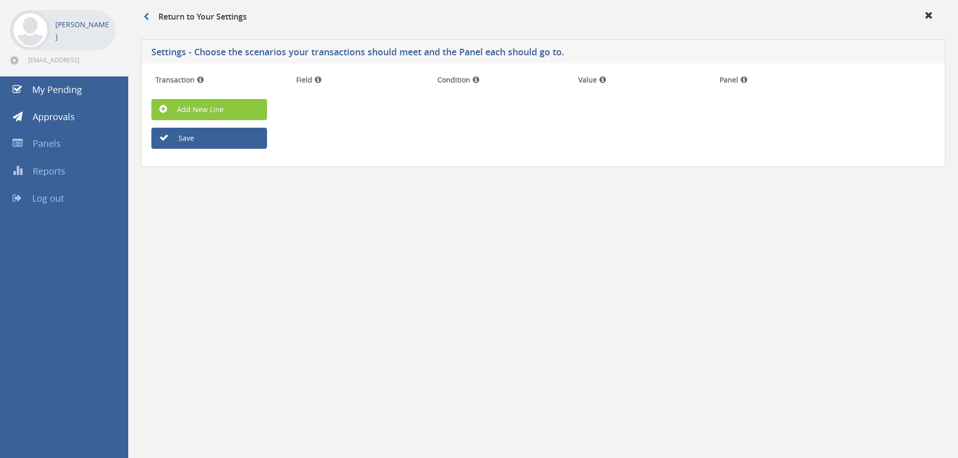
scroll to position [41, 0]
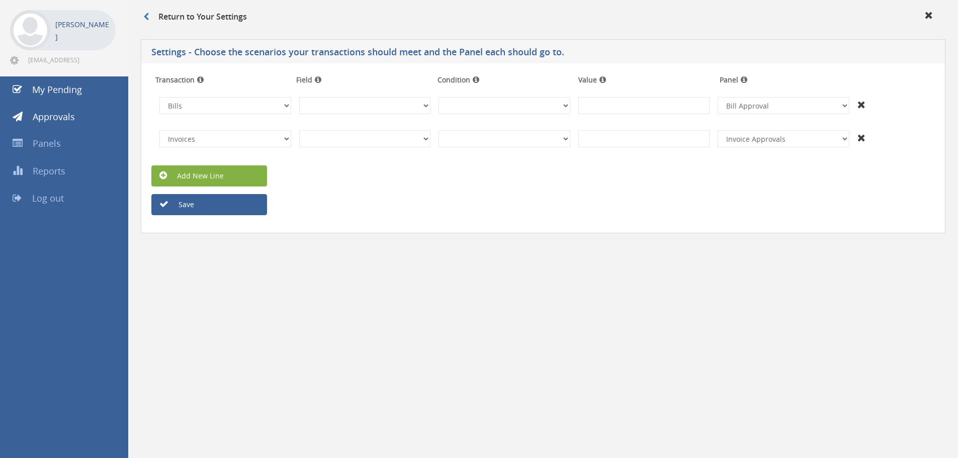
click at [218, 175] on link "Add New Line" at bounding box center [209, 176] width 116 height 21
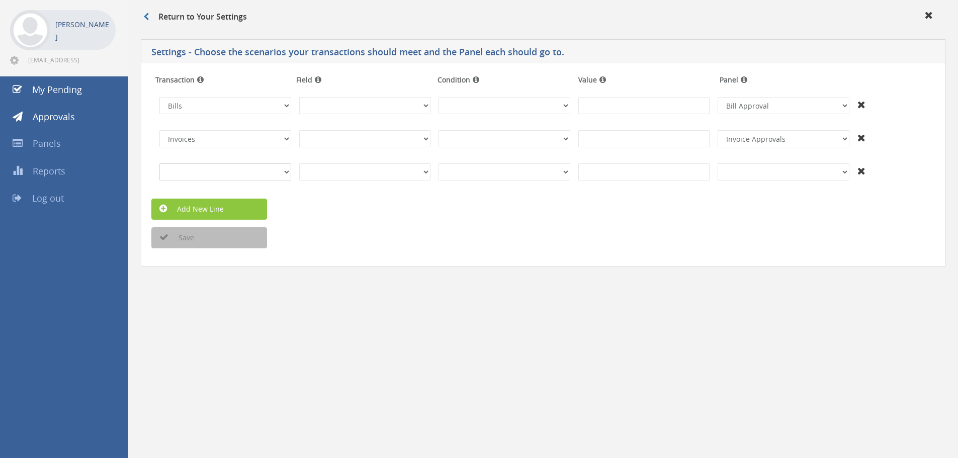
click at [222, 172] on select "Invoices Bills Credit Notes Purchase Orders" at bounding box center [225, 172] width 132 height 17
select select "number:4"
click at [159, 164] on select "Invoices Bills Credit Notes Purchase Orders" at bounding box center [225, 172] width 132 height 17
click at [800, 170] on select "+And PO Approvals Expense Reimbursement Invoice Approvals Bill Approval" at bounding box center [784, 172] width 132 height 17
select select "number:14076"
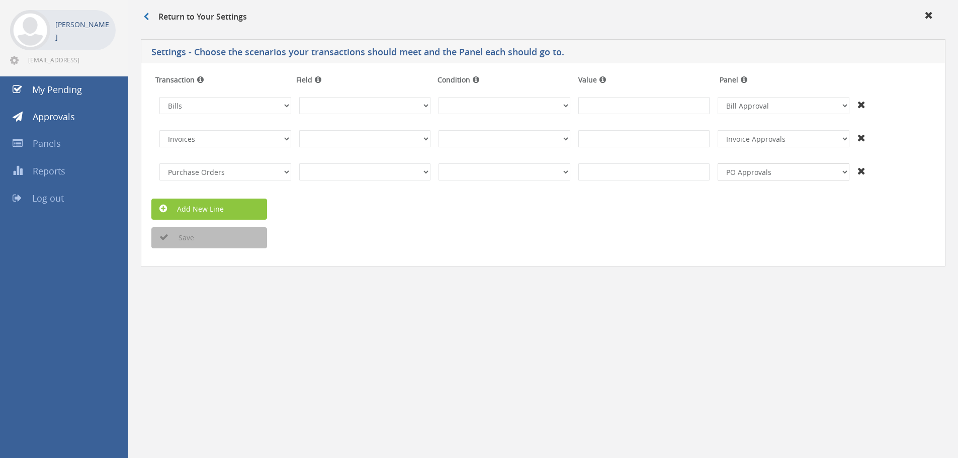
click at [718, 164] on select "+And PO Approvals Expense Reimbursement Invoice Approvals Bill Approval" at bounding box center [784, 172] width 132 height 17
click at [163, 236] on icon "submit" at bounding box center [163, 237] width 9 height 9
drag, startPoint x: 342, startPoint y: 340, endPoint x: 319, endPoint y: 316, distance: 33.1
click at [342, 340] on div "Return to Your Settings Settings - Choose the scenarios your transactions shoul…" at bounding box center [543, 229] width 830 height 458
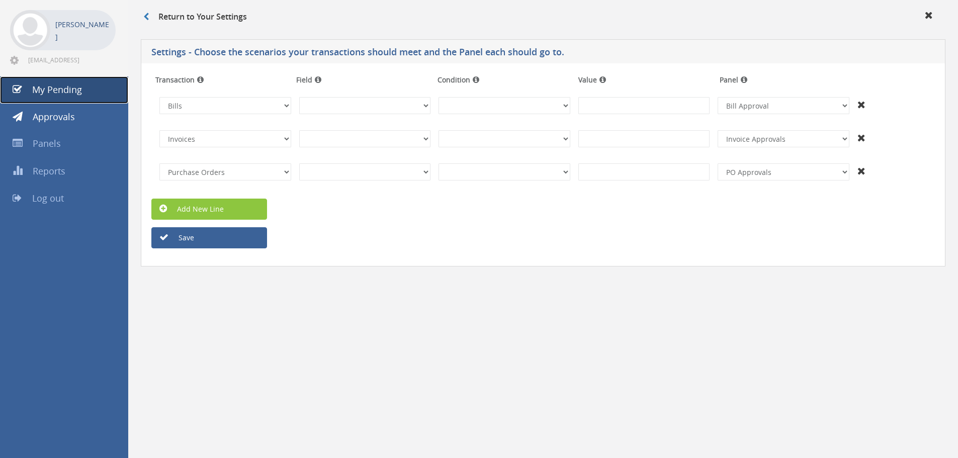
click at [56, 84] on span "My Pending" at bounding box center [57, 90] width 50 height 12
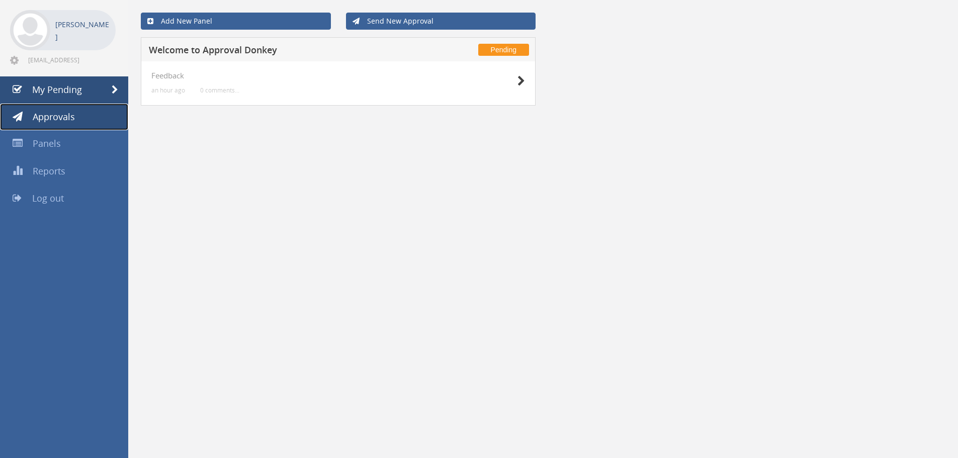
click at [62, 122] on span "Approvals" at bounding box center [54, 117] width 42 height 12
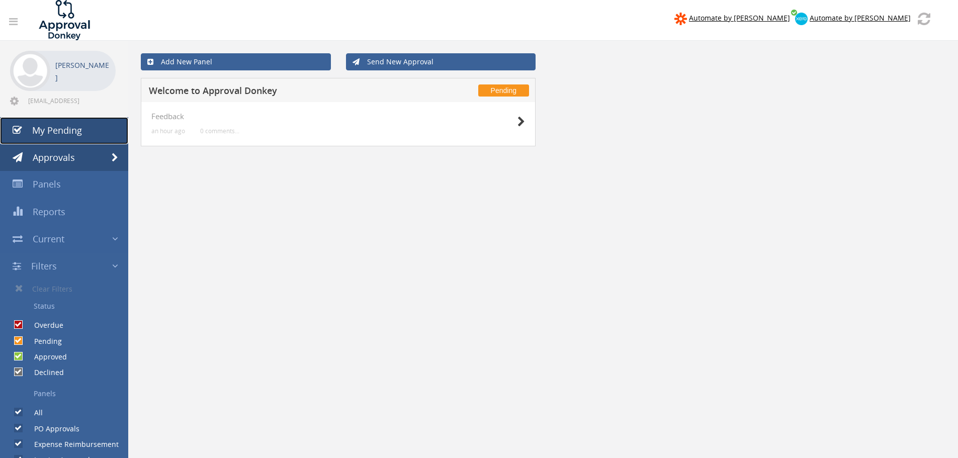
click at [41, 126] on span "My Pending" at bounding box center [57, 130] width 50 height 12
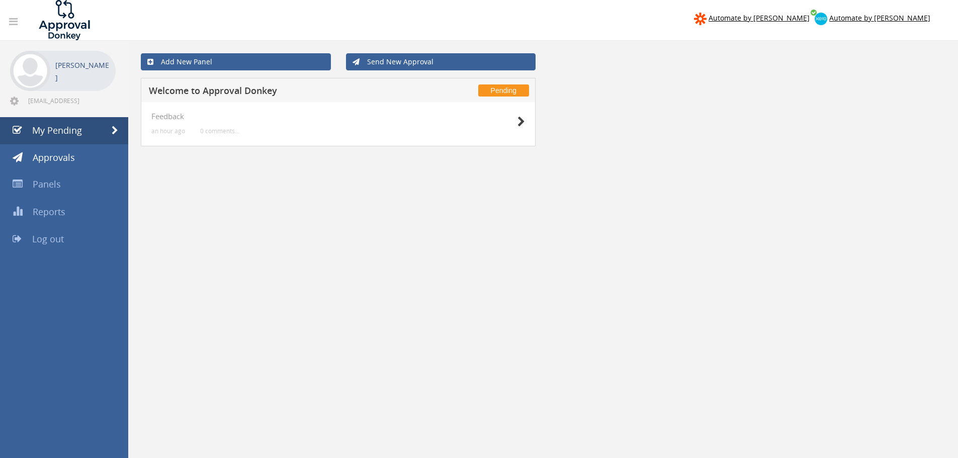
click at [184, 115] on h4 "Feedback" at bounding box center [338, 116] width 374 height 9
click at [522, 119] on icon at bounding box center [522, 122] width 8 height 11
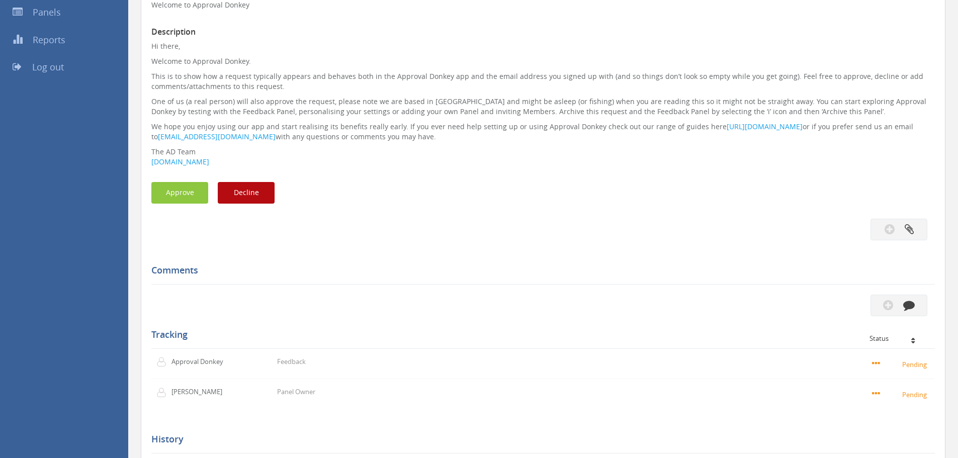
scroll to position [12, 0]
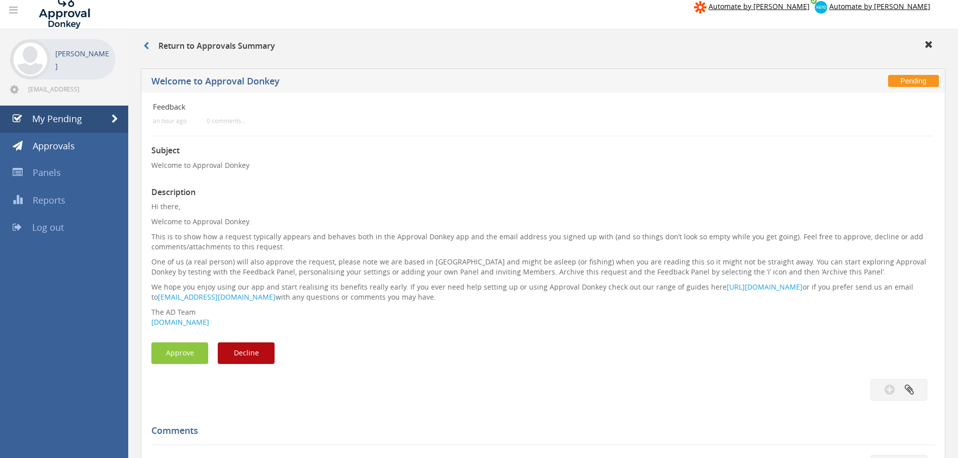
click at [138, 38] on div "Return to Approvals Summary" at bounding box center [543, 46] width 830 height 34
click at [145, 41] on link at bounding box center [150, 45] width 15 height 11
click at [931, 44] on icon at bounding box center [929, 44] width 8 height 10
click at [57, 125] on link "My Pending" at bounding box center [64, 119] width 128 height 27
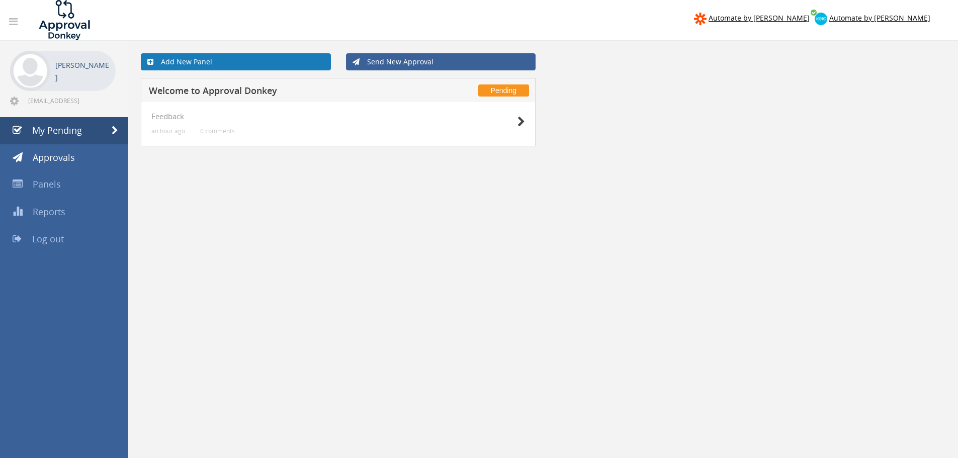
click at [232, 58] on link "Add New Panel" at bounding box center [236, 61] width 190 height 17
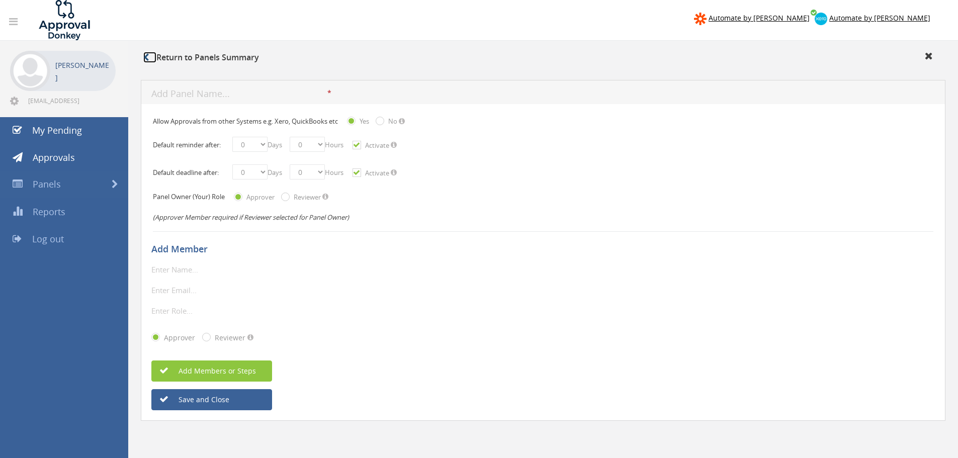
click at [154, 55] on link at bounding box center [149, 57] width 13 height 11
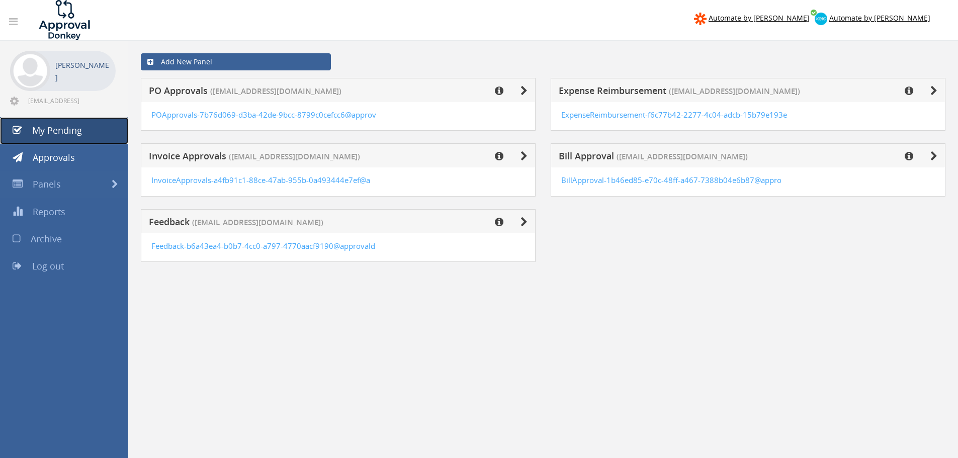
click at [53, 122] on link "My Pending" at bounding box center [64, 130] width 128 height 27
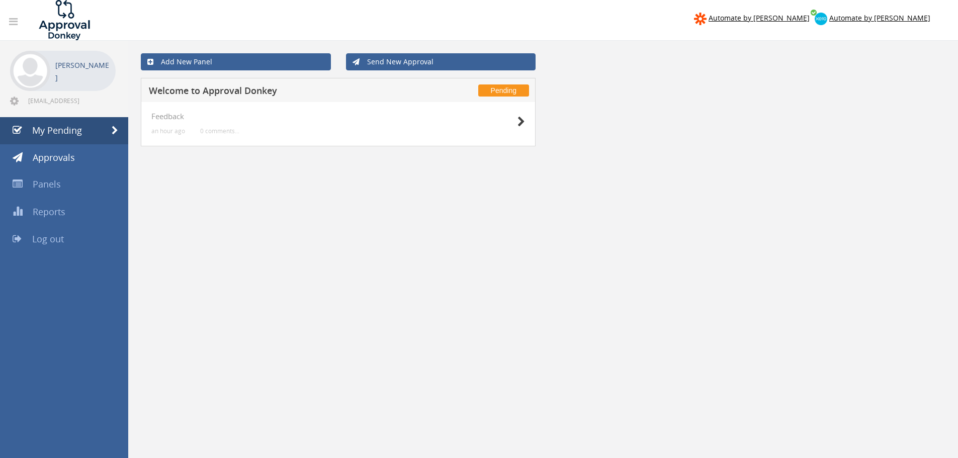
click at [370, 246] on div "Add New Panel Send New Approval Pending Welcome to Approval Donkey Feedback an …" at bounding box center [543, 343] width 830 height 604
drag, startPoint x: 229, startPoint y: 272, endPoint x: 211, endPoint y: 250, distance: 29.0
click at [229, 271] on div "Add New Panel Send New Approval Pending Welcome to Approval Donkey Feedback an …" at bounding box center [543, 343] width 830 height 604
click at [288, 203] on div "Add New Panel Send New Approval Pending Welcome to Approval Donkey Feedback an …" at bounding box center [543, 270] width 830 height 458
click at [7, 21] on link at bounding box center [14, 22] width 22 height 20
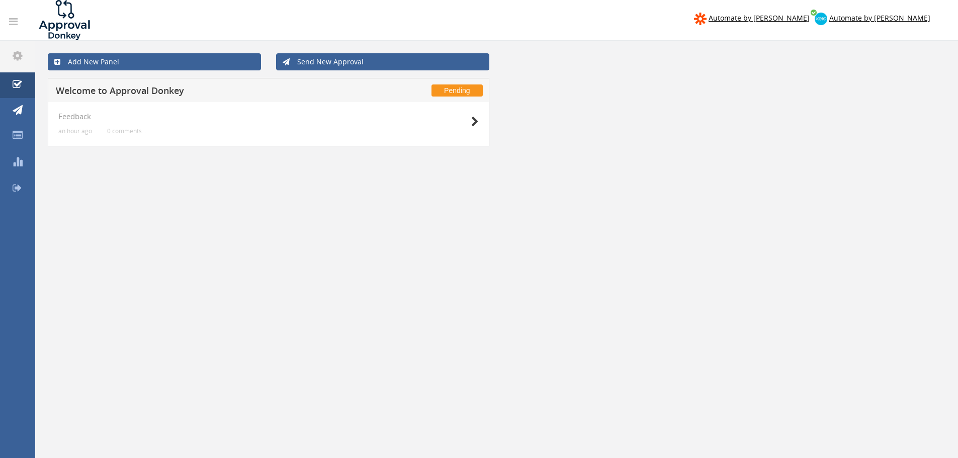
click at [14, 19] on icon at bounding box center [13, 22] width 9 height 10
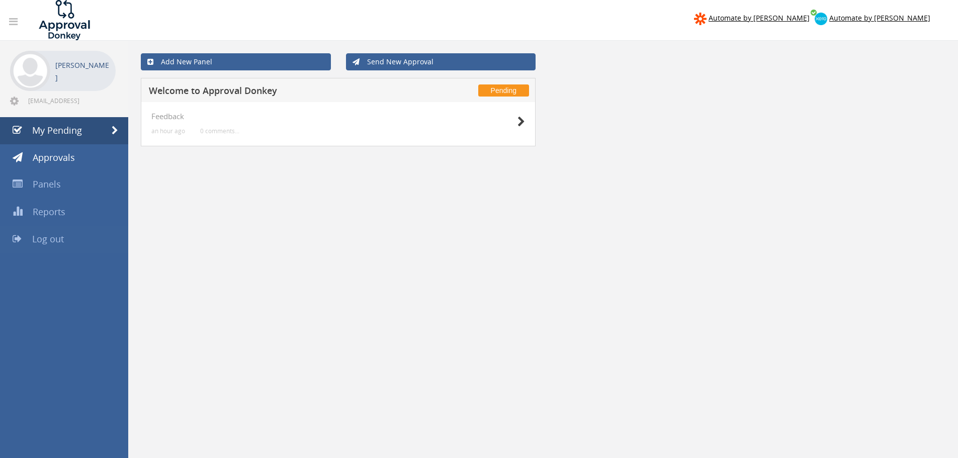
click at [57, 236] on span "Log out" at bounding box center [48, 239] width 32 height 12
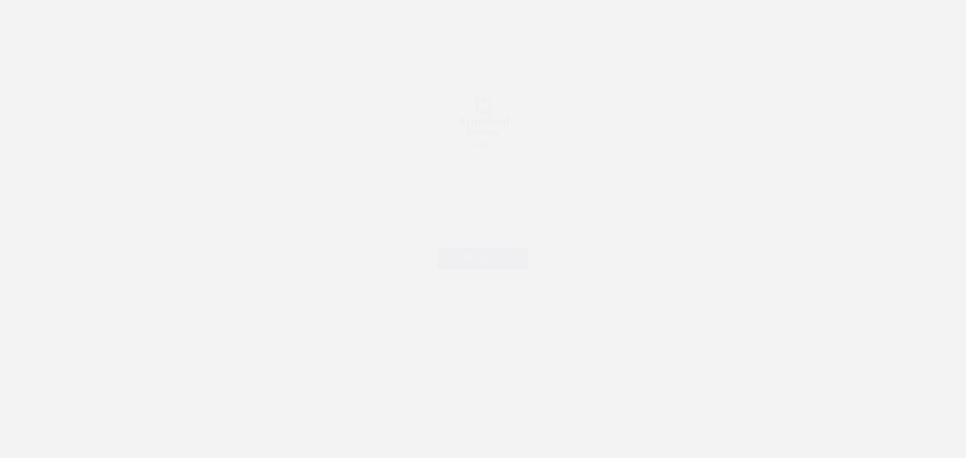
type input "[EMAIL_ADDRESS][DOMAIN_NAME]"
